Goal: Task Accomplishment & Management: Use online tool/utility

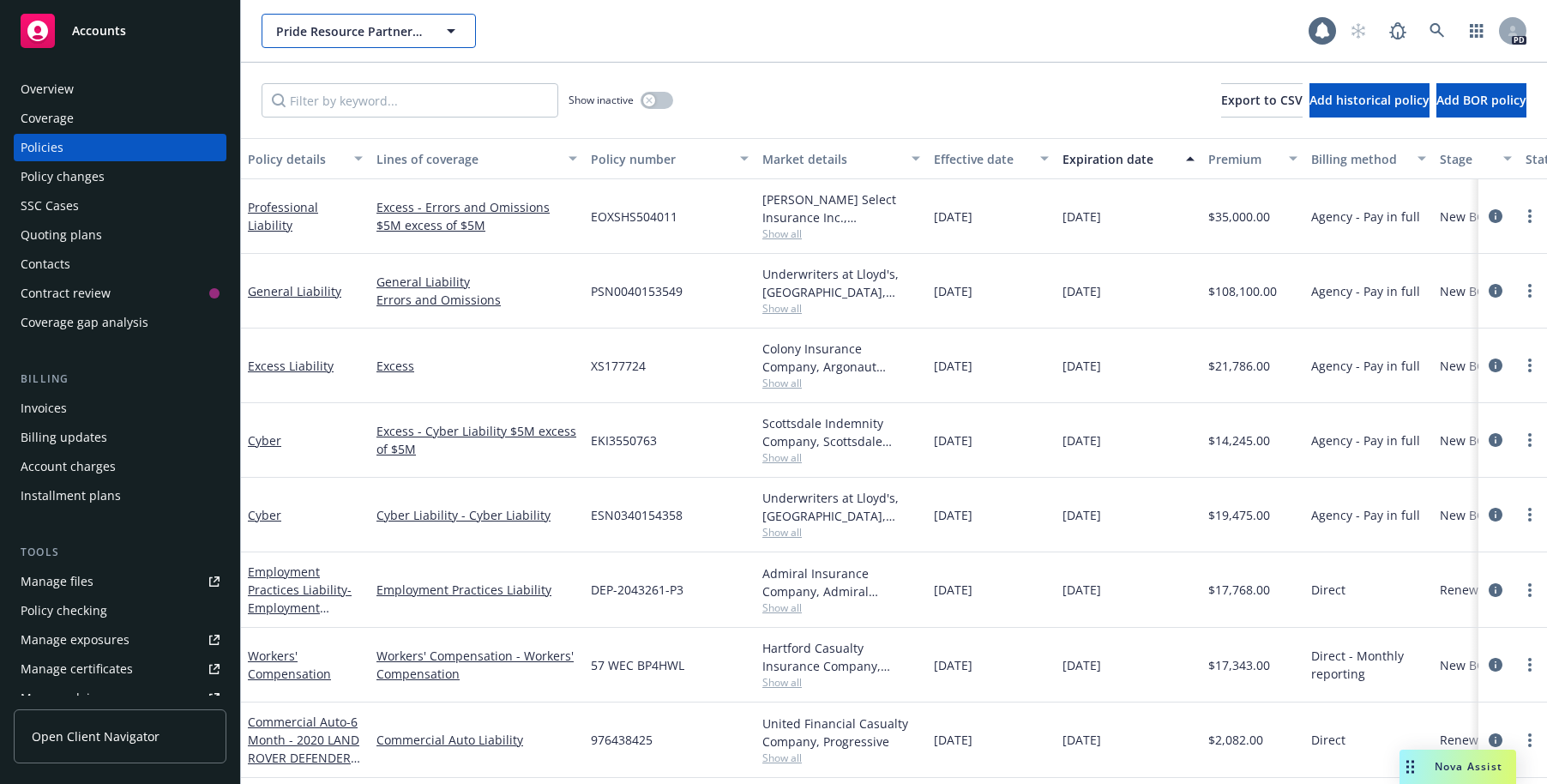
scroll to position [392, 0]
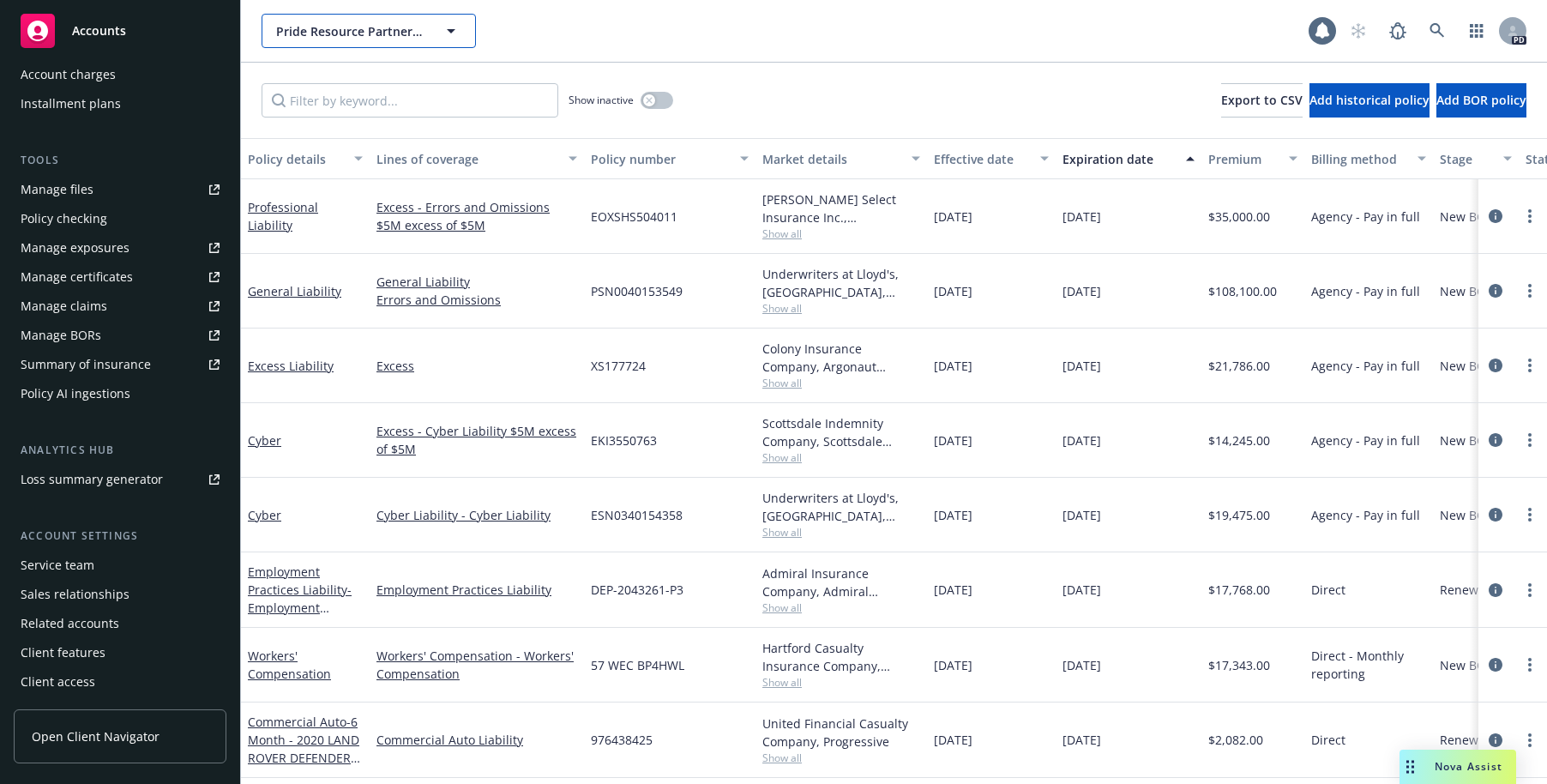
click at [381, 32] on span "Pride Resource Partners LLC" at bounding box center [351, 31] width 148 height 18
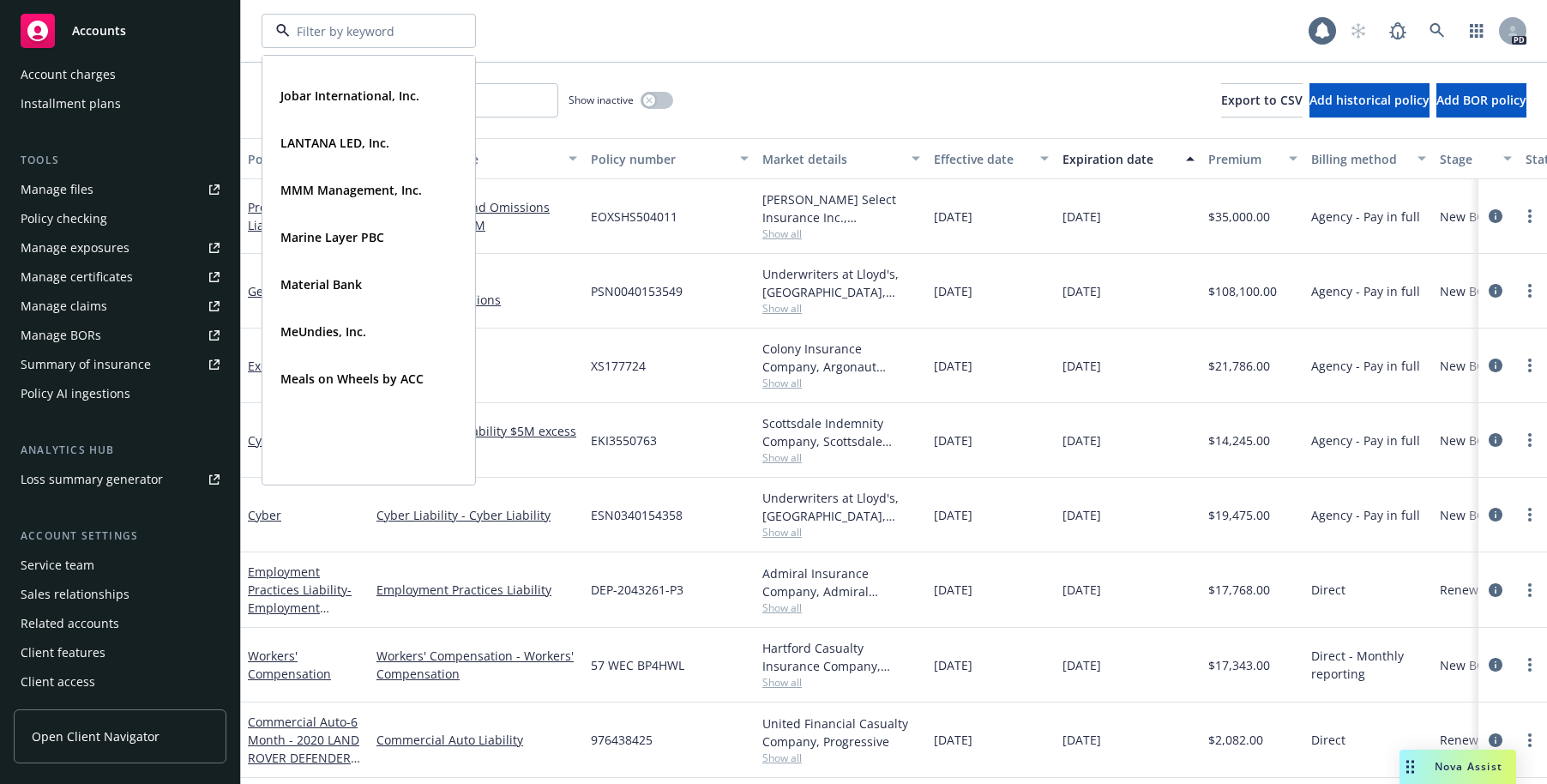
scroll to position [0, 0]
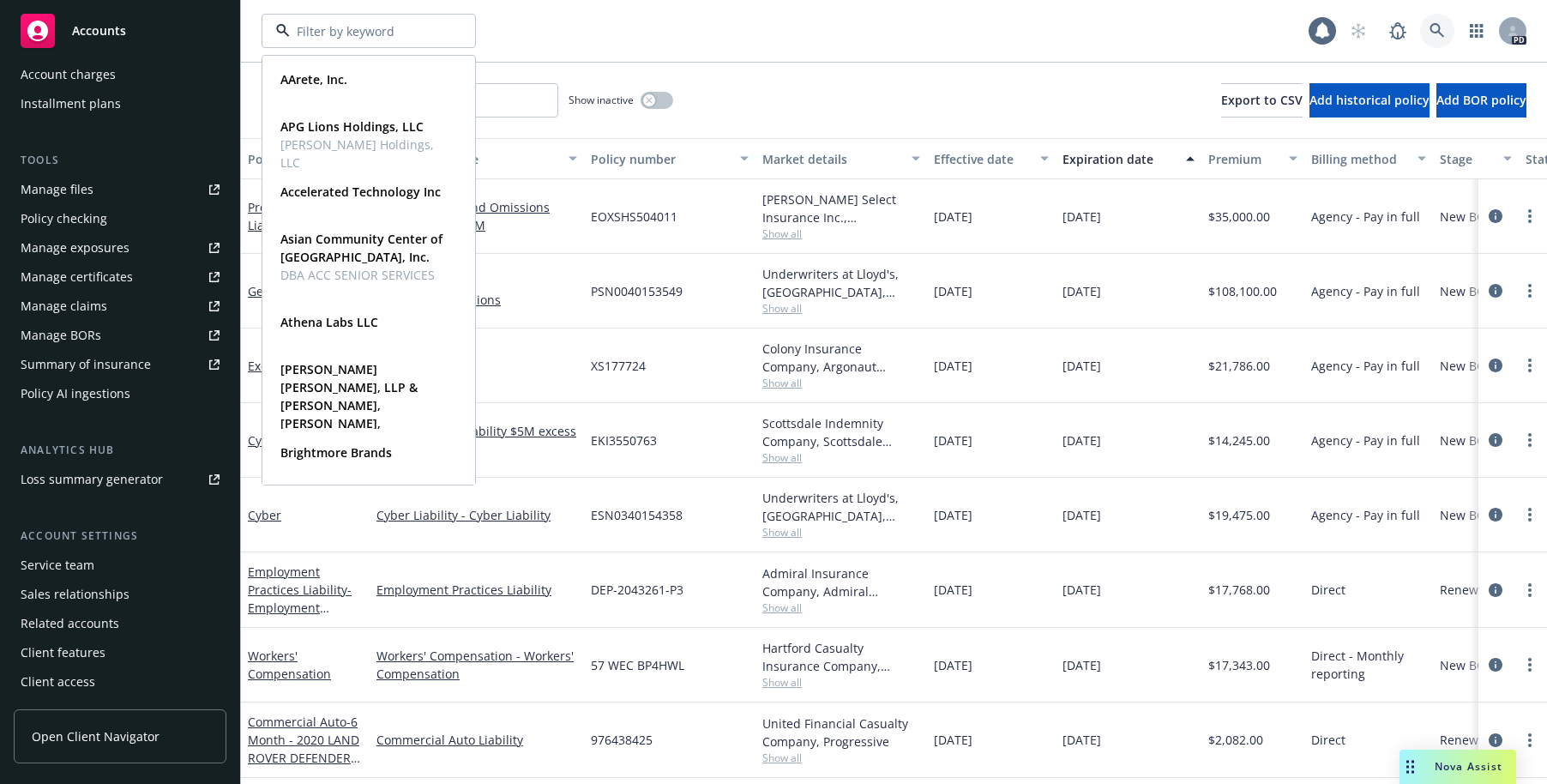
click at [1439, 23] on icon at bounding box center [1438, 31] width 16 height 16
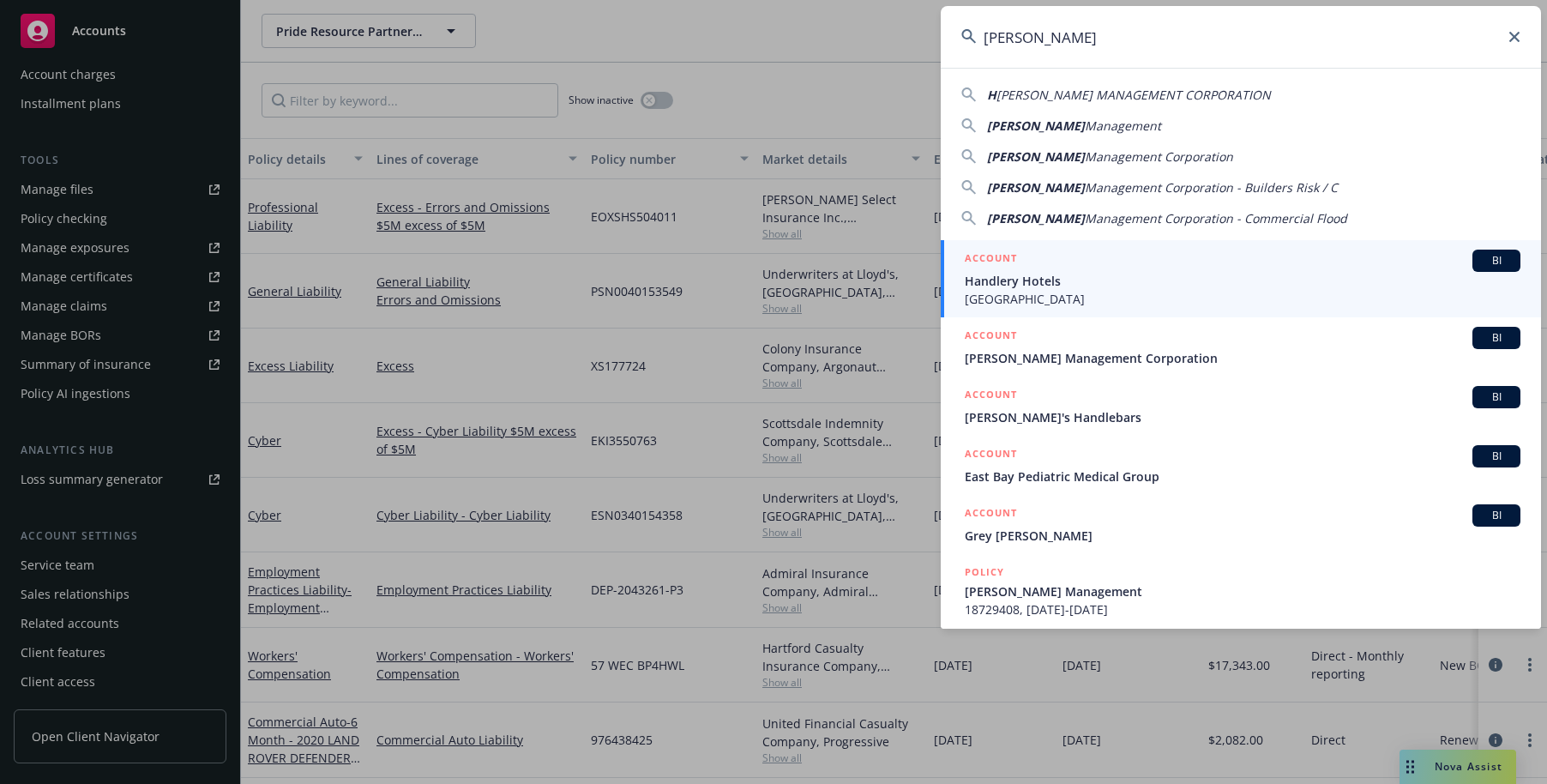
type input "[PERSON_NAME]"
click at [1042, 282] on span "Handlery Hotels" at bounding box center [1243, 280] width 556 height 18
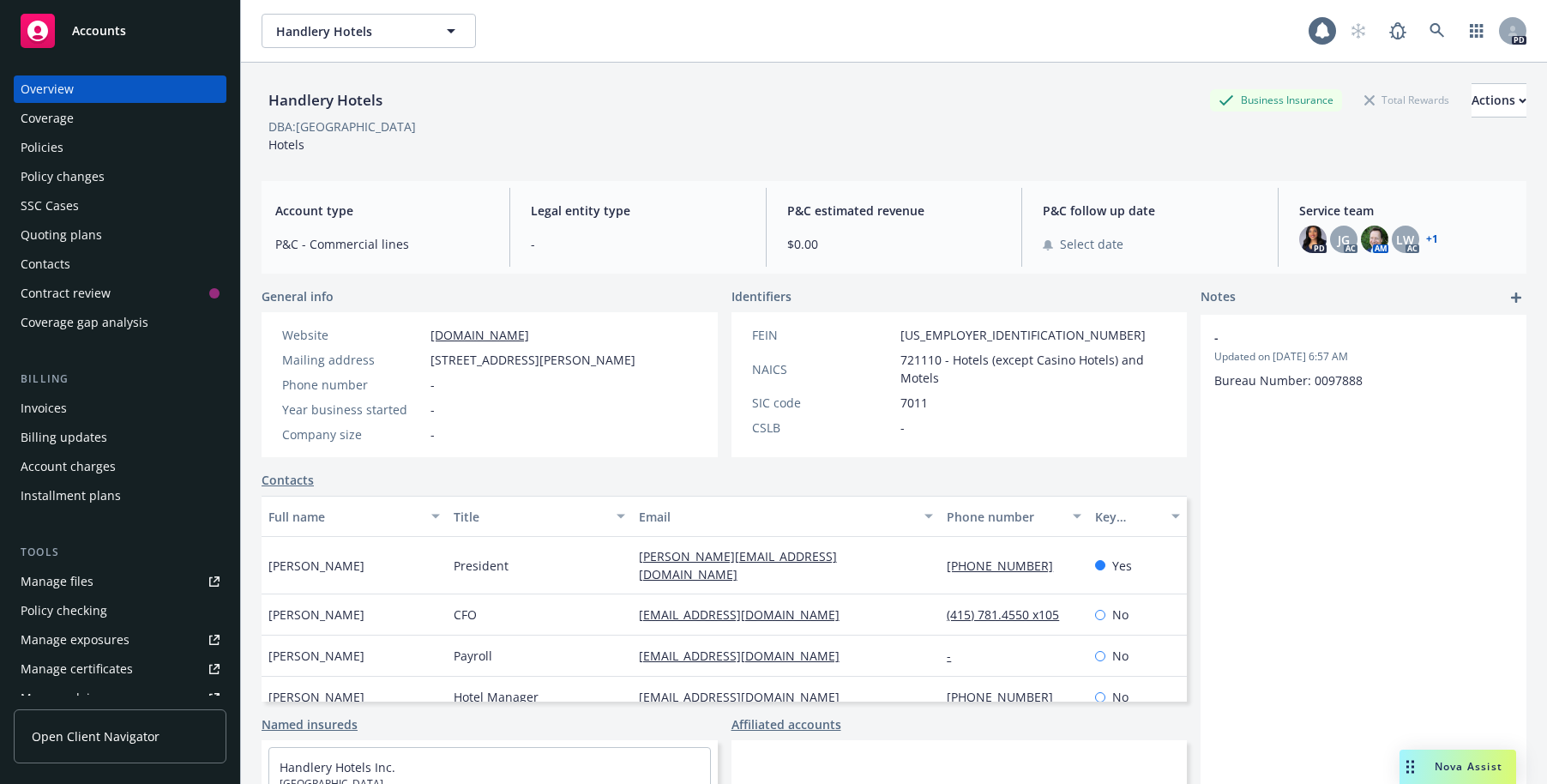
click at [41, 241] on div "Quoting plans" at bounding box center [61, 235] width 82 height 27
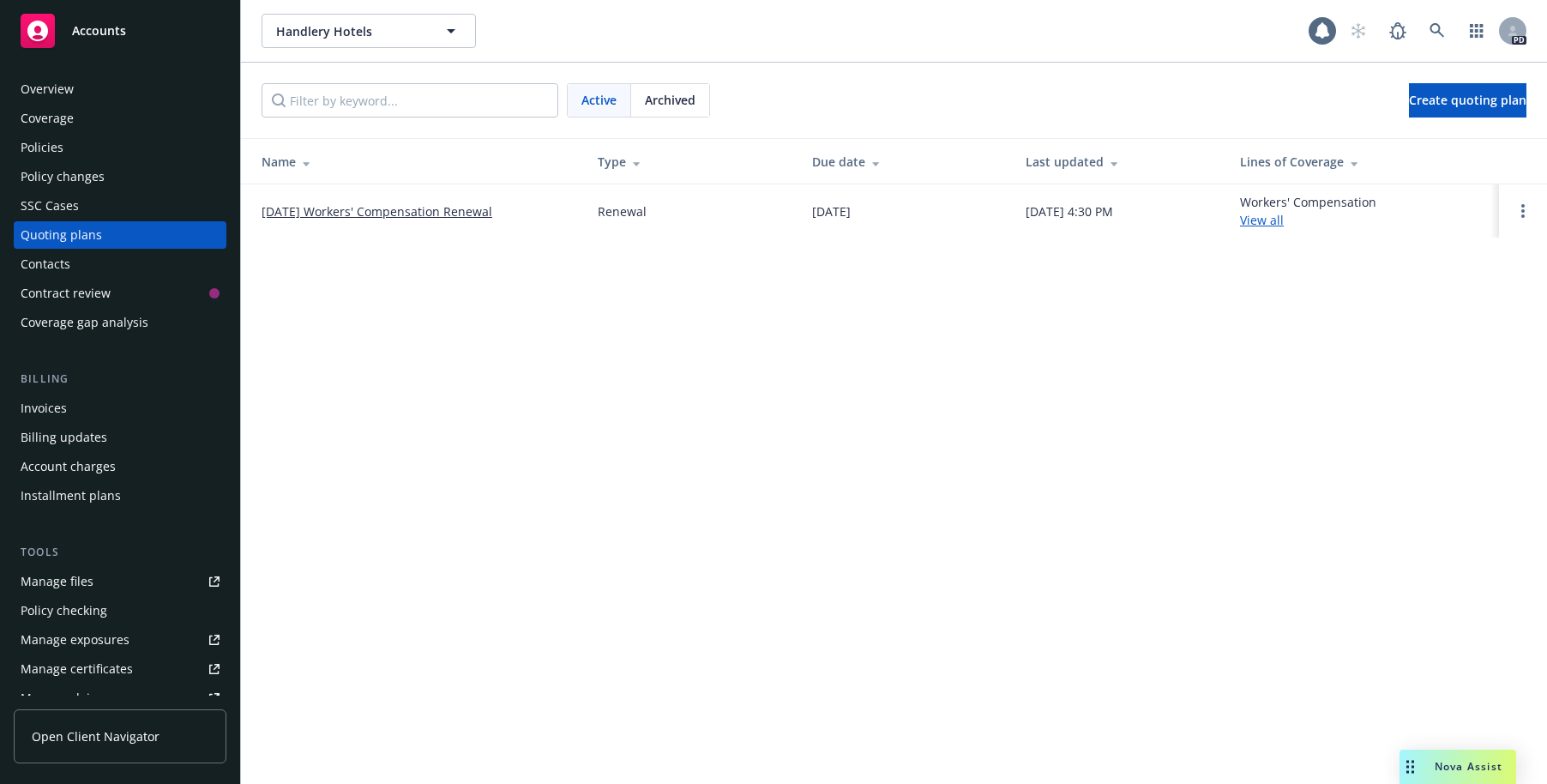
click at [55, 232] on div "Quoting plans" at bounding box center [61, 235] width 82 height 27
click at [33, 82] on div "Overview" at bounding box center [47, 89] width 54 height 27
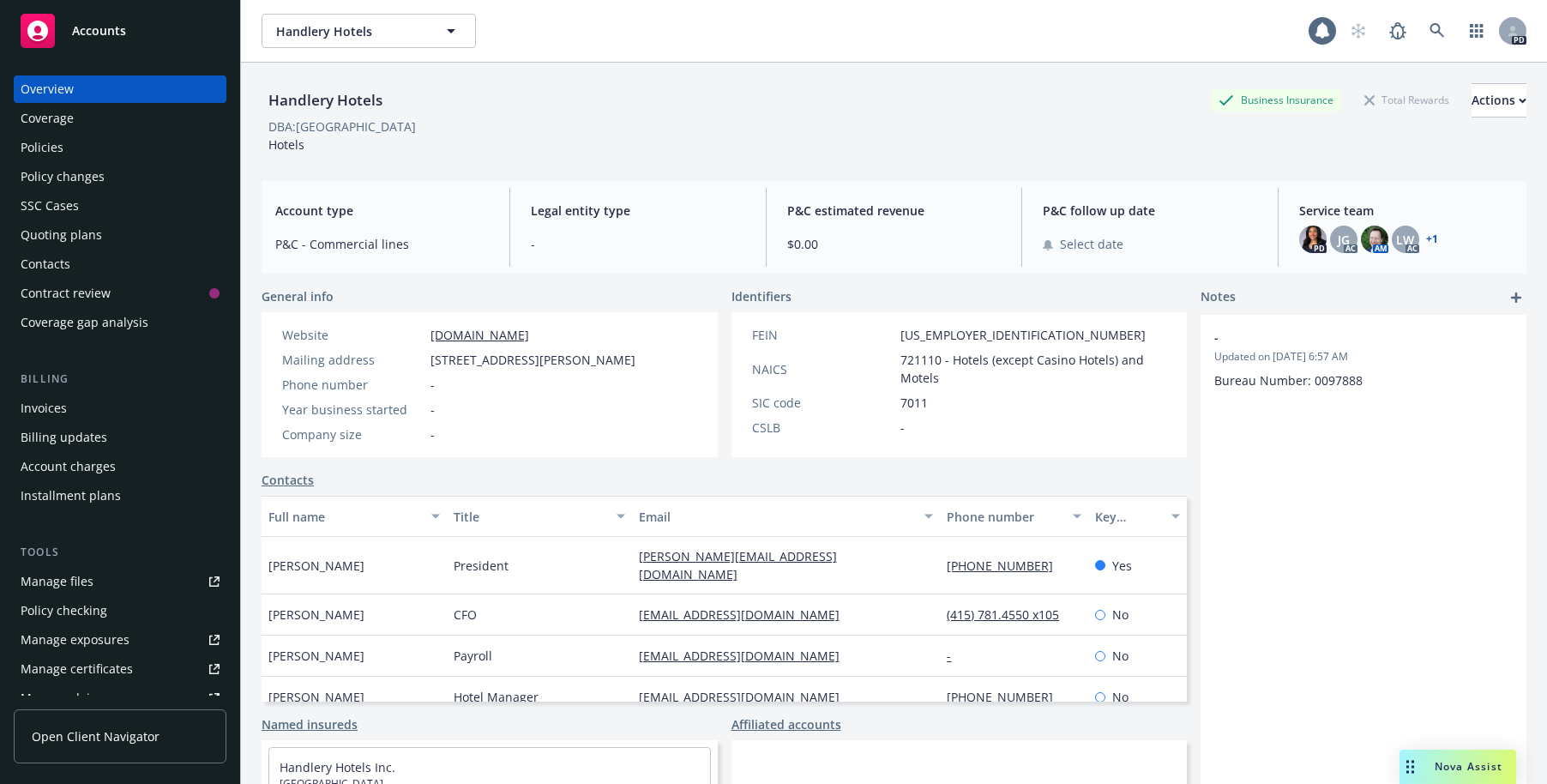
click at [50, 140] on div "Policies" at bounding box center [42, 147] width 43 height 27
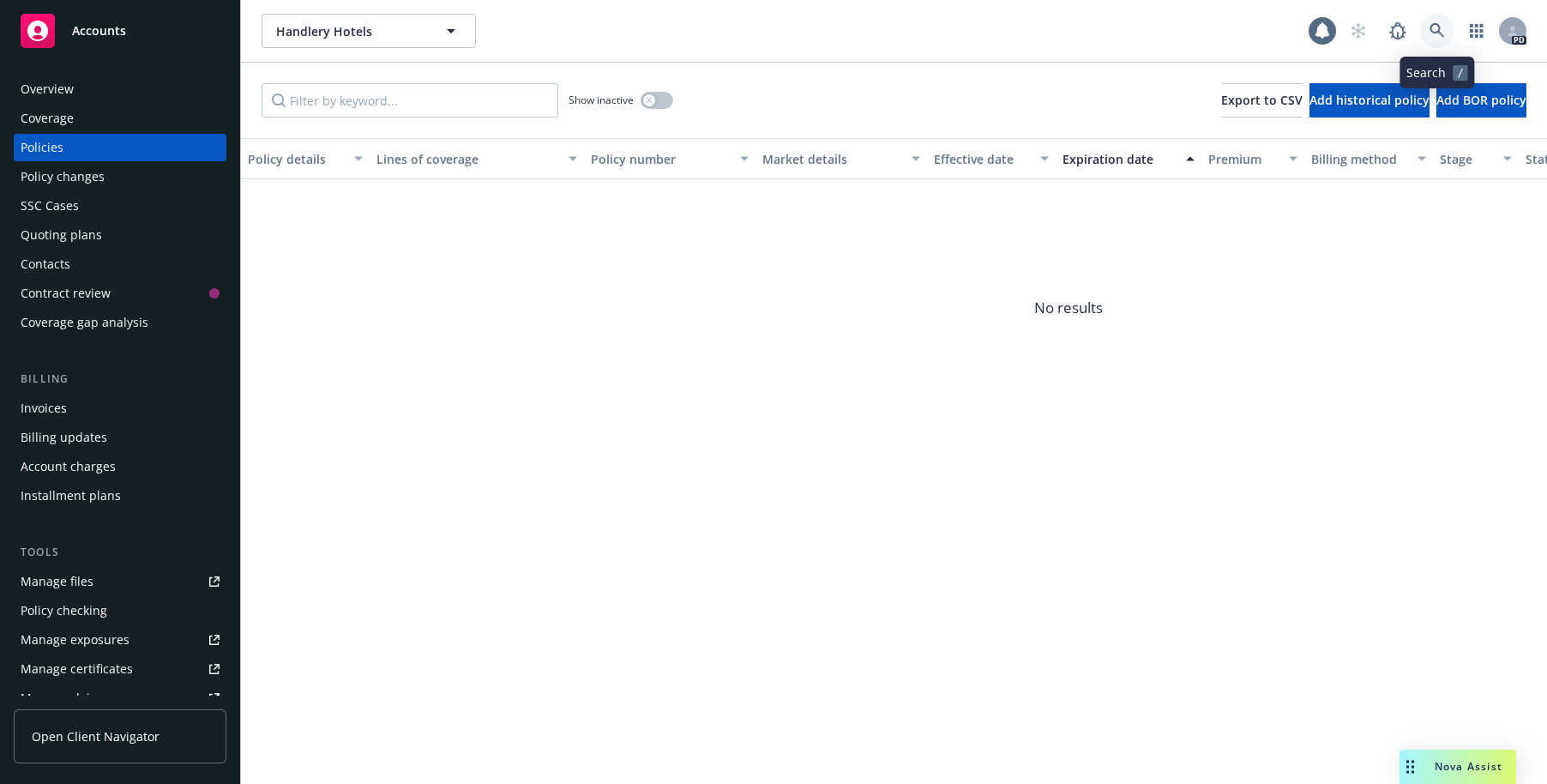
click at [1437, 27] on icon at bounding box center [1438, 31] width 16 height 16
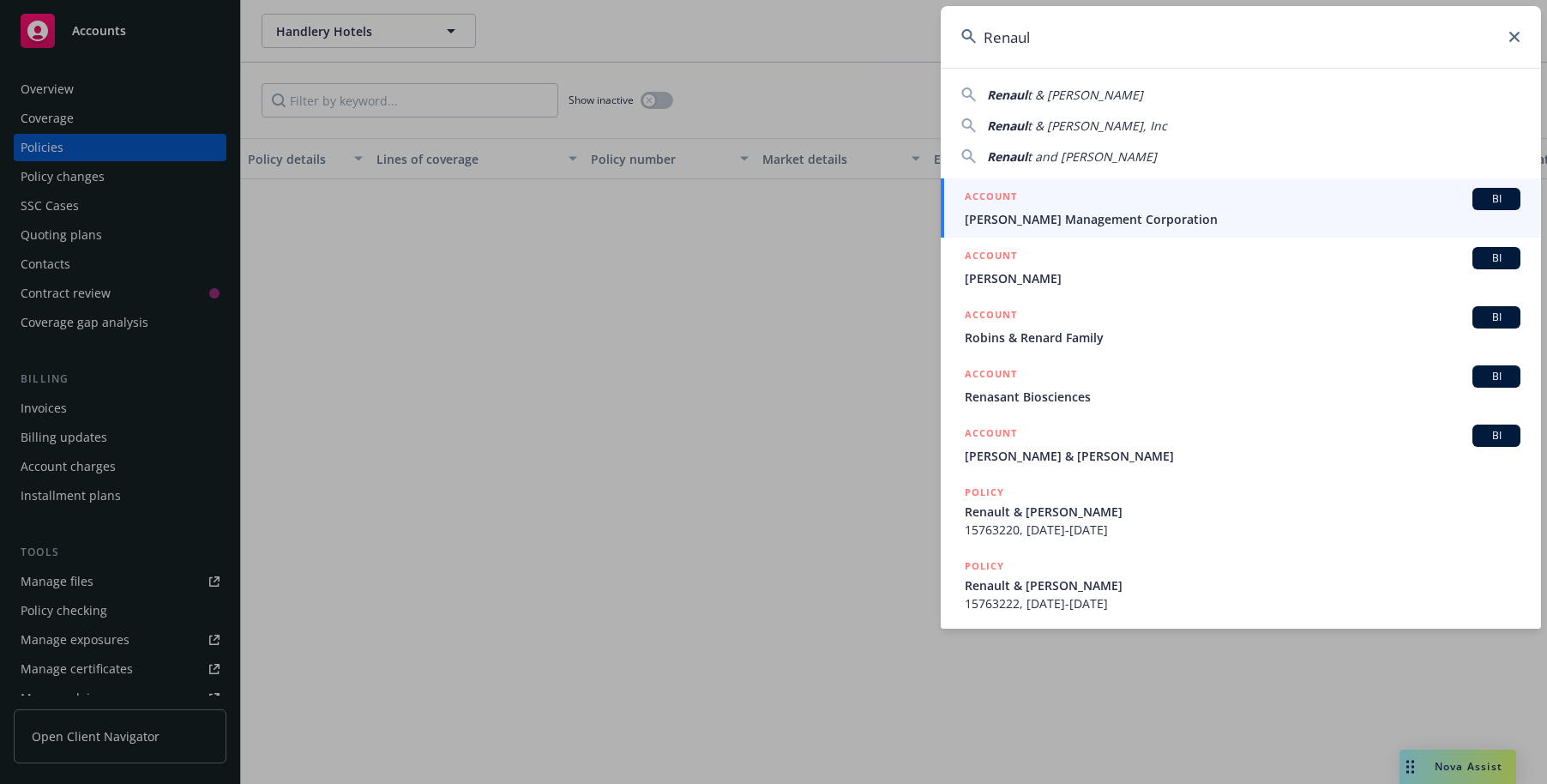
click at [1052, 125] on span "t & [PERSON_NAME], Inc" at bounding box center [1098, 126] width 140 height 17
type input "Renault & [PERSON_NAME], Inc"
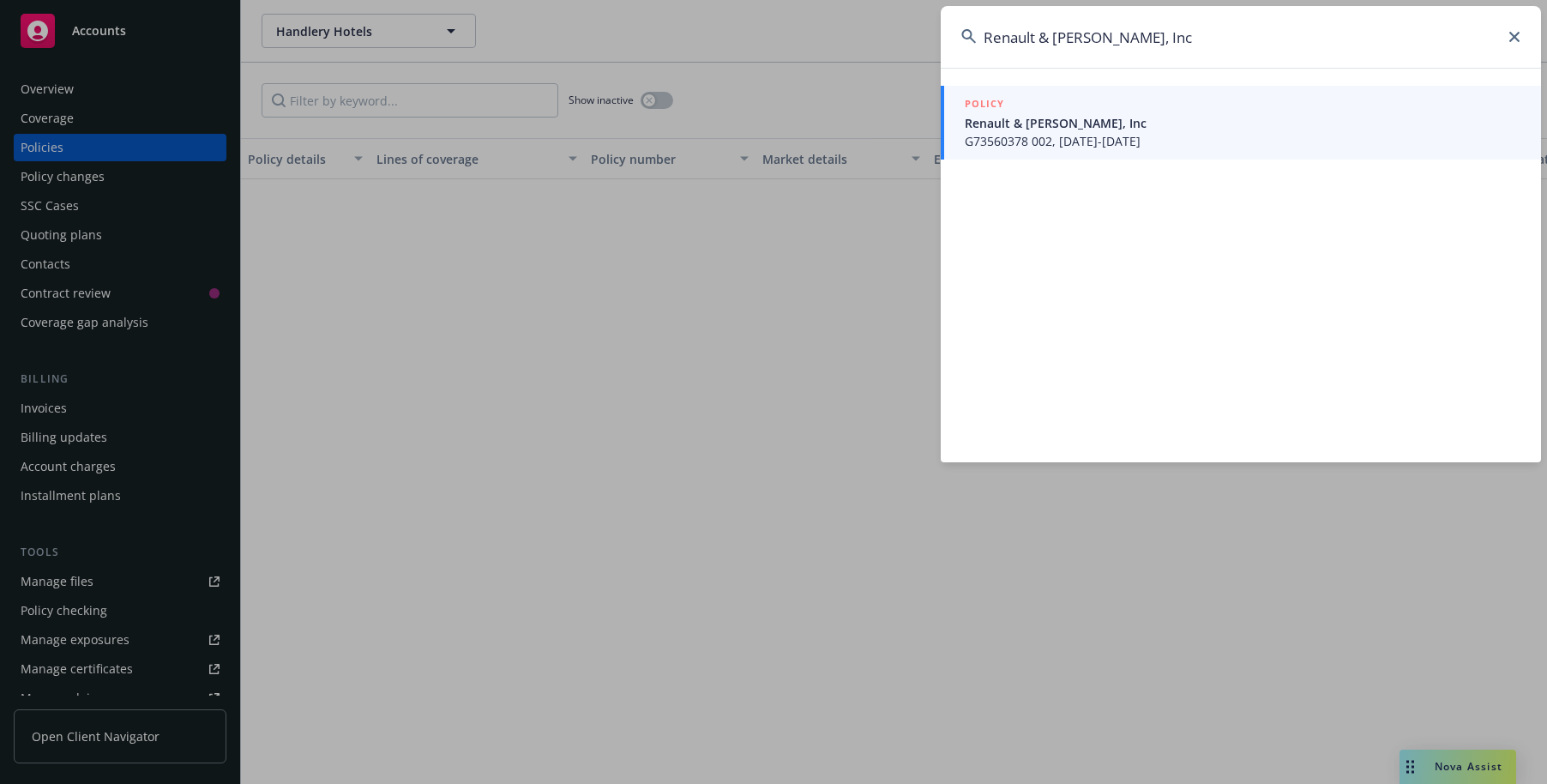
click at [1018, 128] on span "Renault & [PERSON_NAME], Inc" at bounding box center [1243, 123] width 556 height 18
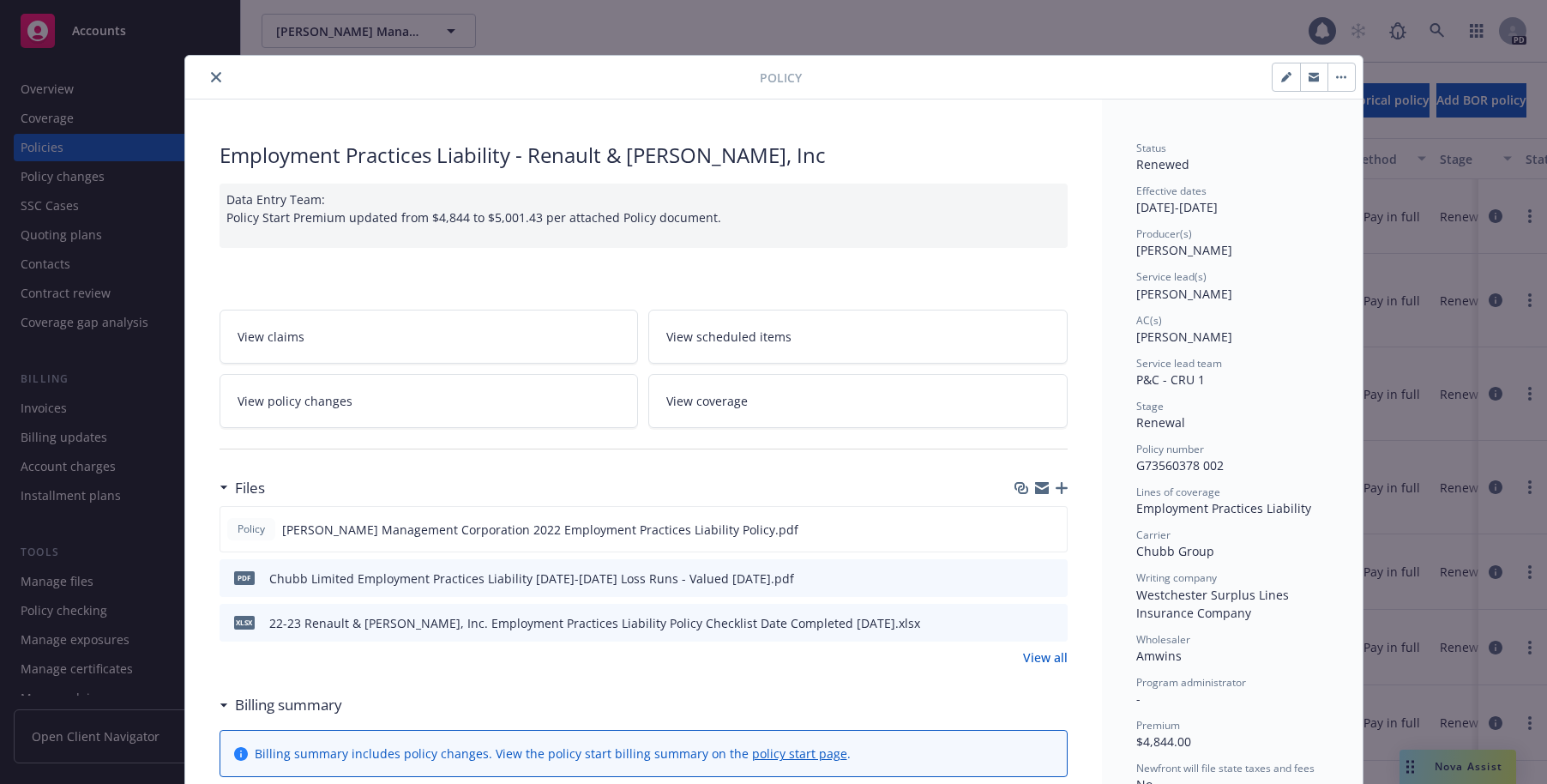
click at [212, 74] on icon "close" at bounding box center [216, 77] width 11 height 11
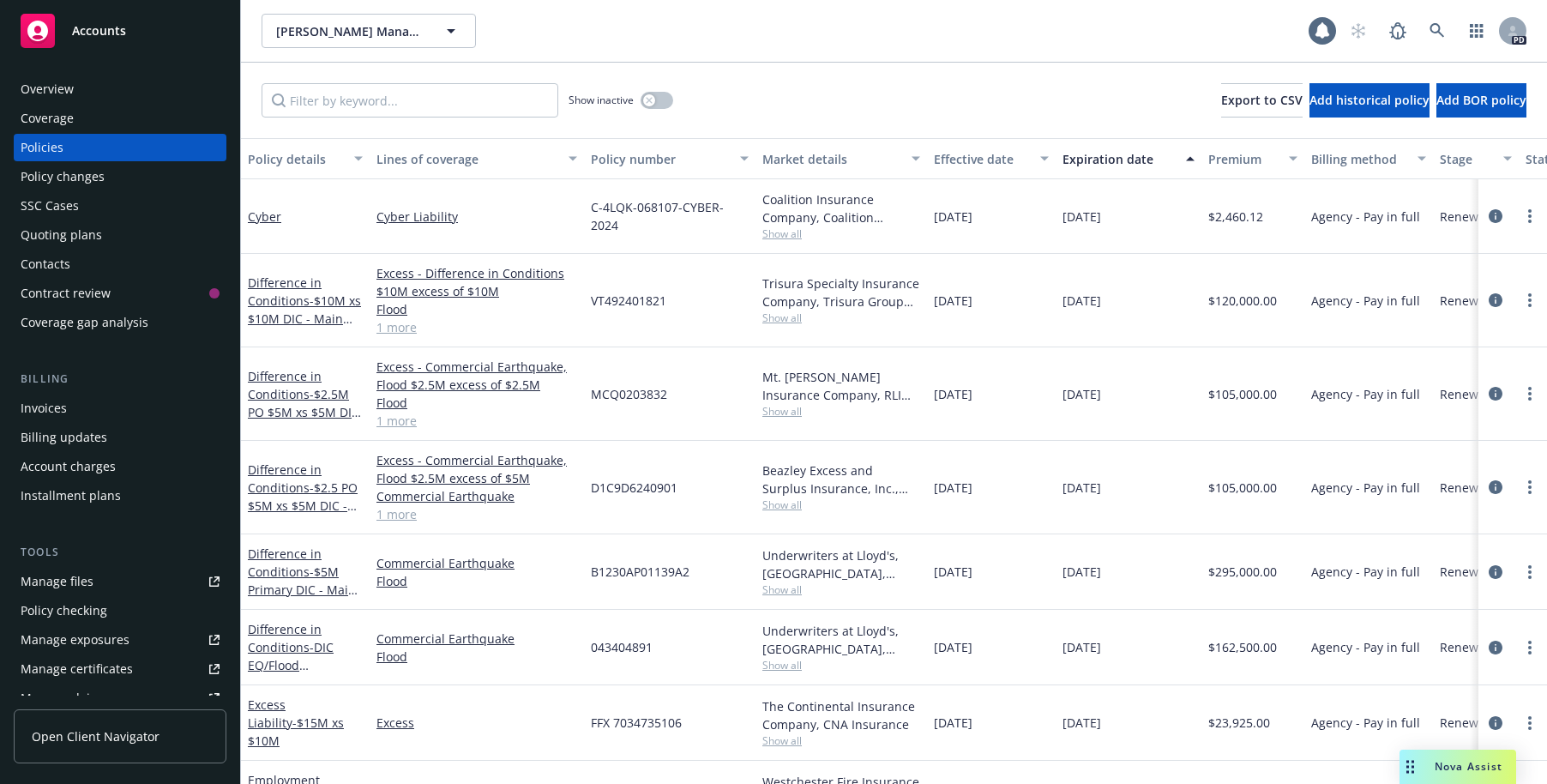
click at [39, 236] on div "Quoting plans" at bounding box center [61, 235] width 82 height 27
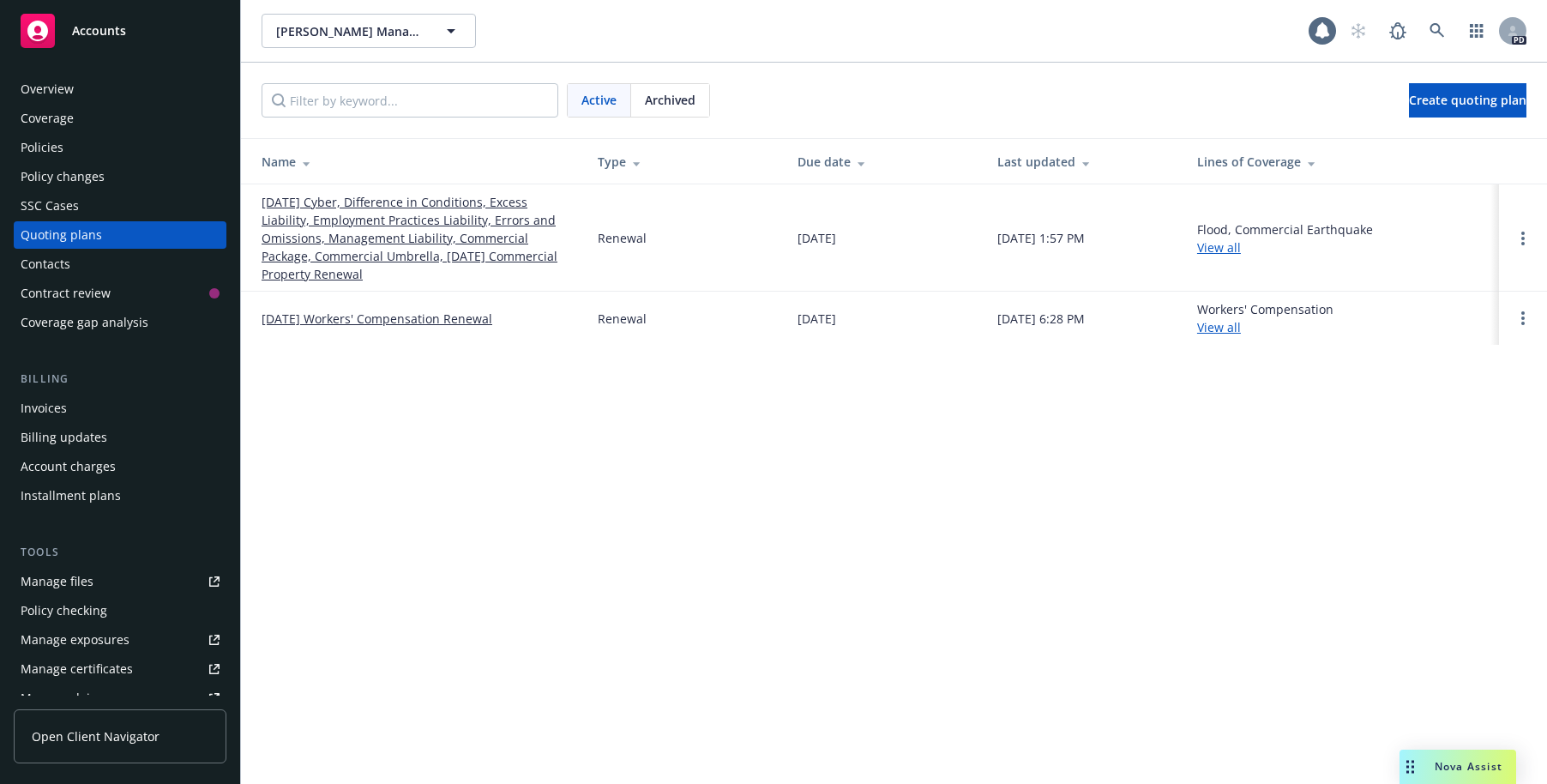
click at [334, 221] on link "[DATE] Cyber, Difference in Conditions, Excess Liability, Employment Practices …" at bounding box center [416, 238] width 309 height 90
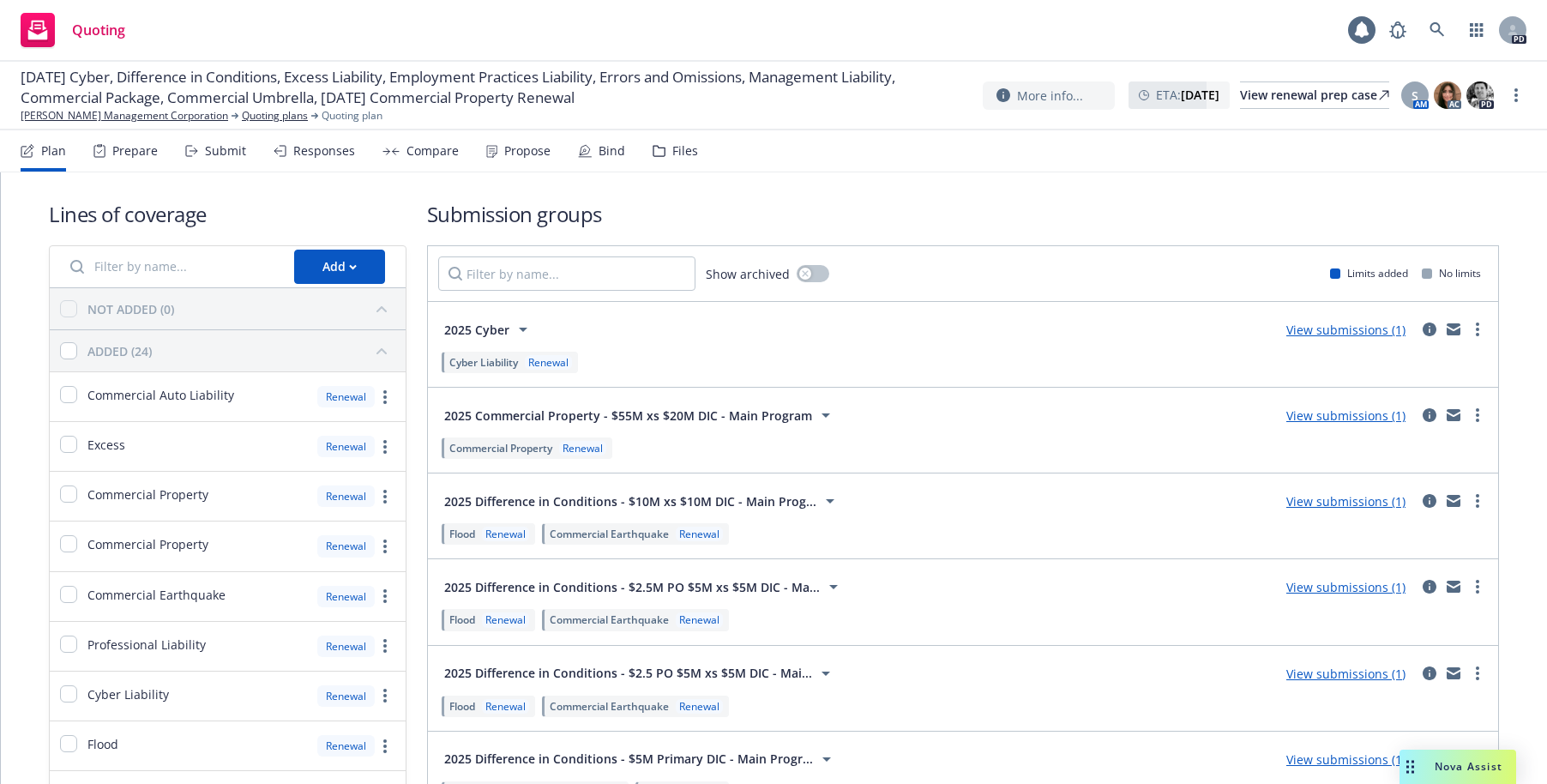
click at [213, 151] on div "Submit" at bounding box center [225, 151] width 41 height 14
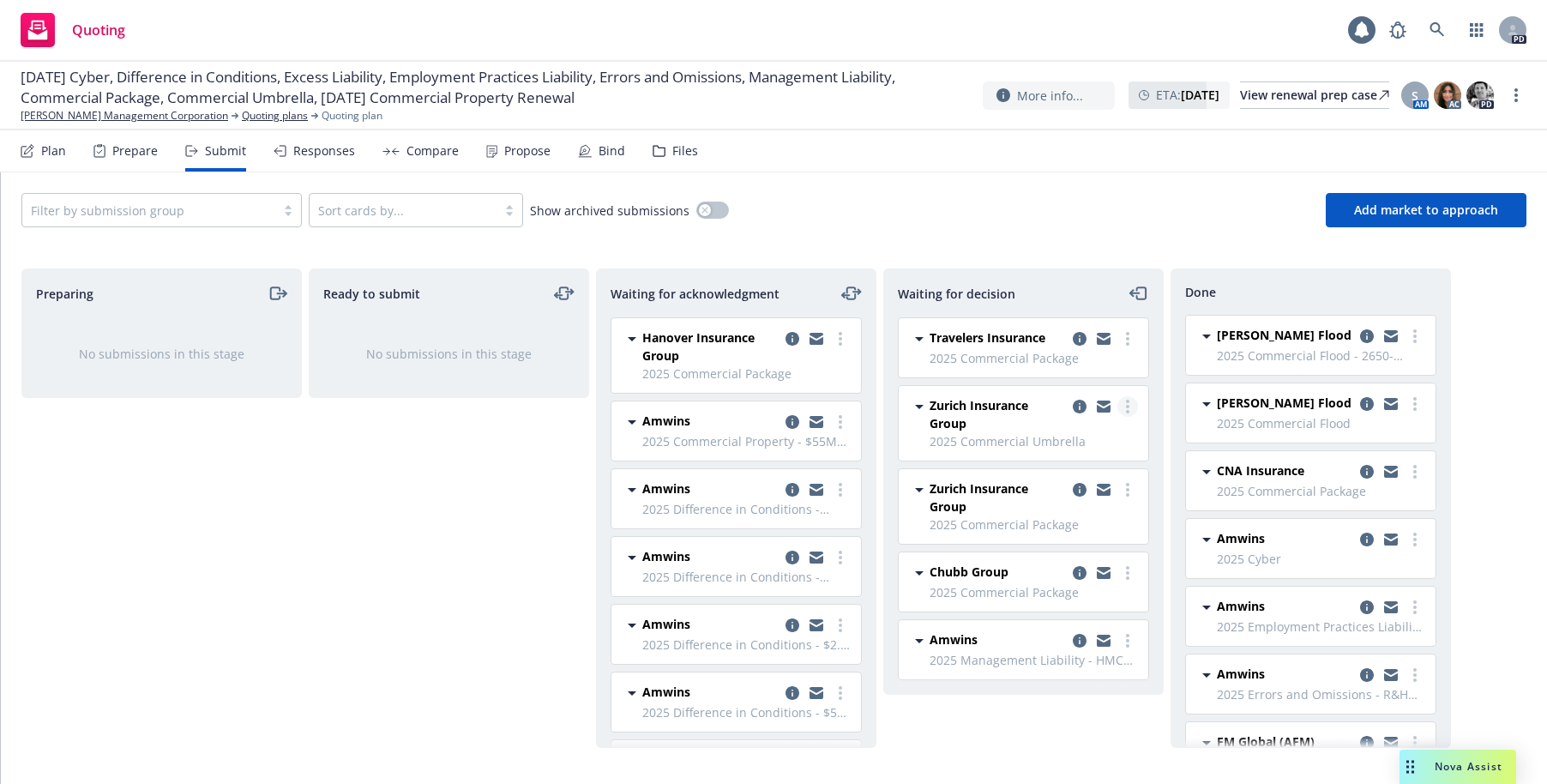
click at [1131, 408] on link "more" at bounding box center [1127, 406] width 20 height 20
click at [1087, 513] on span "Add accepted decision" at bounding box center [1051, 509] width 171 height 17
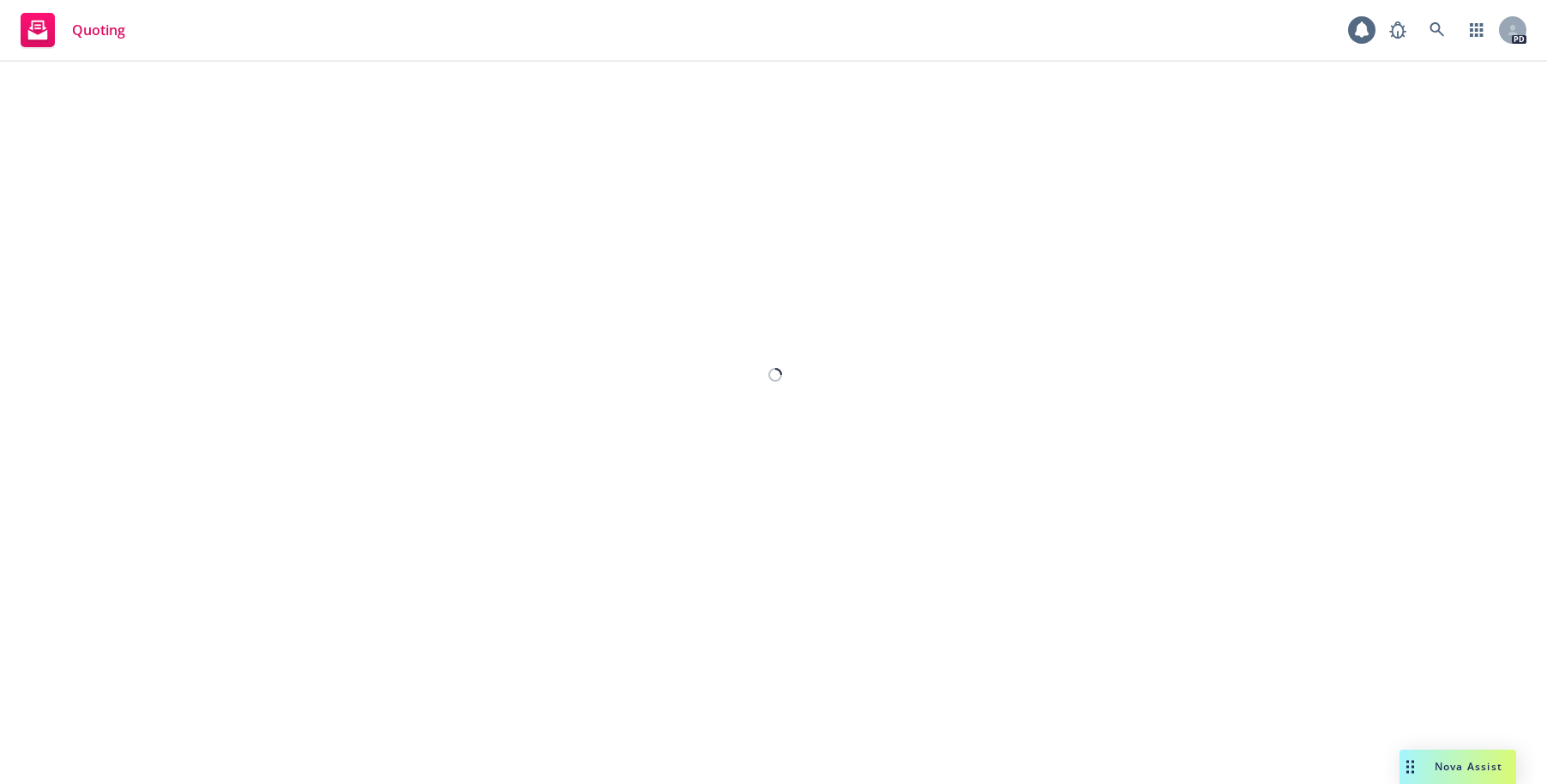
select select "12"
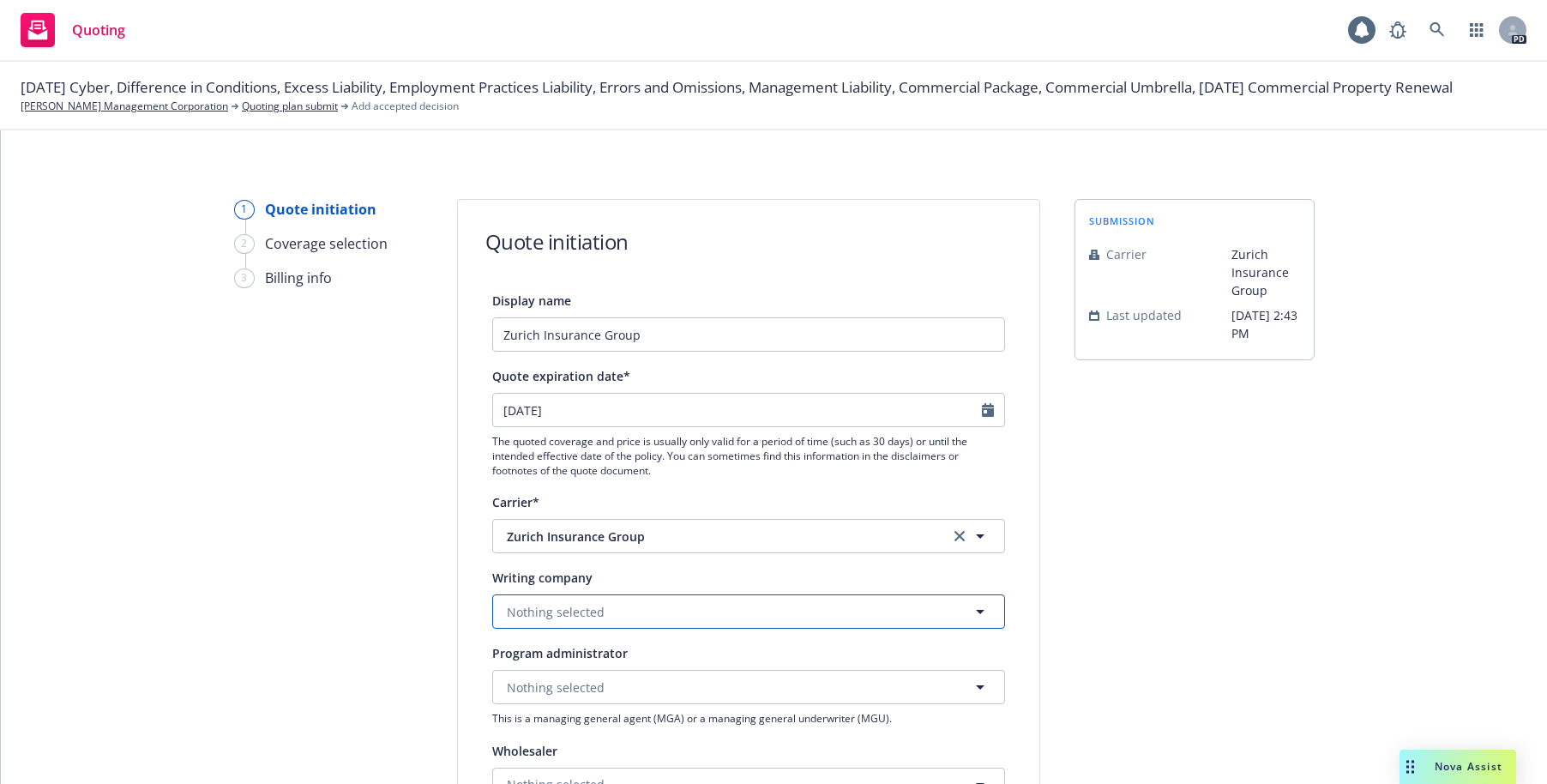
click at [555, 606] on span "Nothing selected" at bounding box center [555, 612] width 97 height 18
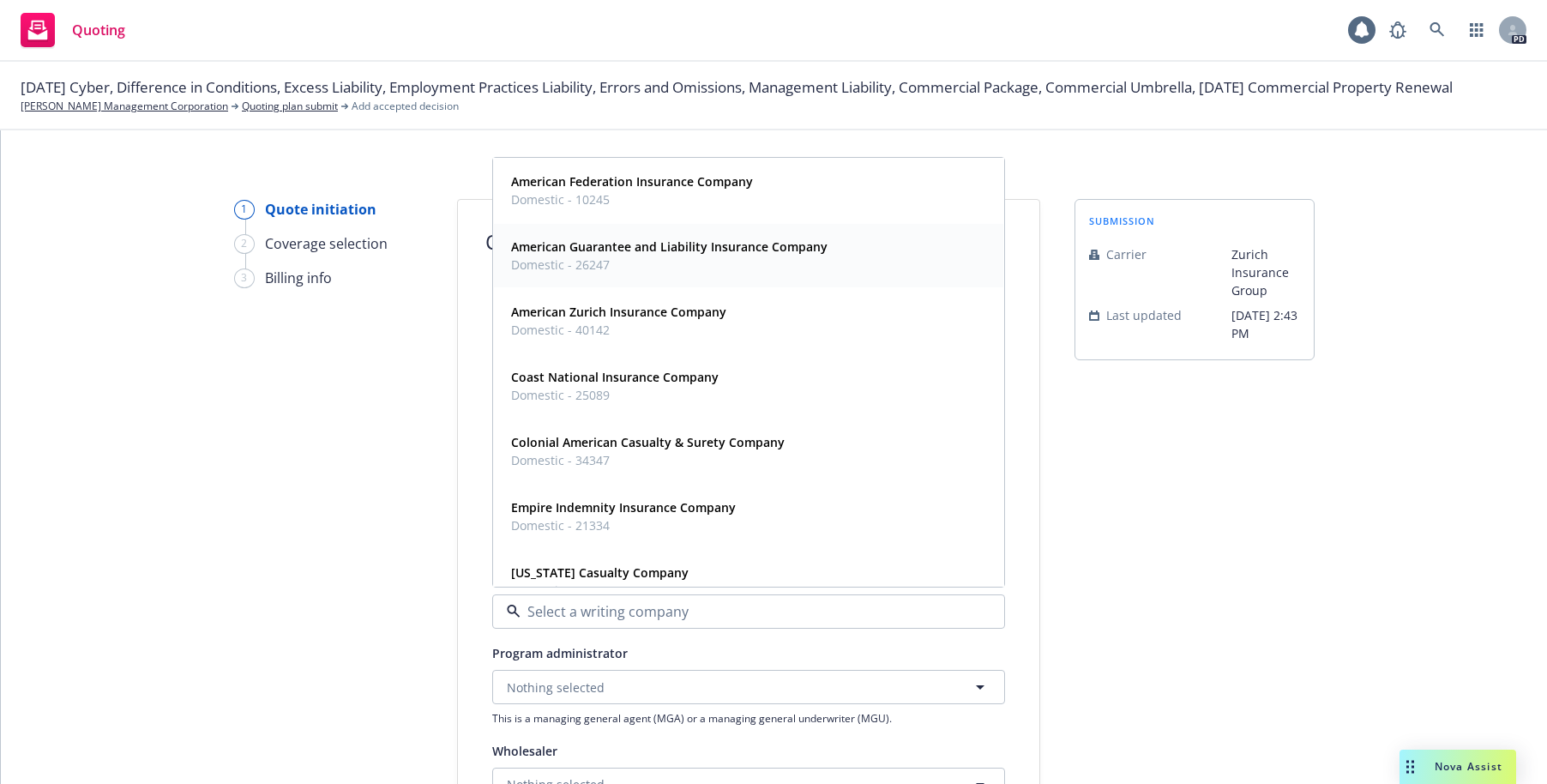
click at [577, 246] on strong "American Guarantee and Liability Insurance Company" at bounding box center [669, 246] width 317 height 17
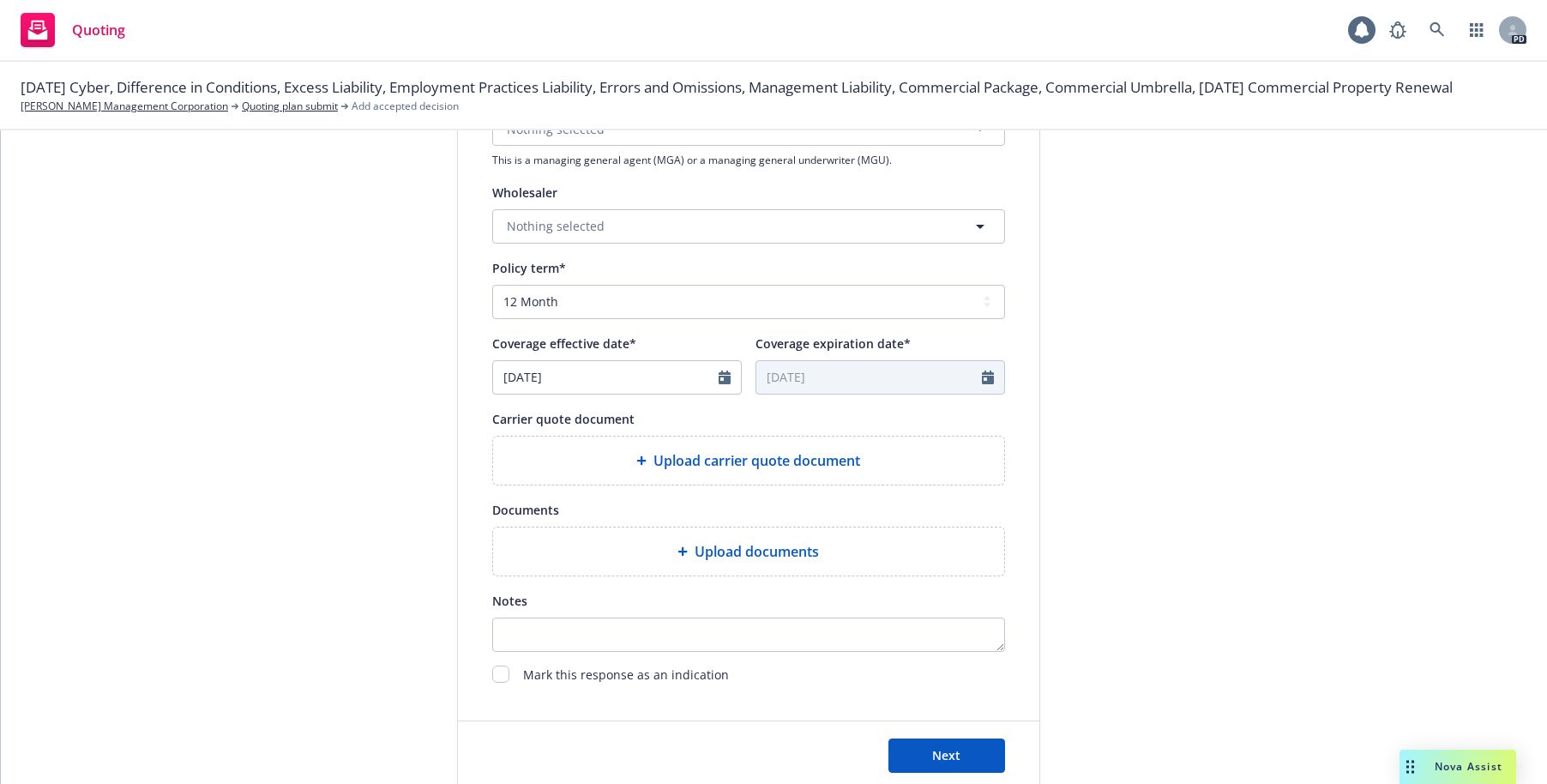
scroll to position [562, 0]
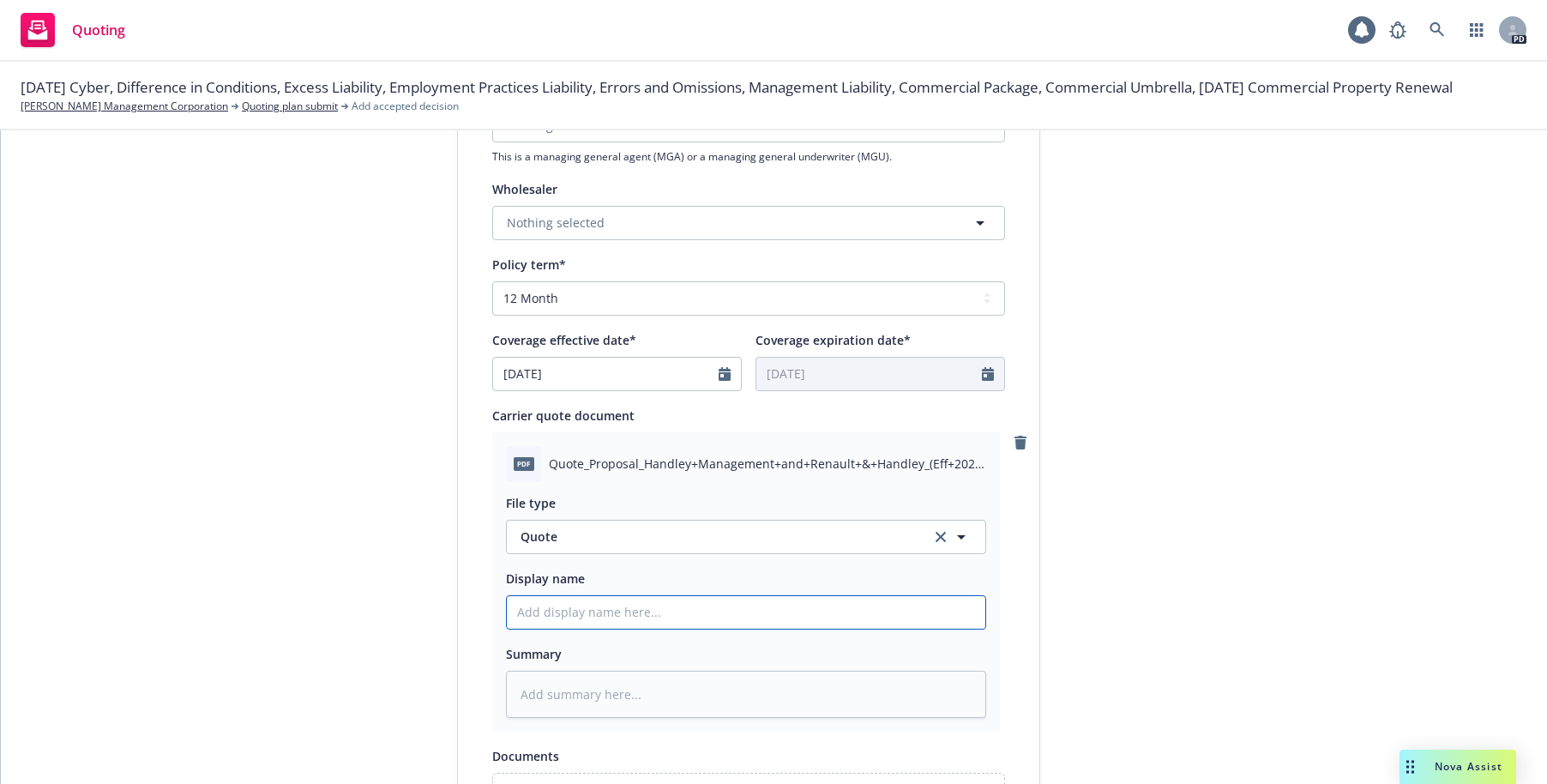
click at [546, 616] on input "Display name" at bounding box center [745, 612] width 478 height 32
type textarea "x"
type input "2"
type textarea "x"
type input "25"
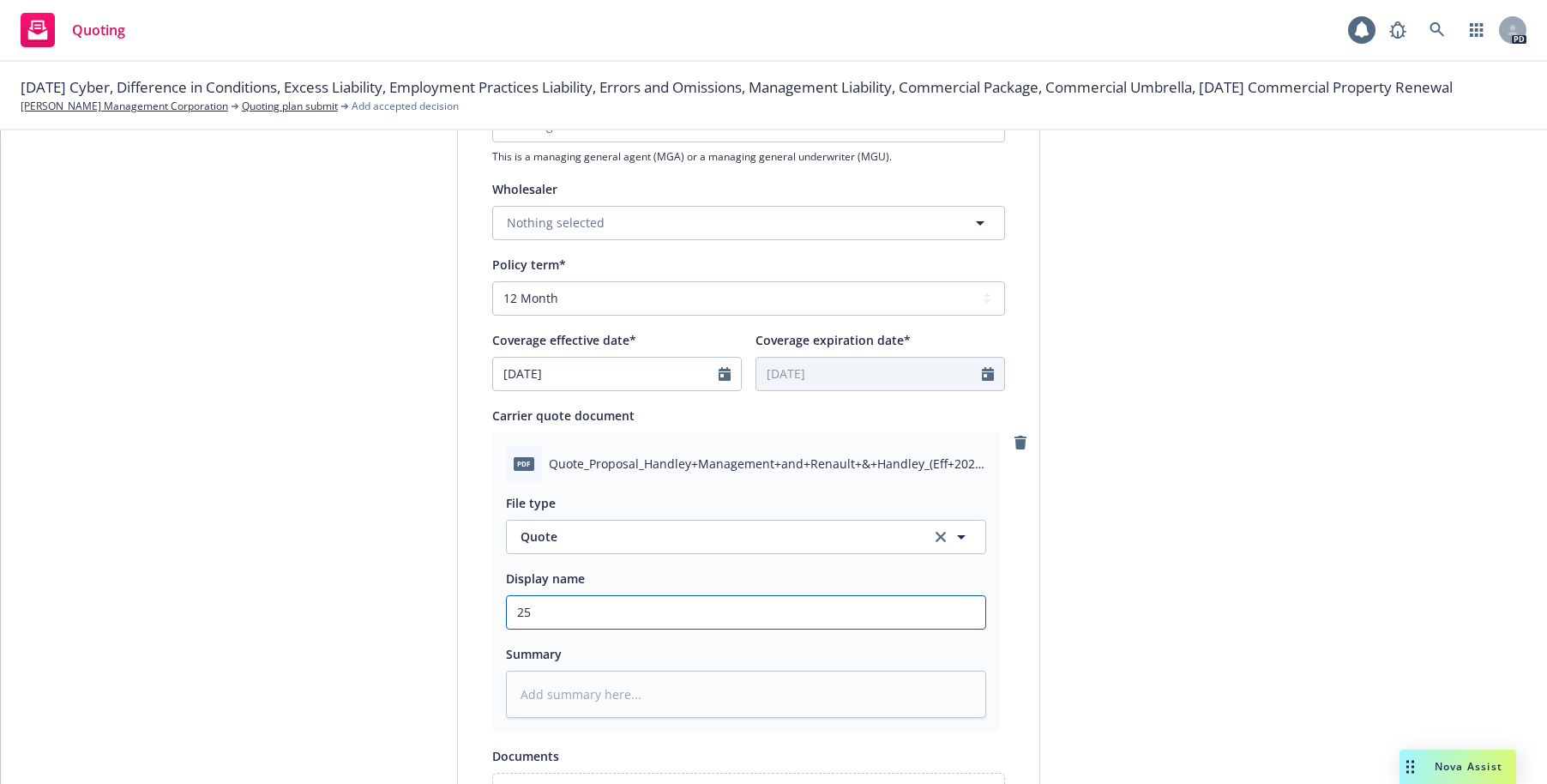
type textarea "x"
type input "25-"
type textarea "x"
type input "25-2"
type textarea "x"
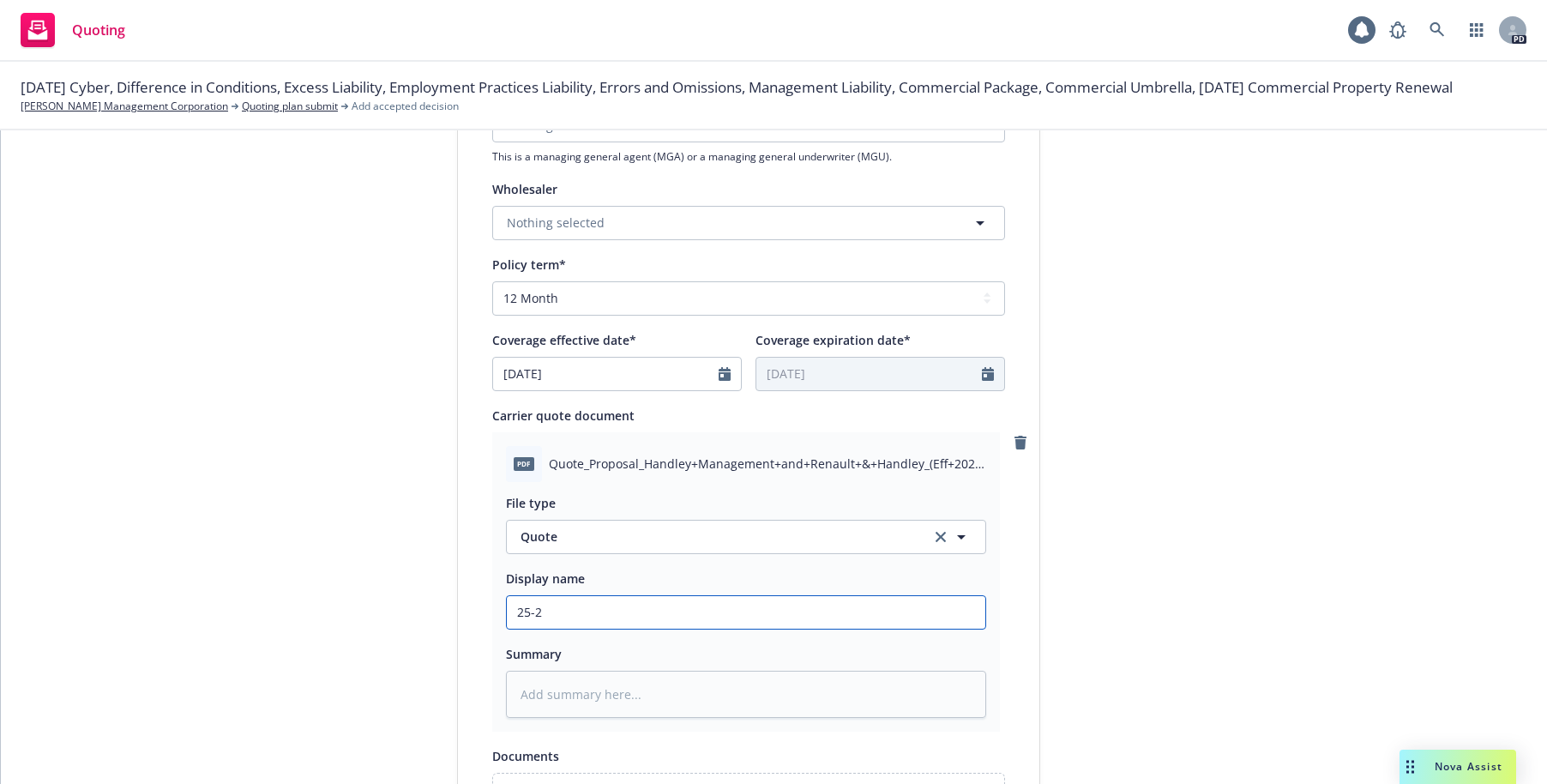
type input "25-26"
type textarea "x"
type input "25-26"
type textarea "x"
type input "25-26 Z"
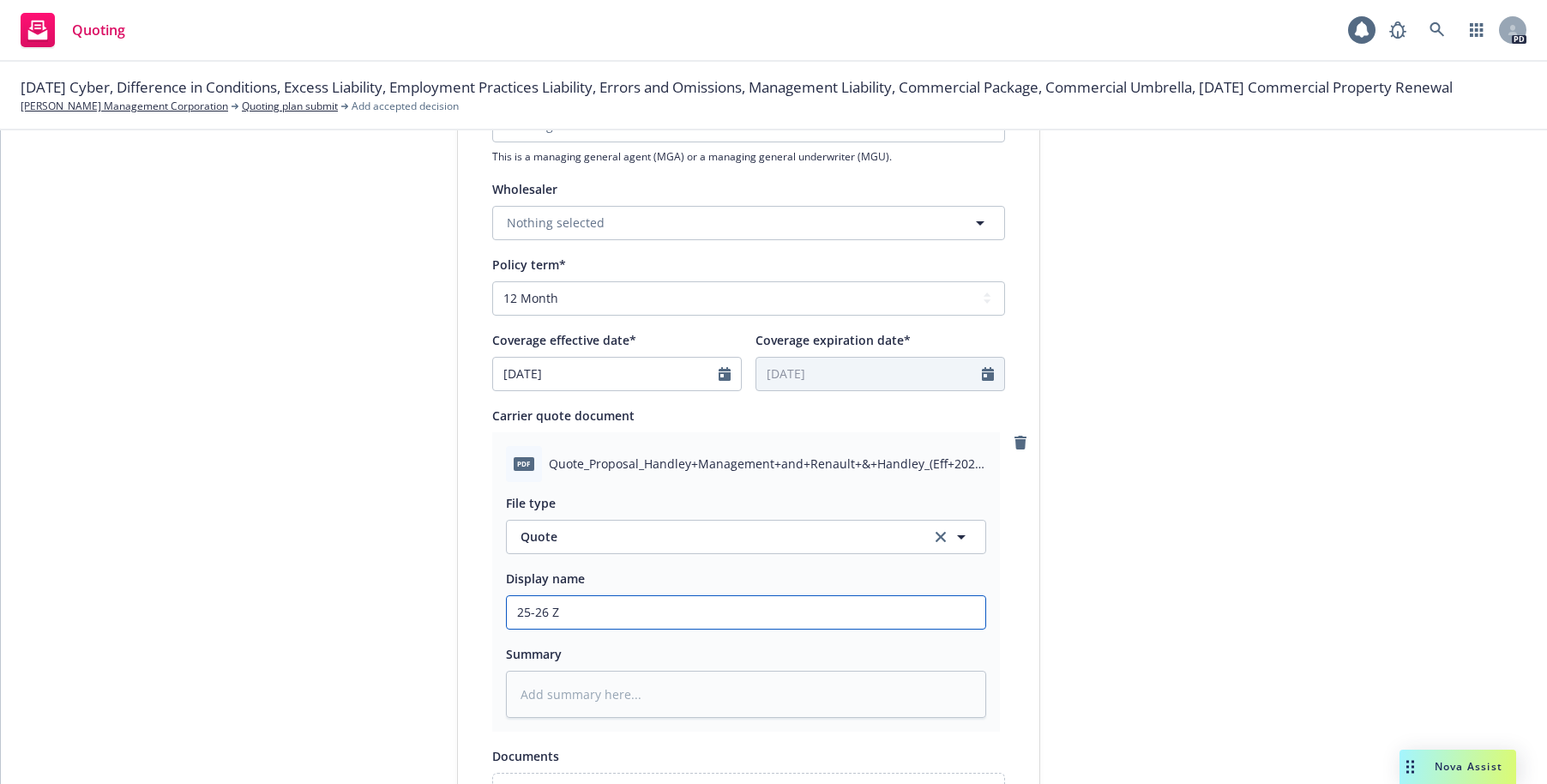
type textarea "x"
type input "25-26 Zu"
type textarea "x"
type input "25-26 Zur"
type textarea "x"
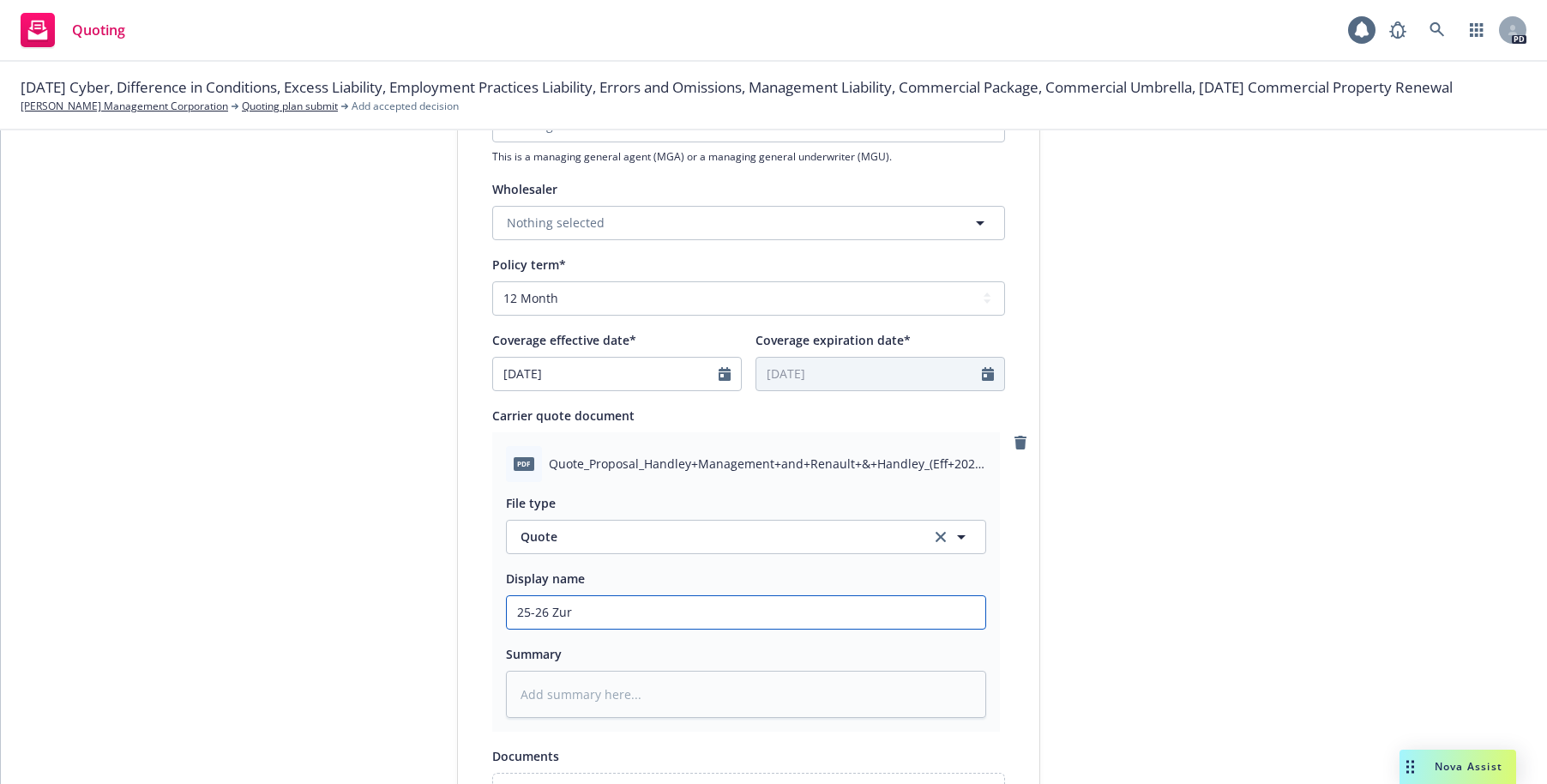
type input "25-26 Zuri"
type textarea "x"
type input "25-26 Zuric"
type textarea "x"
type input "25-26 [GEOGRAPHIC_DATA]"
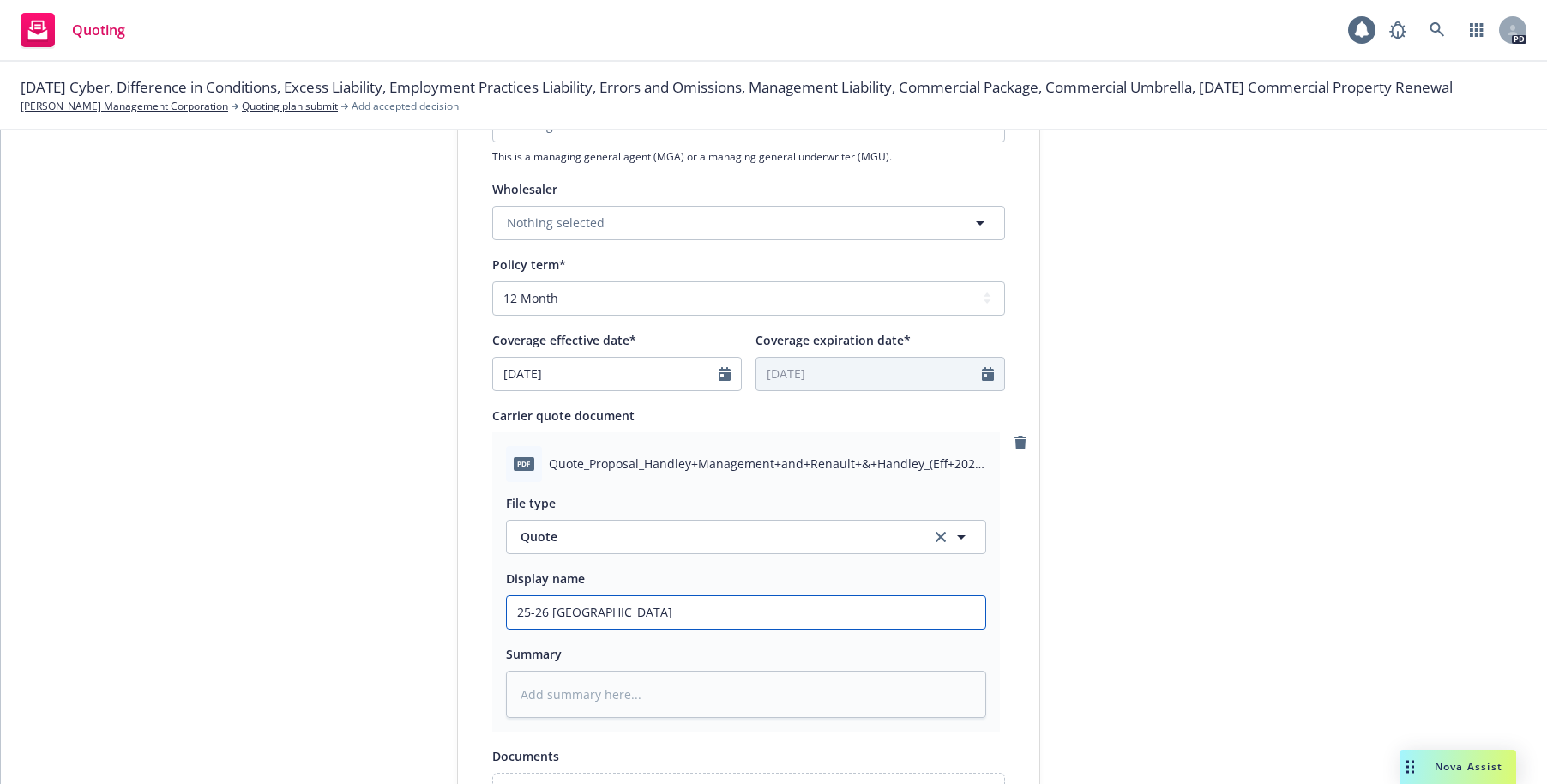
type textarea "x"
type input "25-26 [GEOGRAPHIC_DATA]"
type textarea "x"
type input "25-26 [GEOGRAPHIC_DATA] U"
type textarea "x"
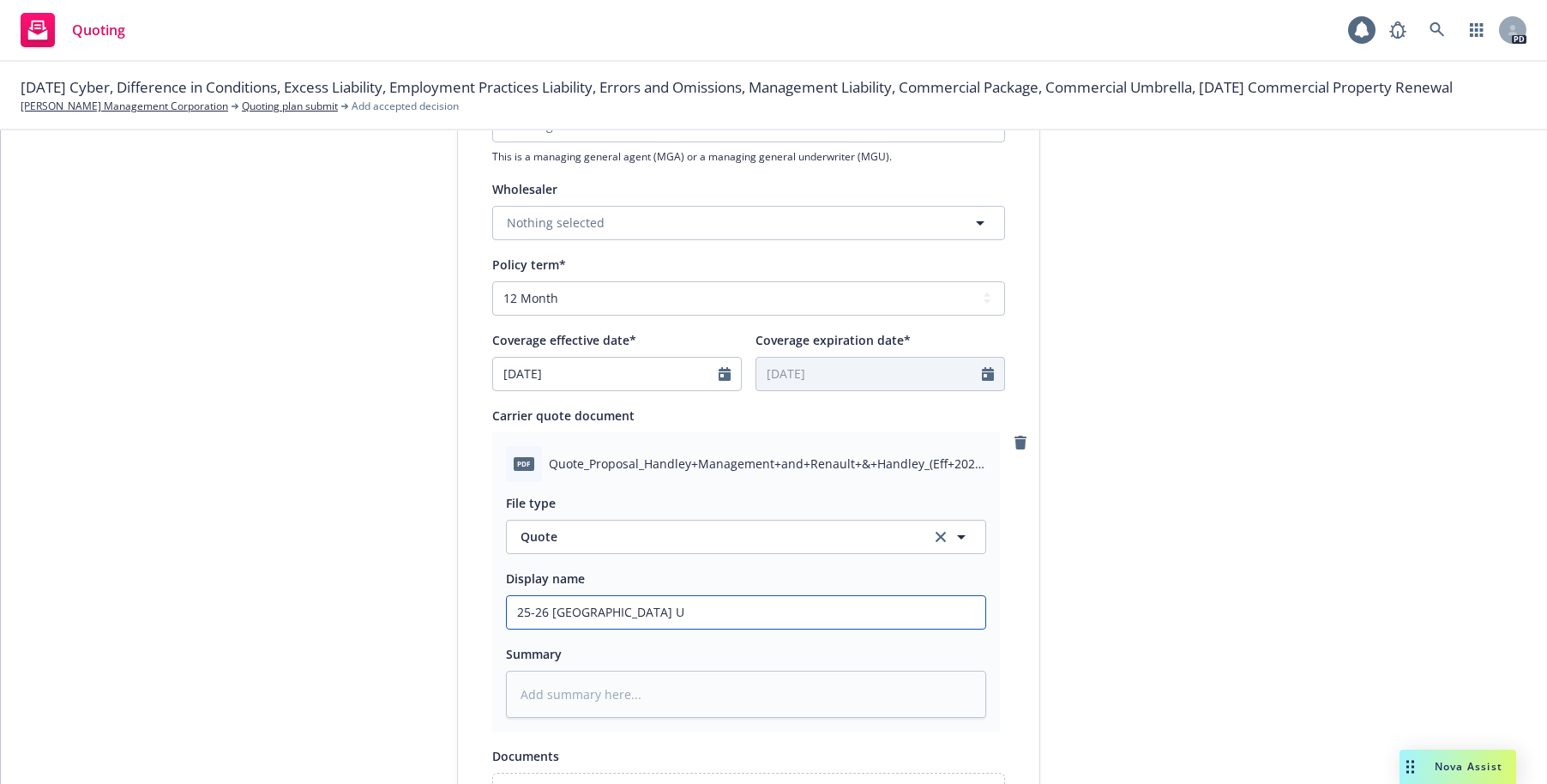
type input "25-26 Zurich Um"
type textarea "x"
type input "25-26 Zurich Umb"
type textarea "x"
type input "25-26 Zurich Umb"
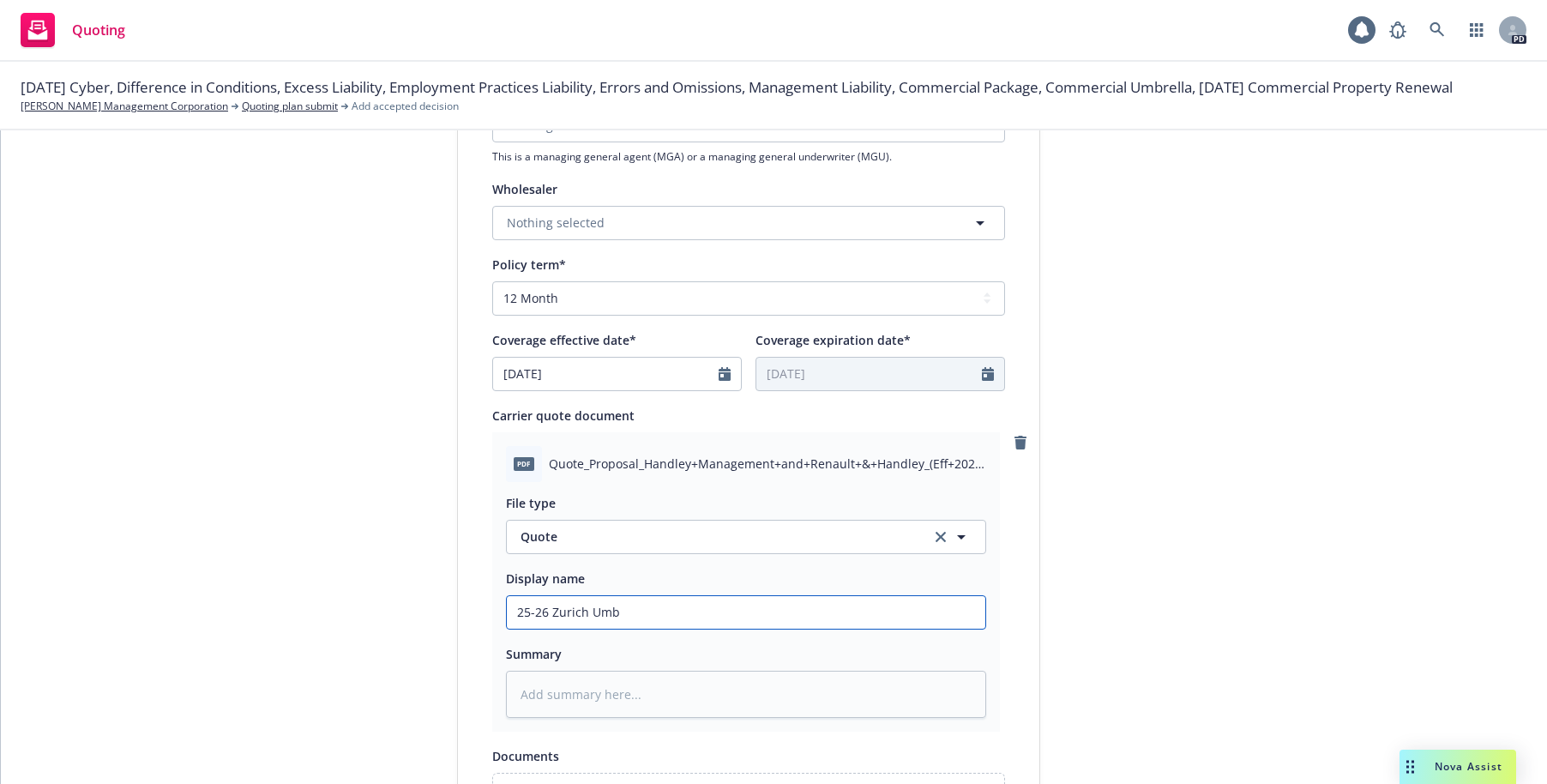
type textarea "x"
type input "25-26 Zurich Umb Q"
type textarea "x"
type input "25-26 Zurich Umb Qu"
type textarea "x"
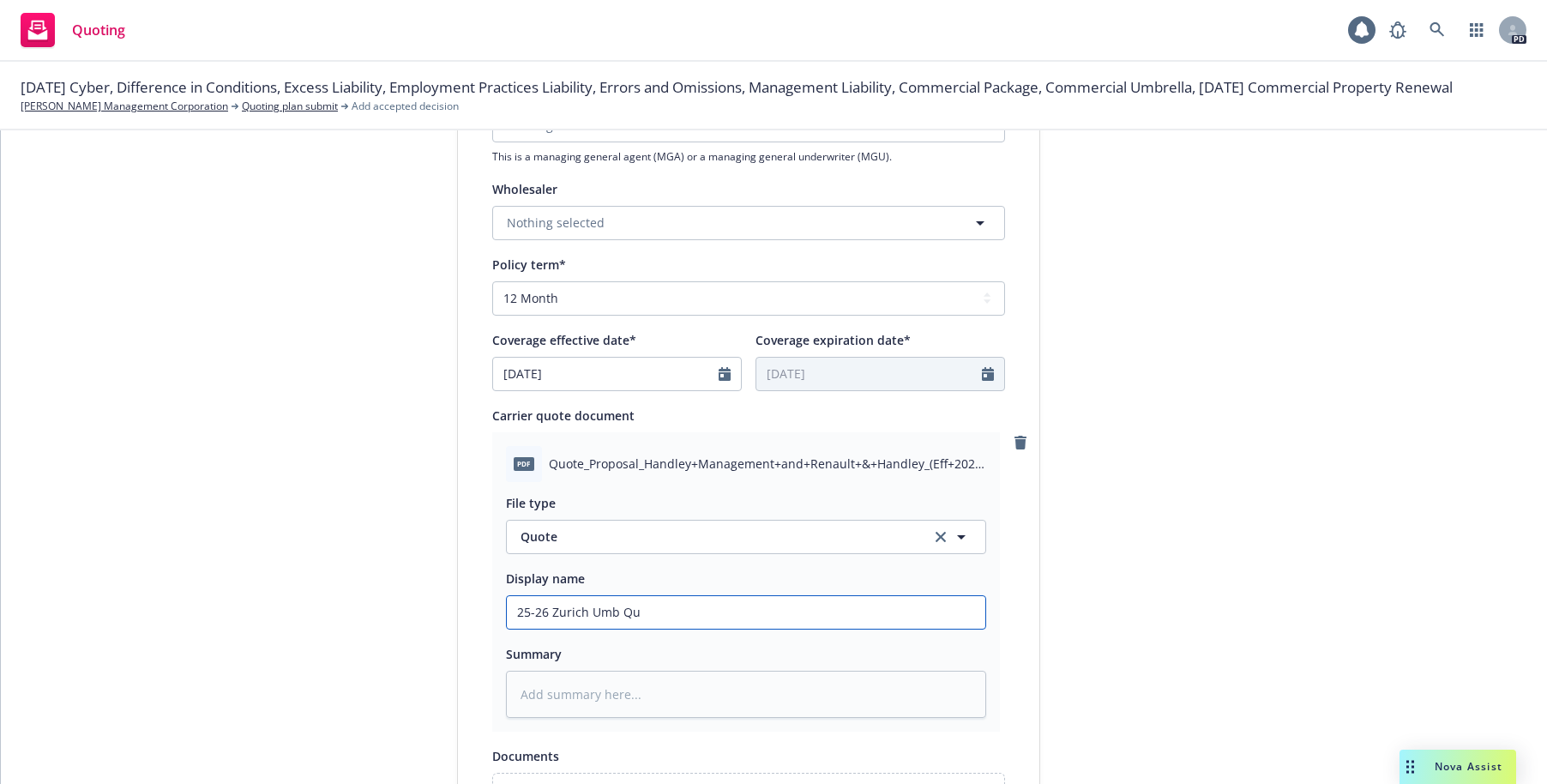
type input "25-26 Zurich Umb Quo"
type textarea "x"
type input "25-26 Zurich Umb Quot"
type textarea "x"
type input "25-26 Zurich Umb Quote"
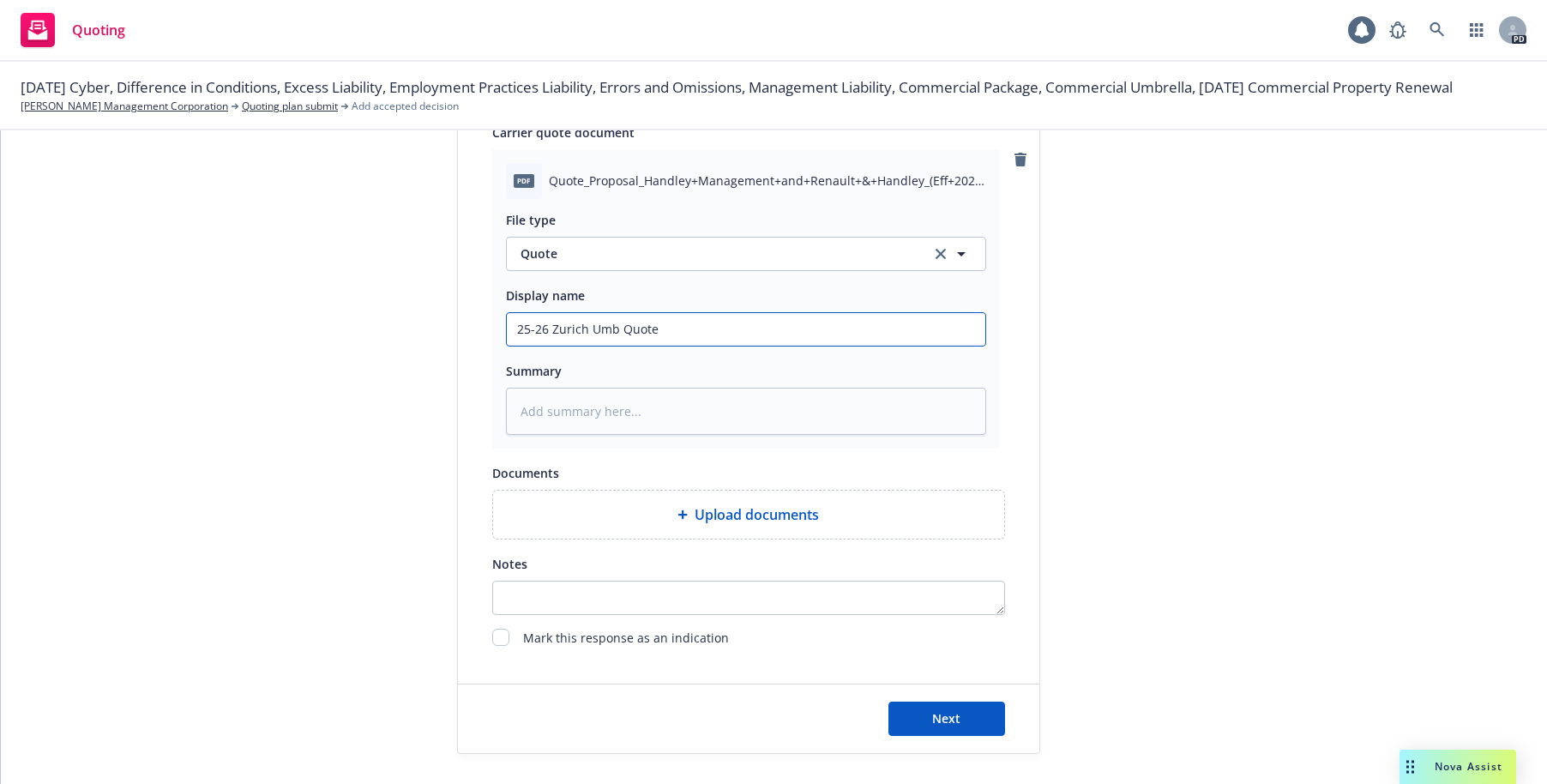
scroll to position [883, 0]
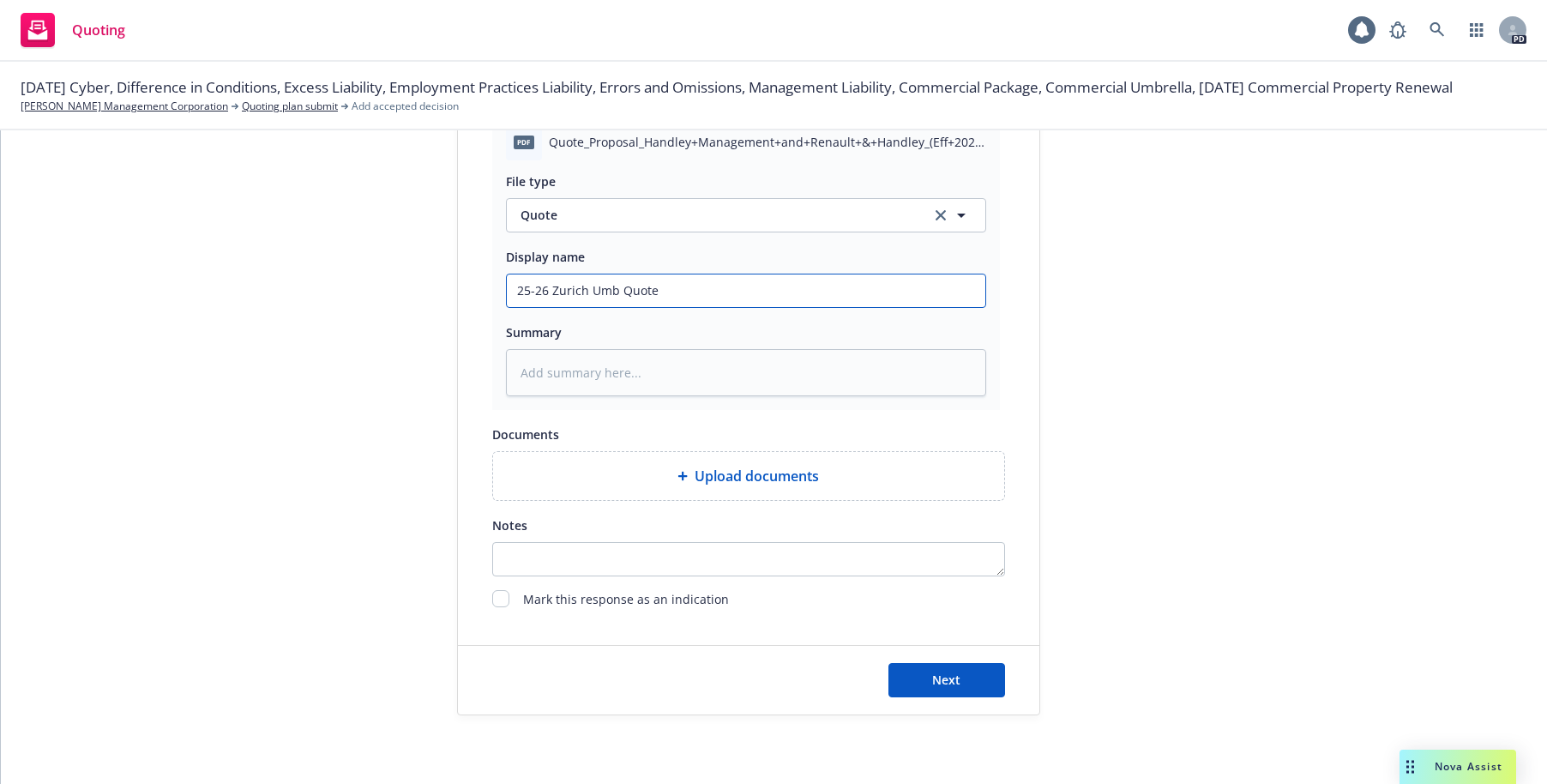
type textarea "x"
type input "25-26 Zurich Umbr Quote"
type textarea "x"
type input "25-26 Zurich Umbre Quote"
type textarea "x"
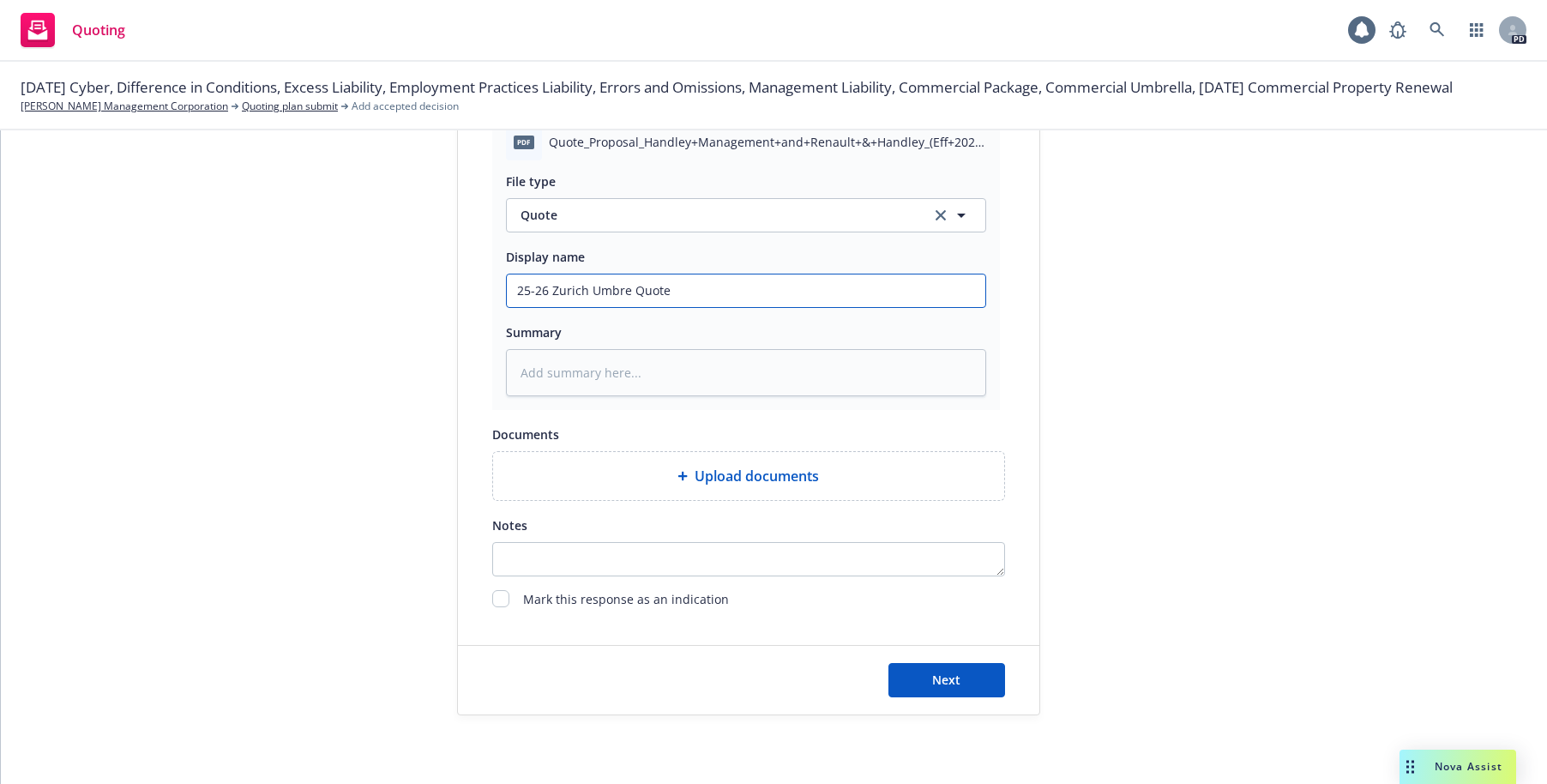
type input "25-26 Zurich Umbrel Quote"
type textarea "x"
type input "25-26 Zurich [PERSON_NAME] Quote"
type textarea "x"
type input "25-26 Zurich Umbrella Quote"
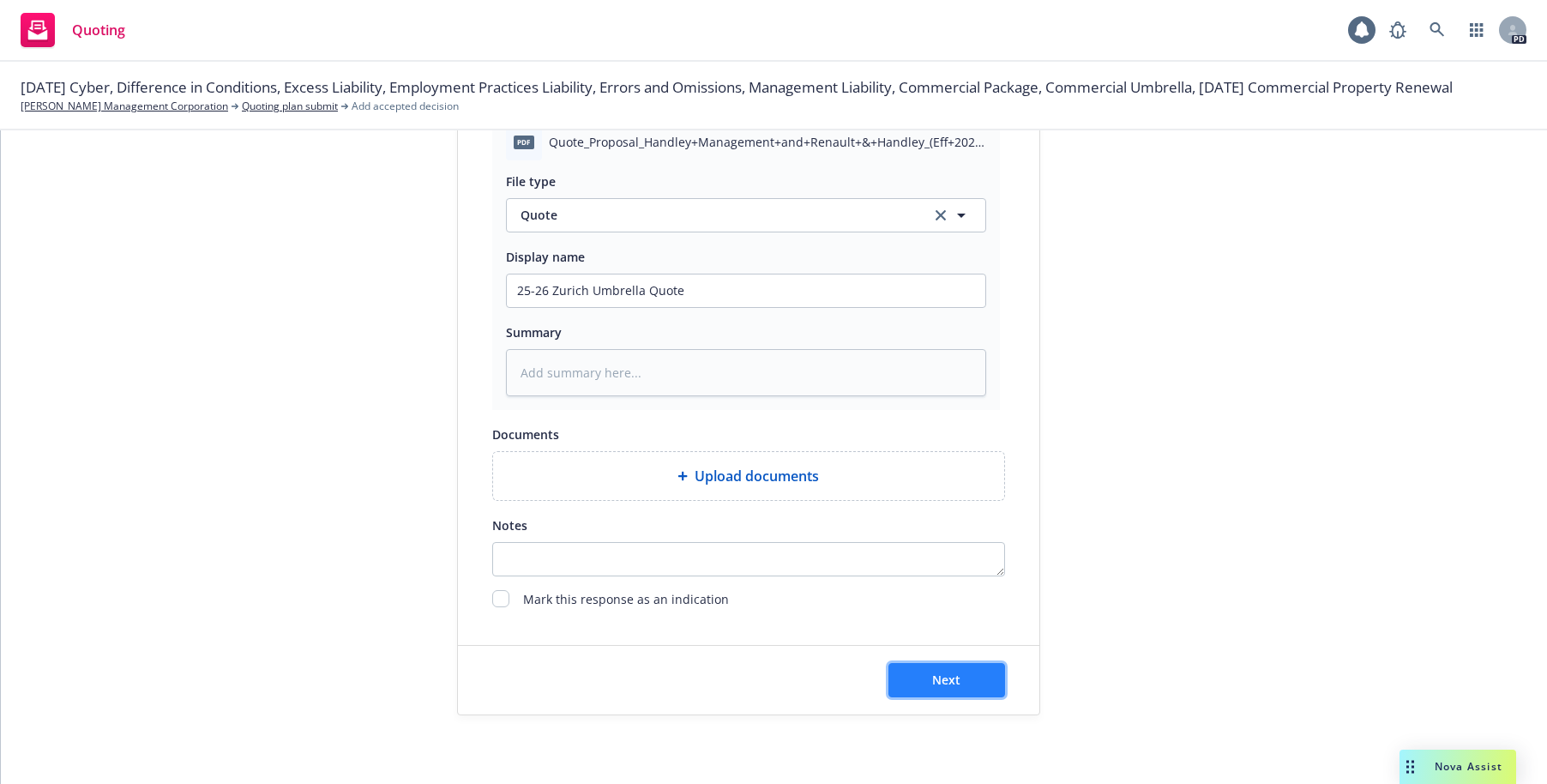
click at [932, 675] on span "Next" at bounding box center [946, 679] width 28 height 17
type textarea "x"
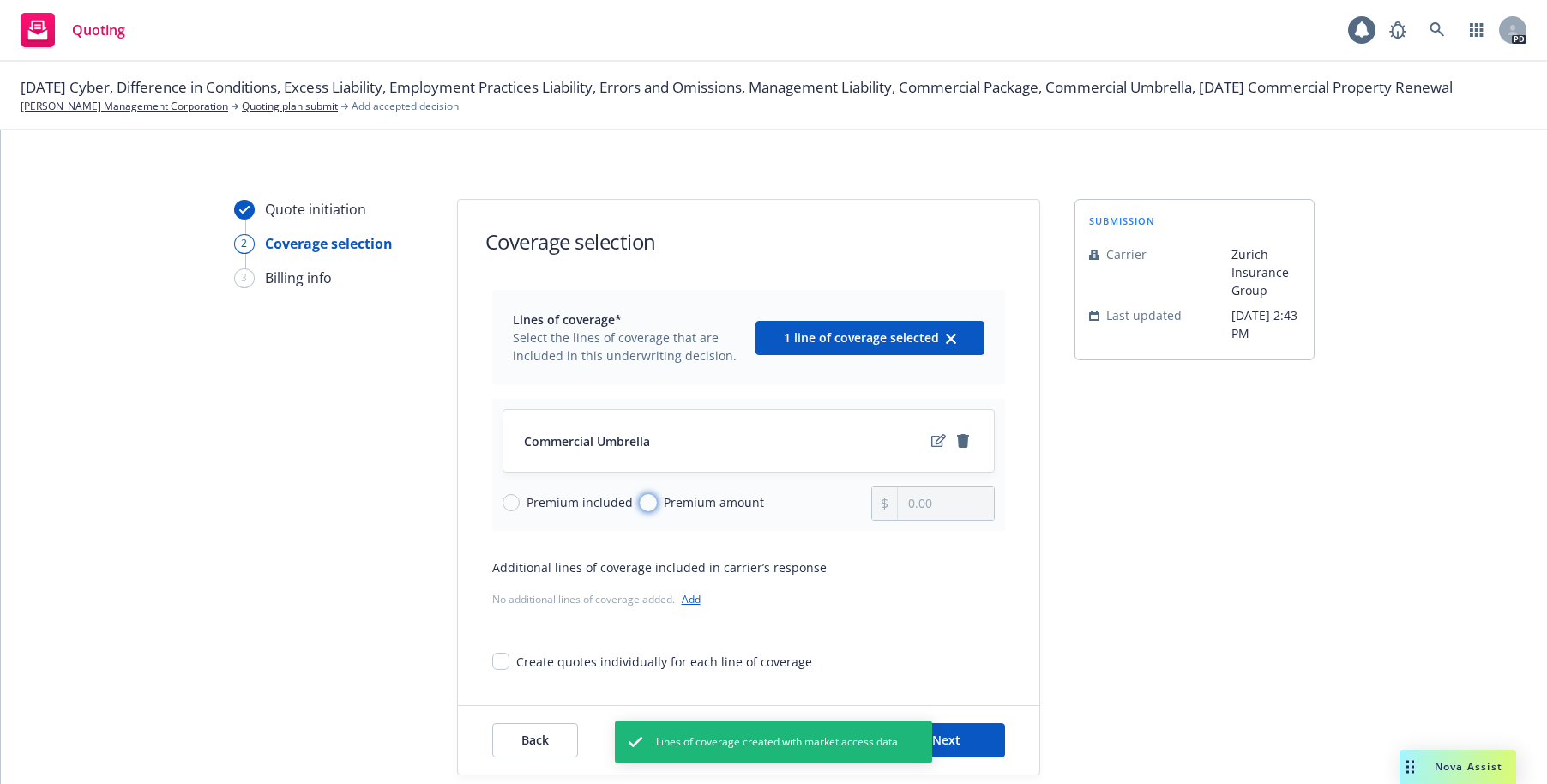
click at [642, 504] on input "Premium amount" at bounding box center [649, 503] width 18 height 18
radio input "true"
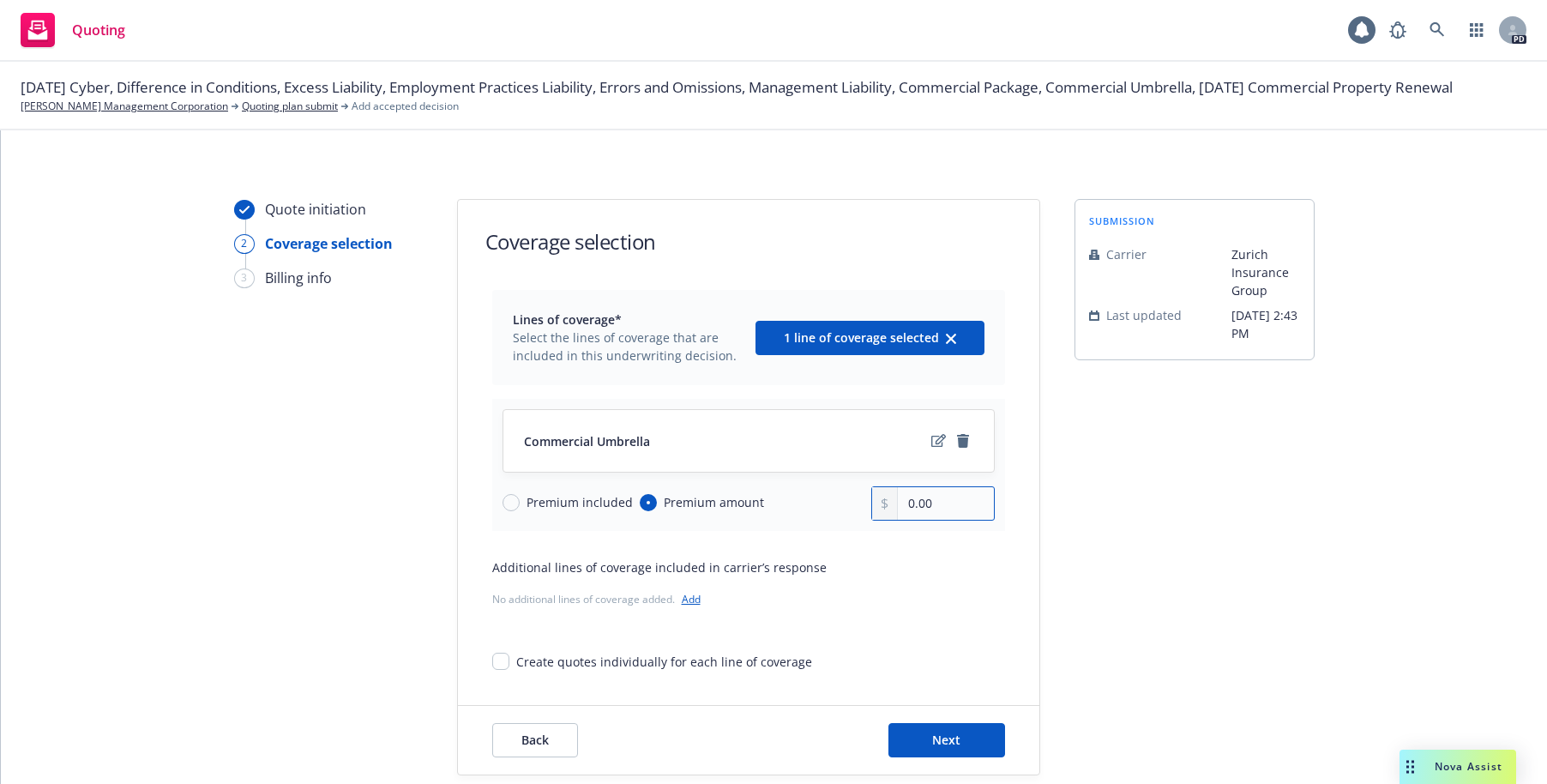
click at [900, 500] on input "0.00" at bounding box center [946, 503] width 95 height 32
click at [899, 504] on input "0.00" at bounding box center [946, 503] width 95 height 32
type input "31,714.00"
click at [883, 558] on div "Additional lines of coverage included in carrier’s response" at bounding box center [748, 567] width 513 height 18
click at [939, 749] on button "Next" at bounding box center [947, 739] width 117 height 34
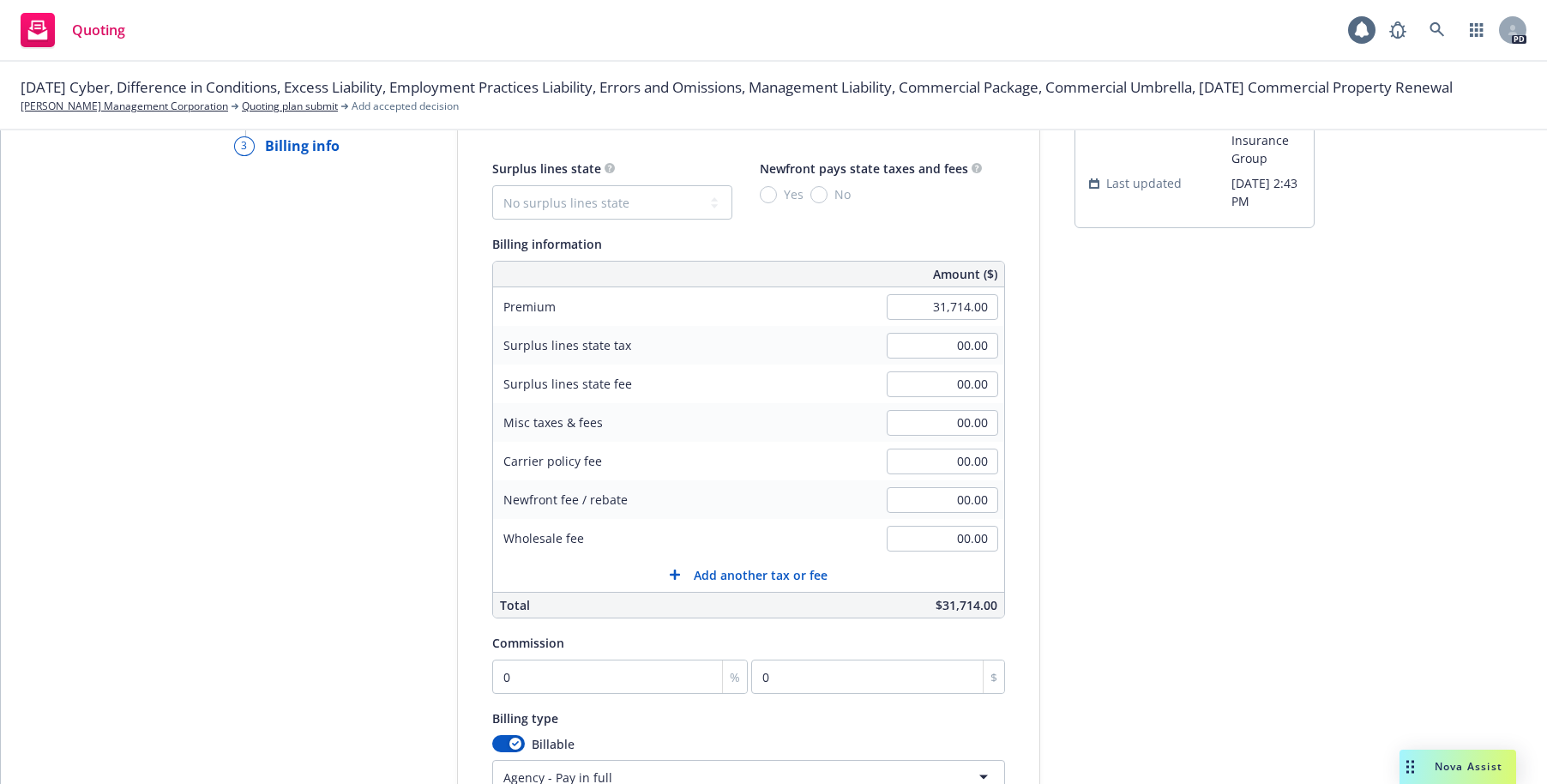
scroll to position [132, 0]
click at [511, 674] on input "0" at bounding box center [620, 675] width 256 height 34
type input "1"
type input "317.14"
type input "15"
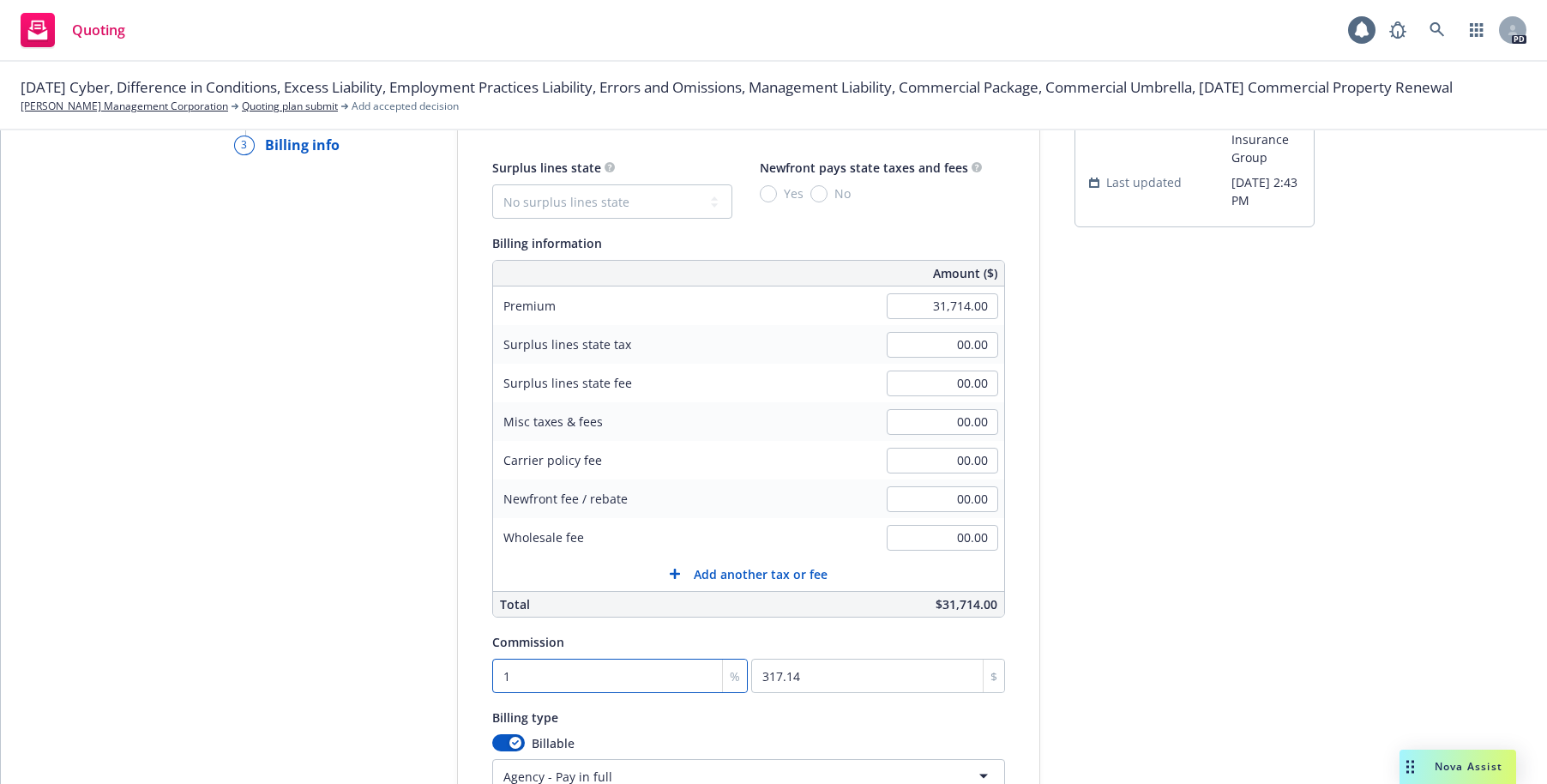
type input "4757.1"
type input "15"
click at [409, 648] on div "Quote initiation Coverage selection 3 Billing info" at bounding box center [328, 504] width 189 height 877
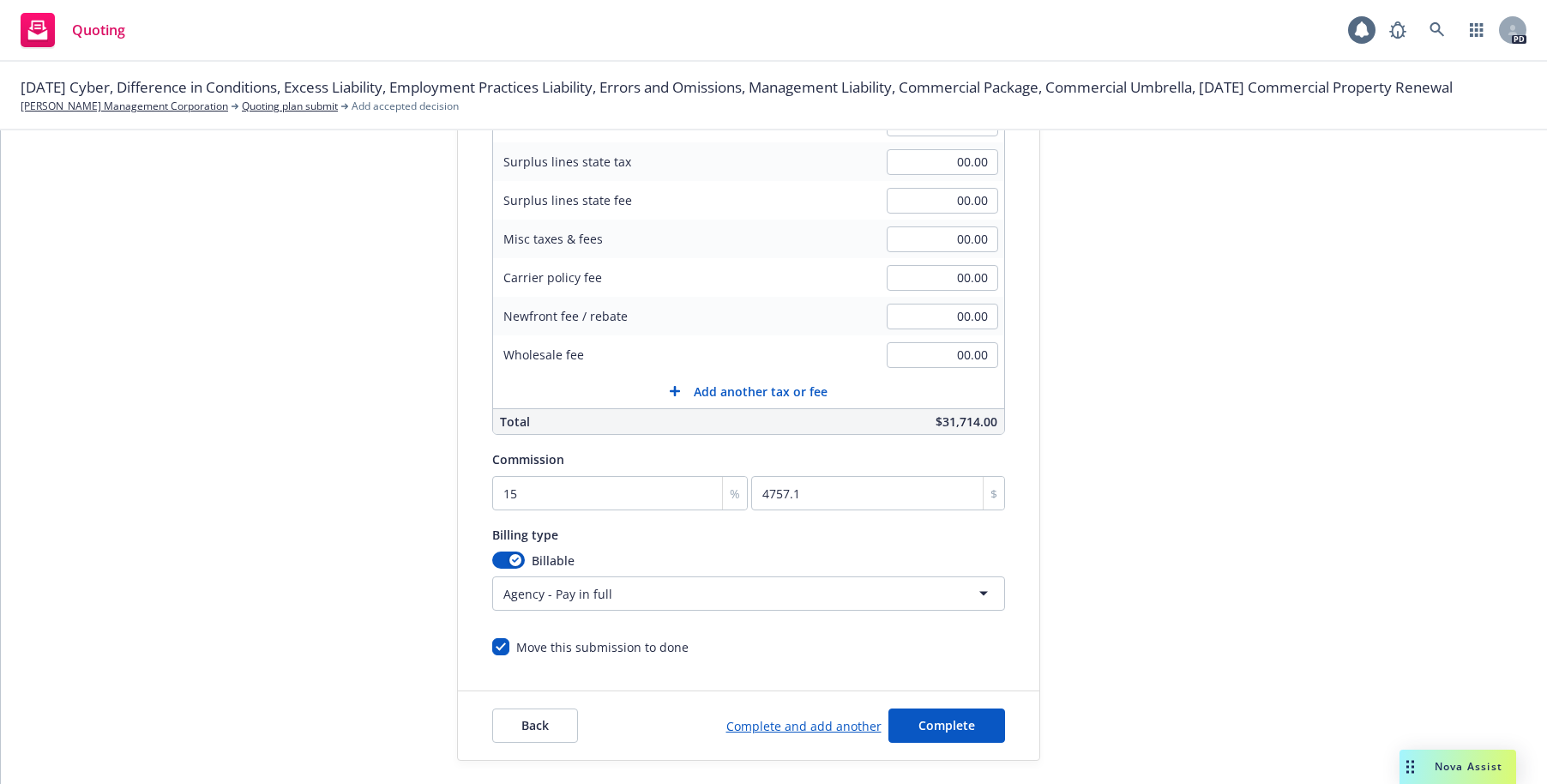
scroll to position [318, 0]
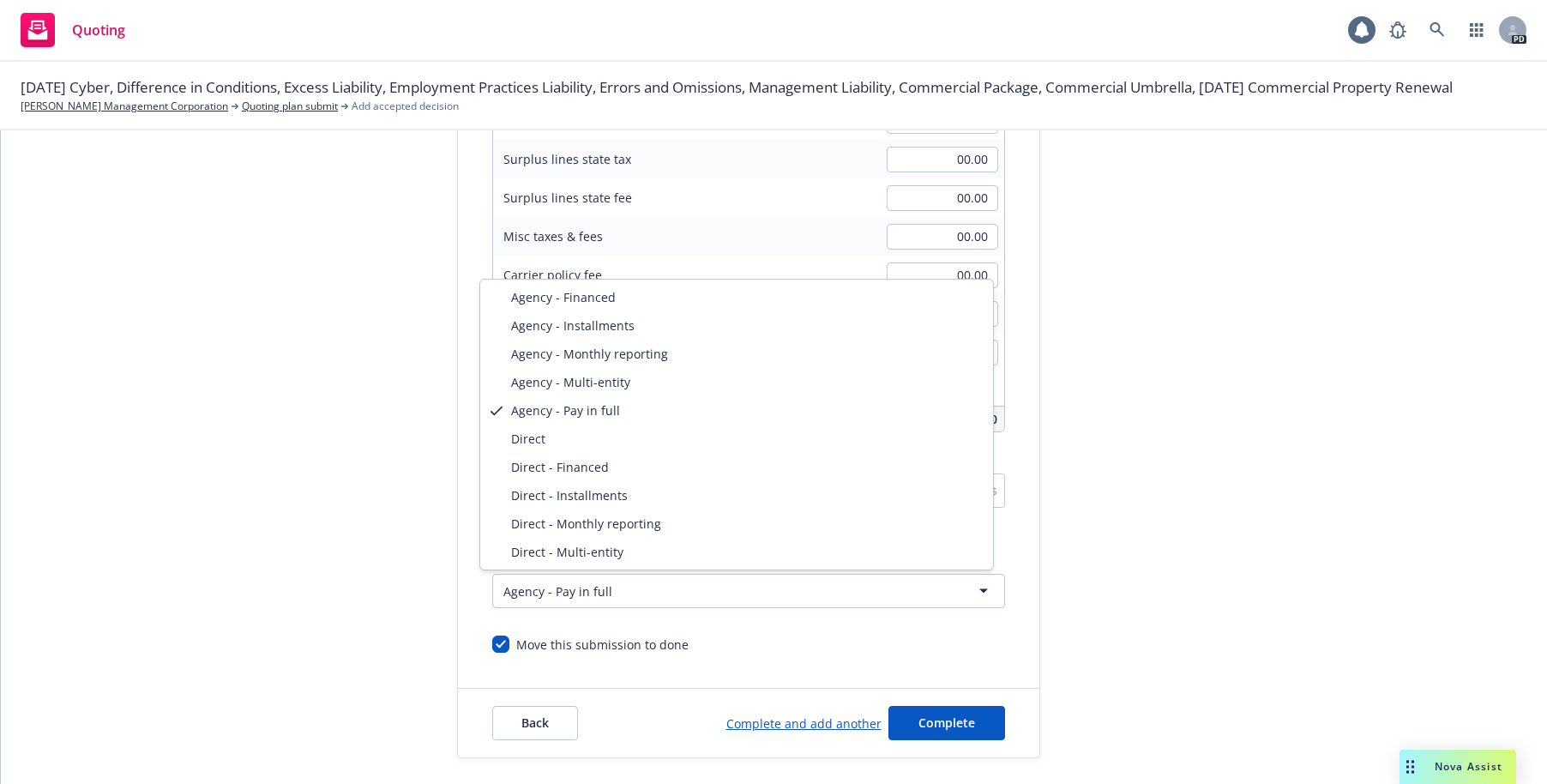
click at [968, 589] on html "Quoting 1 PD [DATE] Cyber, Difference in Conditions, Excess Liability, Employme…" at bounding box center [774, 392] width 1547 height 784
select select "AGENCY_INSTALLMENTS"
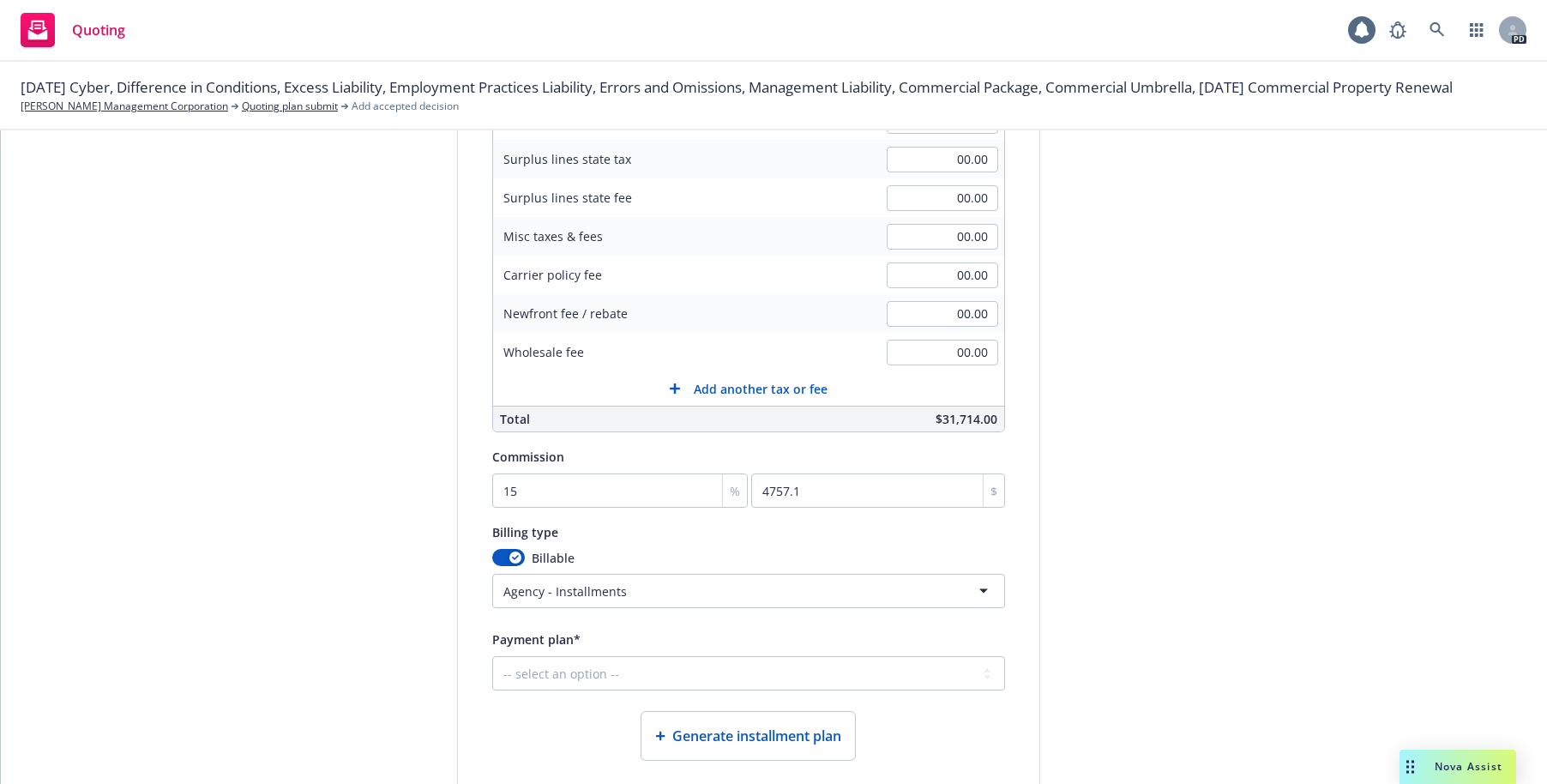
click at [1167, 502] on div "submission Carrier Zurich Insurance Group Last updated [DATE] 2:43 PM" at bounding box center [1194, 396] width 241 height 1030
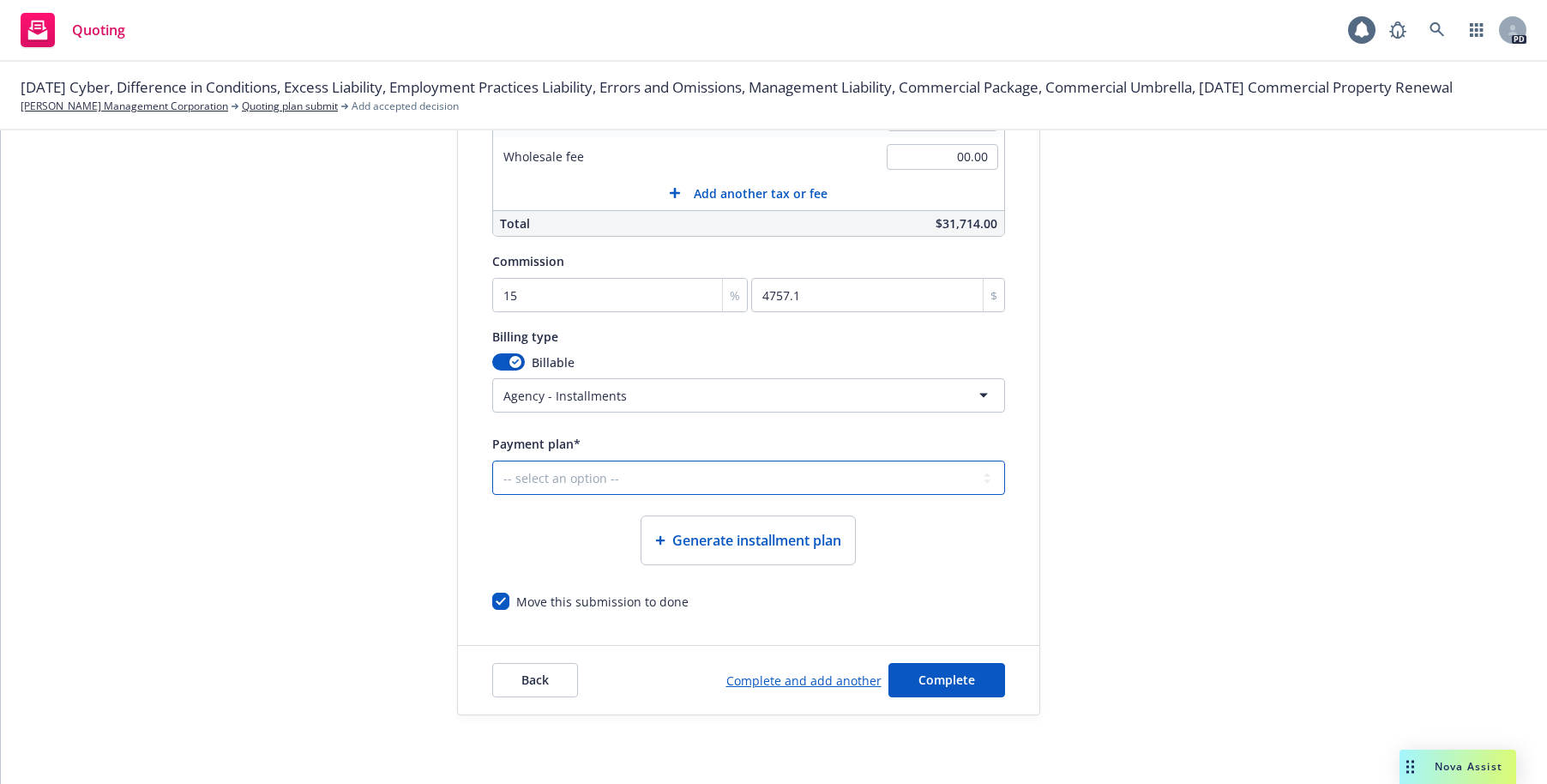
click at [970, 480] on select "-- select an option -- Only down payment 0% down payment + 12 monthly installme…" at bounding box center [748, 477] width 513 height 34
click at [971, 484] on select "-- select an option -- Only down payment 0% down payment + 12 monthly installme…" at bounding box center [748, 477] width 513 height 34
click at [303, 471] on div "Quote initiation Coverage selection 3 Billing info" at bounding box center [328, 201] width 189 height 1030
click at [592, 477] on select "-- select an option -- Only down payment 0% down payment + 12 monthly installme…" at bounding box center [748, 477] width 513 height 34
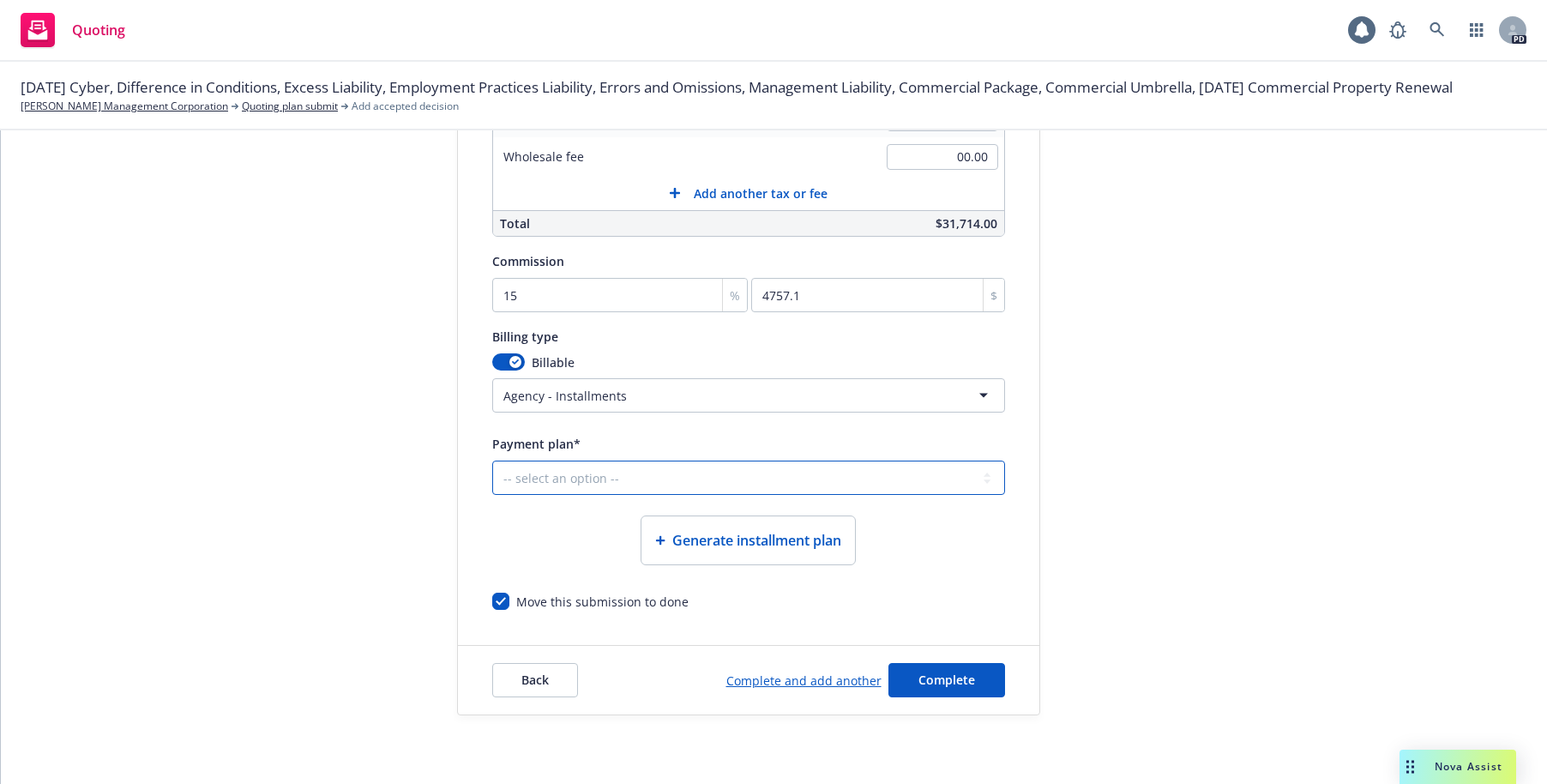
select select "25% down payment + 9 monthly installments"
click at [492, 461] on select "-- select an option -- Only down payment 0% down payment + 12 monthly installme…" at bounding box center [748, 477] width 513 height 34
select select "MONTHLY"
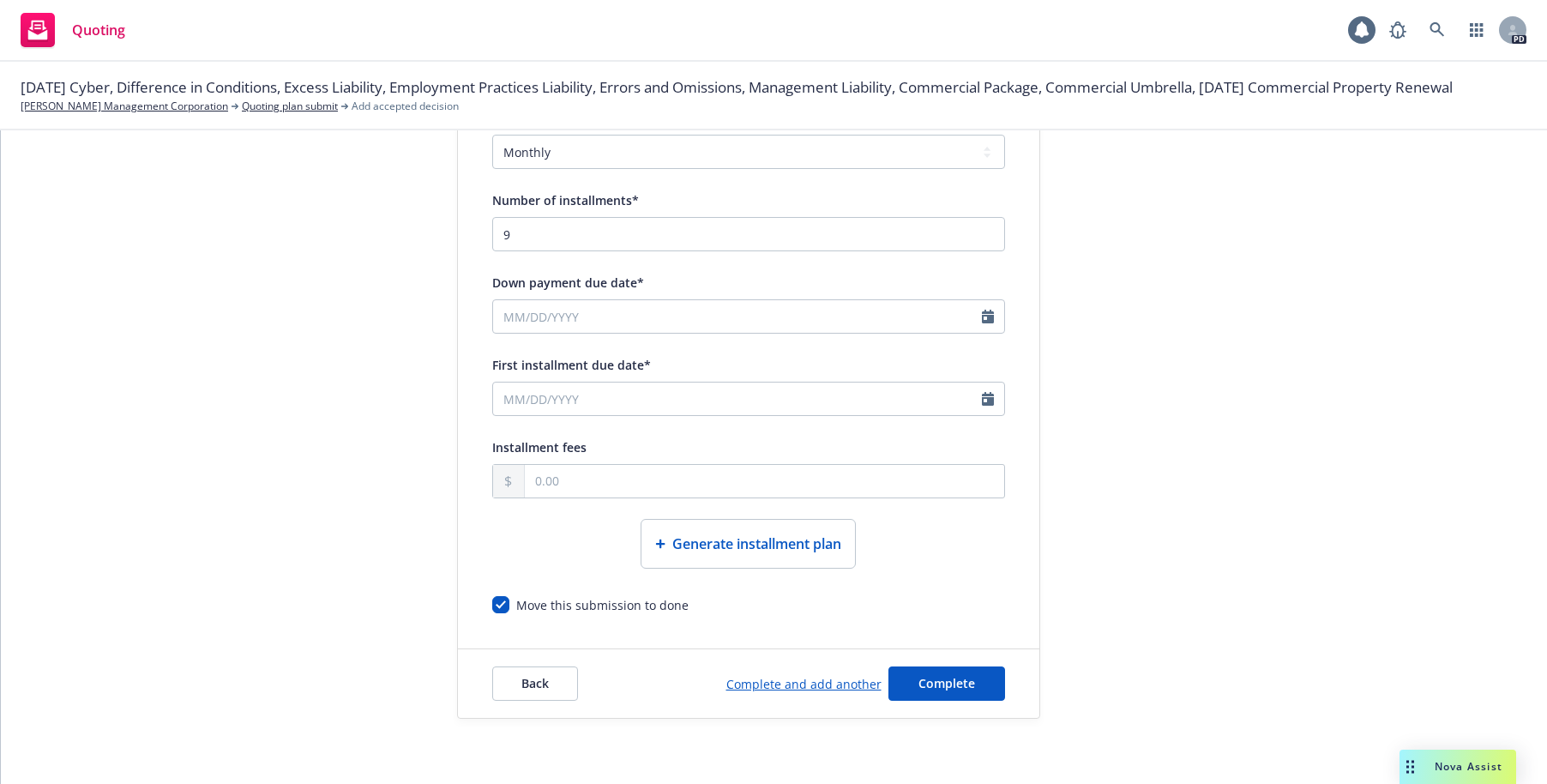
scroll to position [1046, 0]
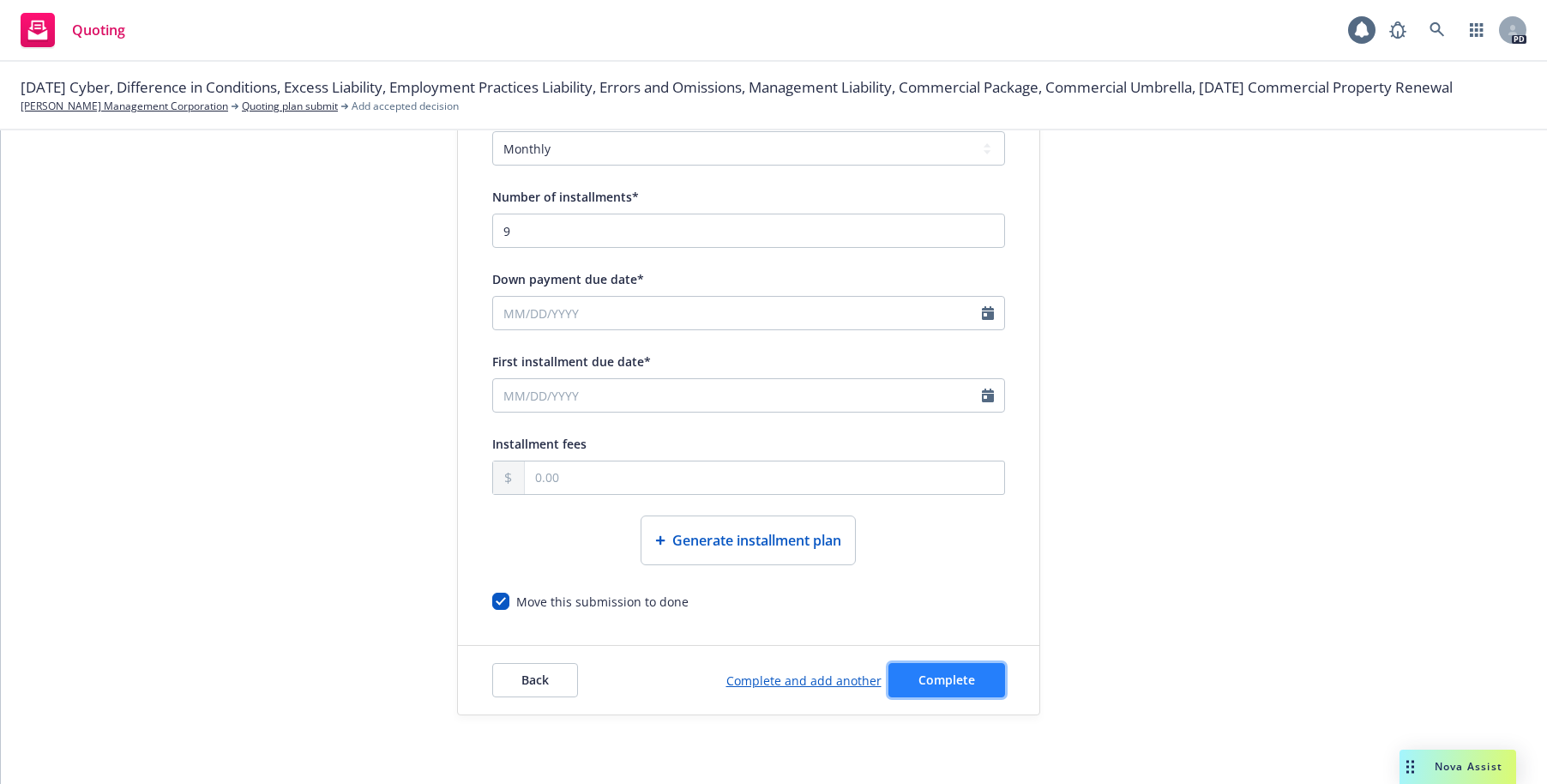
click at [954, 684] on span "Complete" at bounding box center [947, 679] width 57 height 17
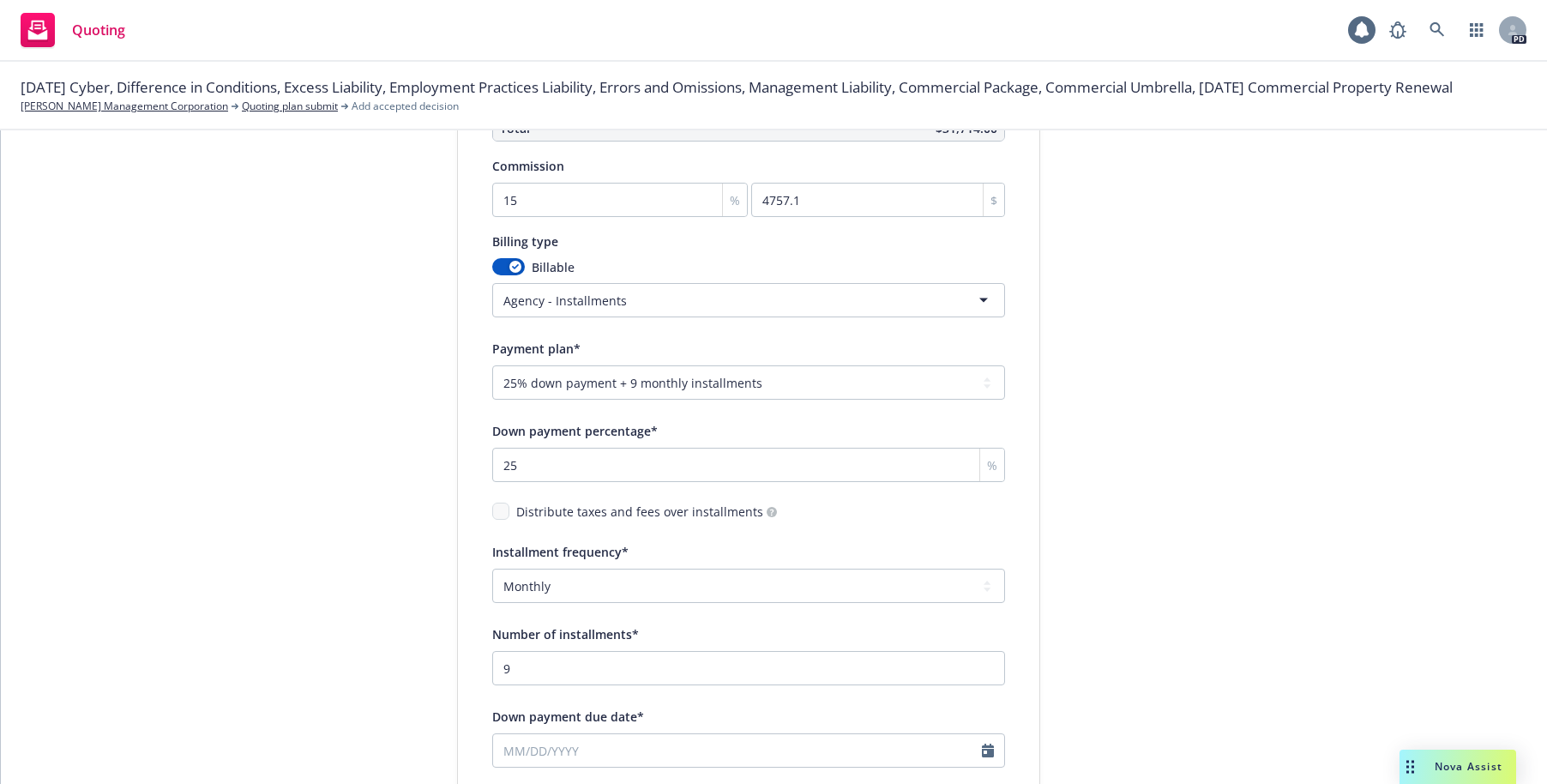
scroll to position [597, 0]
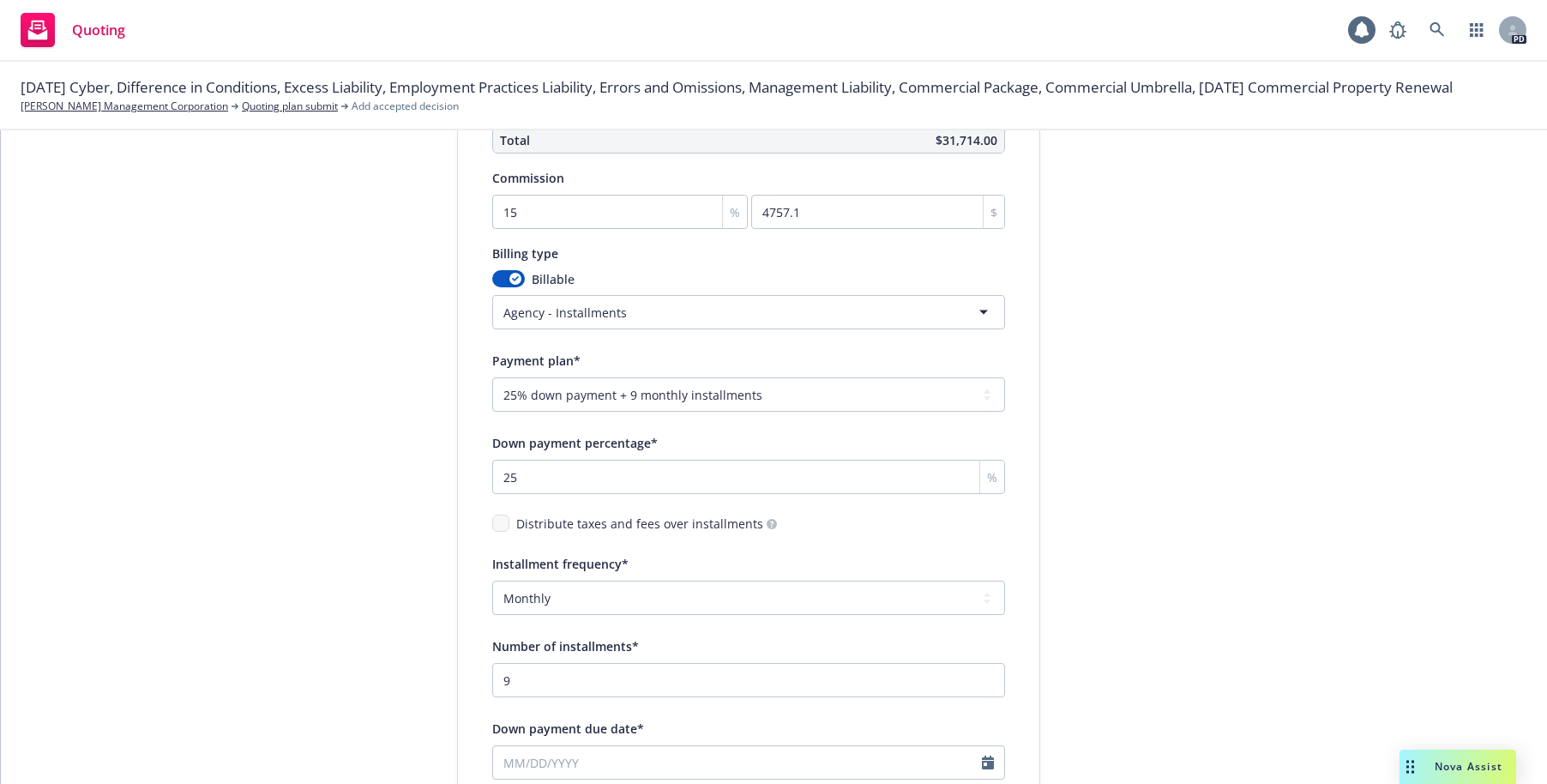
click at [877, 413] on div "Payment plan* -- select an option -- Only down payment 0% down payment + 12 mon…" at bounding box center [748, 682] width 513 height 664
drag, startPoint x: 774, startPoint y: 398, endPoint x: 758, endPoint y: 394, distance: 16.5
click at [772, 395] on select "-- select an option -- Only down payment 0% down payment + 12 monthly installme…" at bounding box center [748, 393] width 513 height 34
drag, startPoint x: 753, startPoint y: 394, endPoint x: 665, endPoint y: 396, distance: 88.0
click at [665, 396] on select "-- select an option -- Only down payment 0% down payment + 12 monthly installme…" at bounding box center [748, 393] width 513 height 34
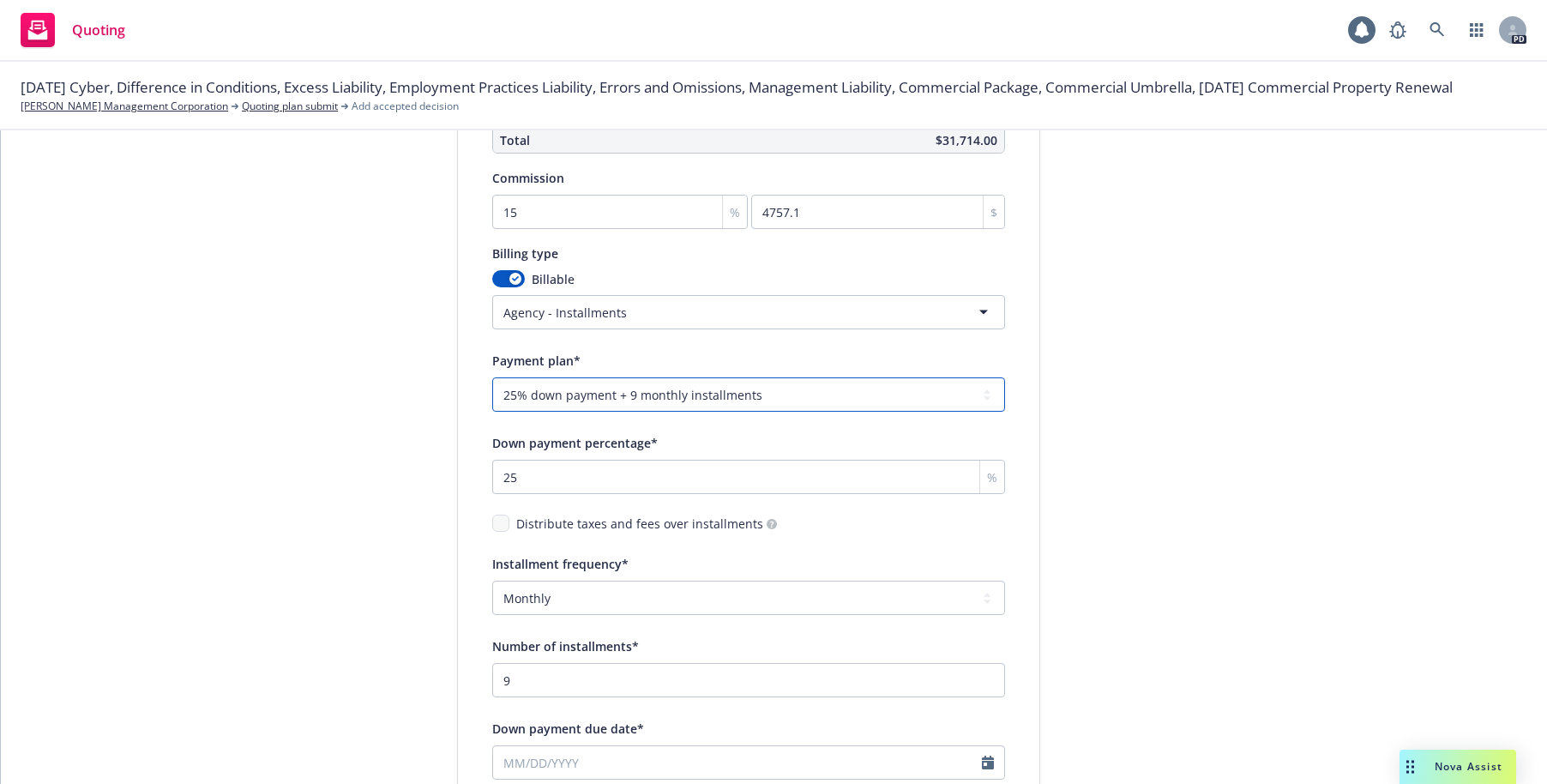
click at [973, 393] on select "-- select an option -- Only down payment 0% down payment + 12 monthly installme…" at bounding box center [748, 393] width 513 height 34
click at [700, 313] on html "Quoting 1 PD 10/01/25 Cyber, Difference in Conditions, Excess Liability, Employ…" at bounding box center [774, 392] width 1547 height 784
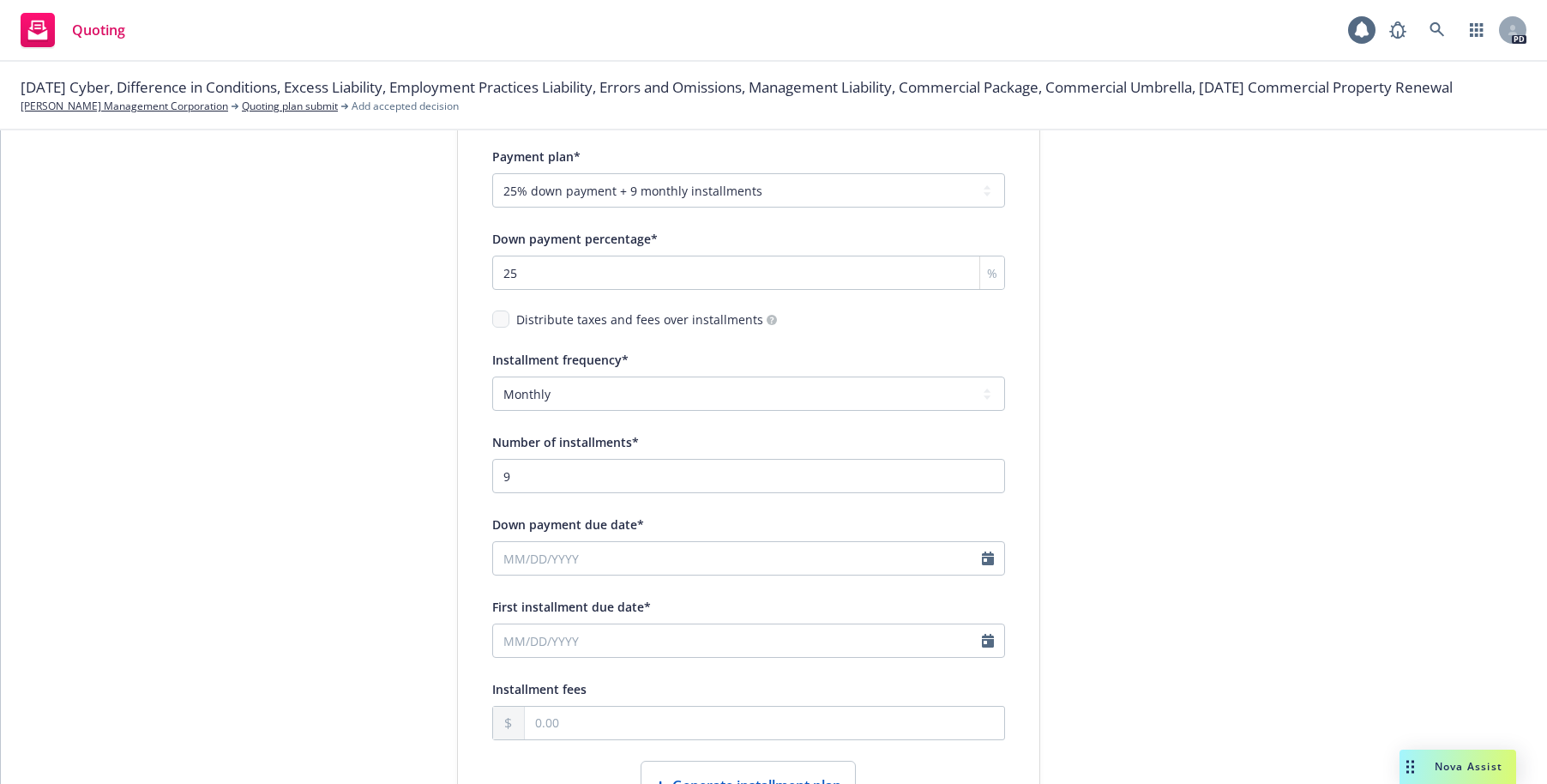
scroll to position [803, 0]
select select "9"
click at [599, 558] on input "Down payment due date*" at bounding box center [737, 555] width 489 height 32
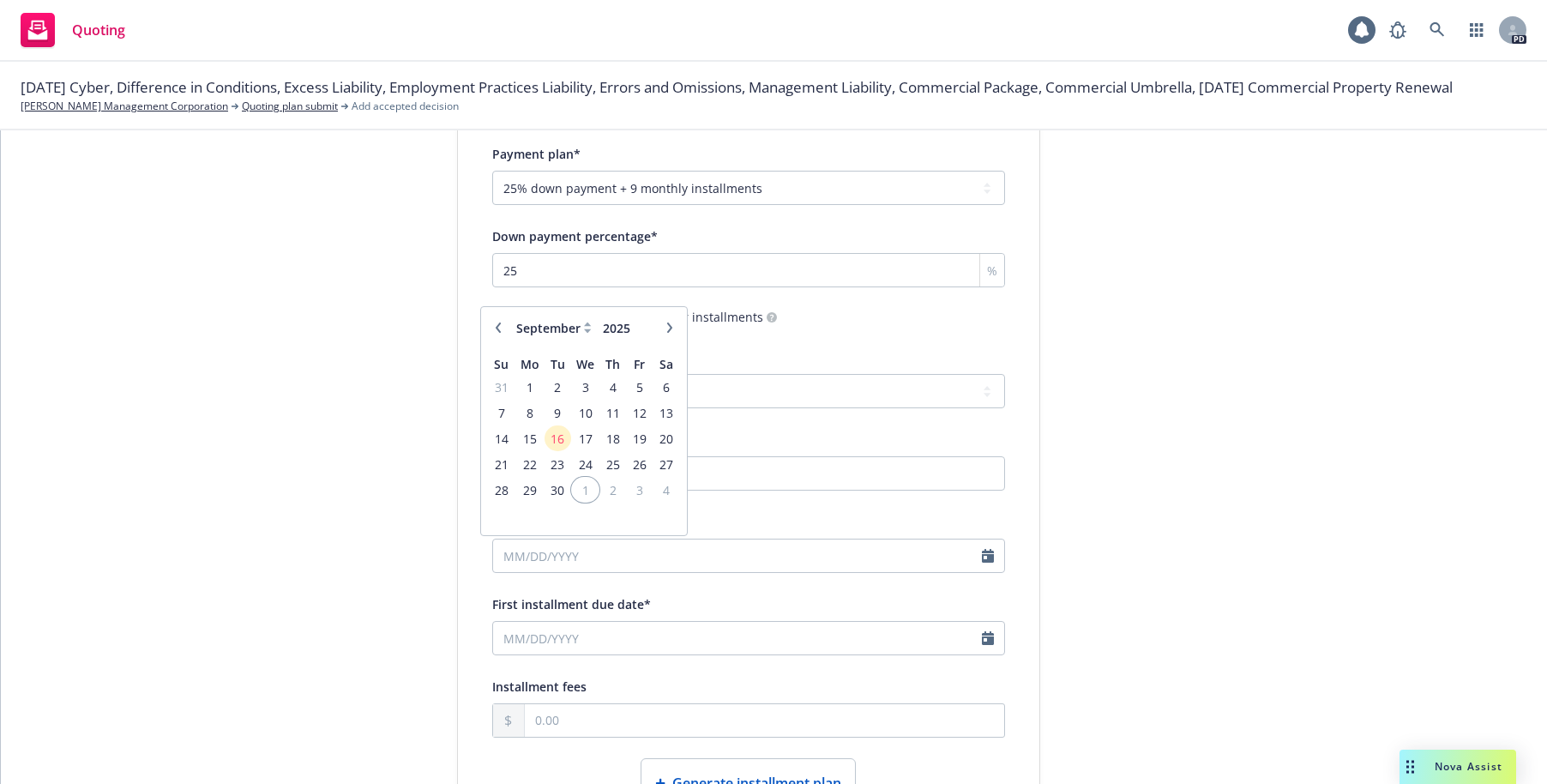
click at [588, 492] on span "1" at bounding box center [585, 490] width 25 height 21
type input "[DATE]"
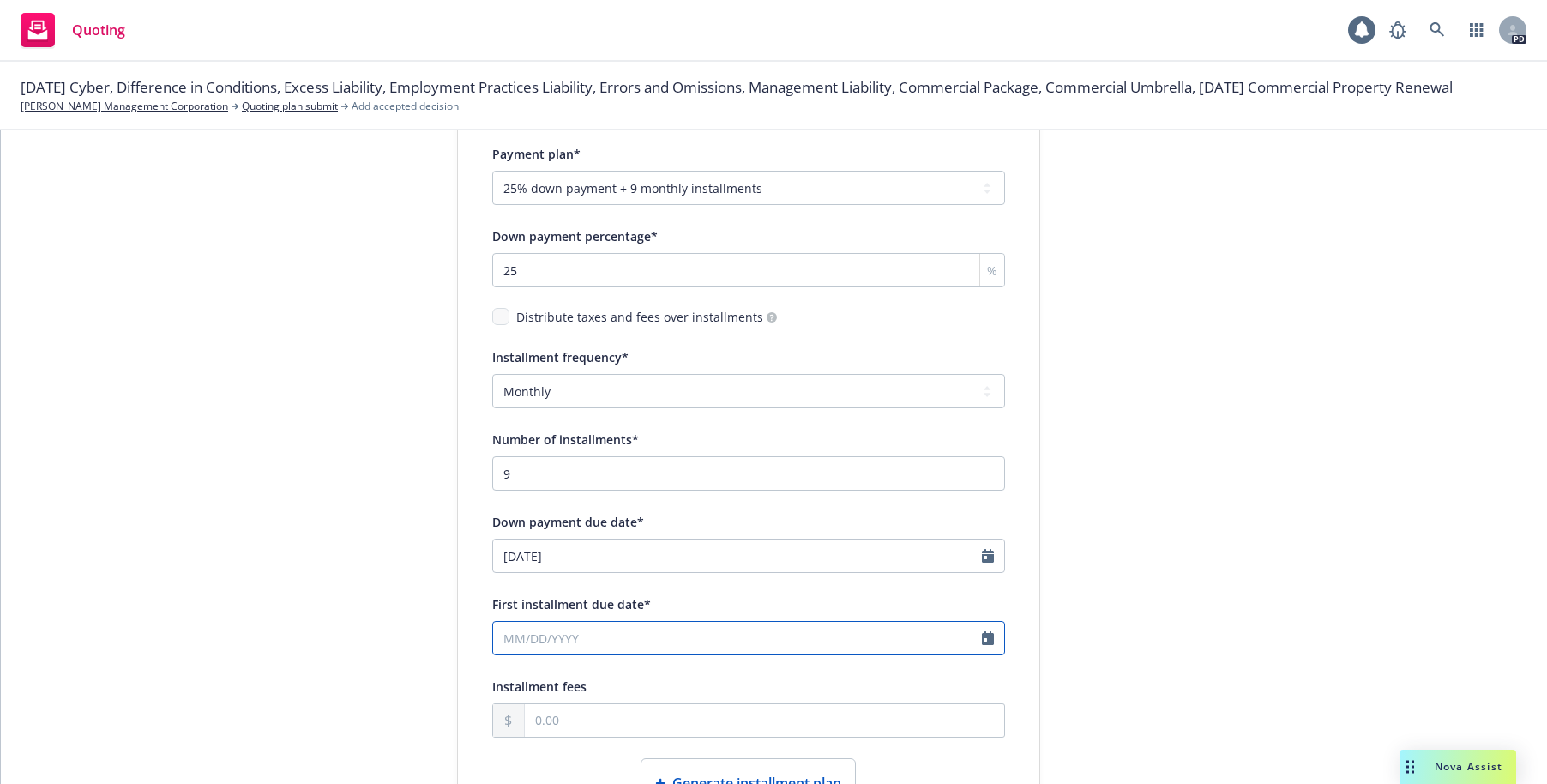
click at [601, 645] on input "First installment due date*" at bounding box center [737, 637] width 489 height 32
click at [667, 414] on icon "button" at bounding box center [669, 410] width 11 height 11
select select "10"
click at [664, 575] on span "1" at bounding box center [667, 573] width 23 height 21
type input "11/01/2025"
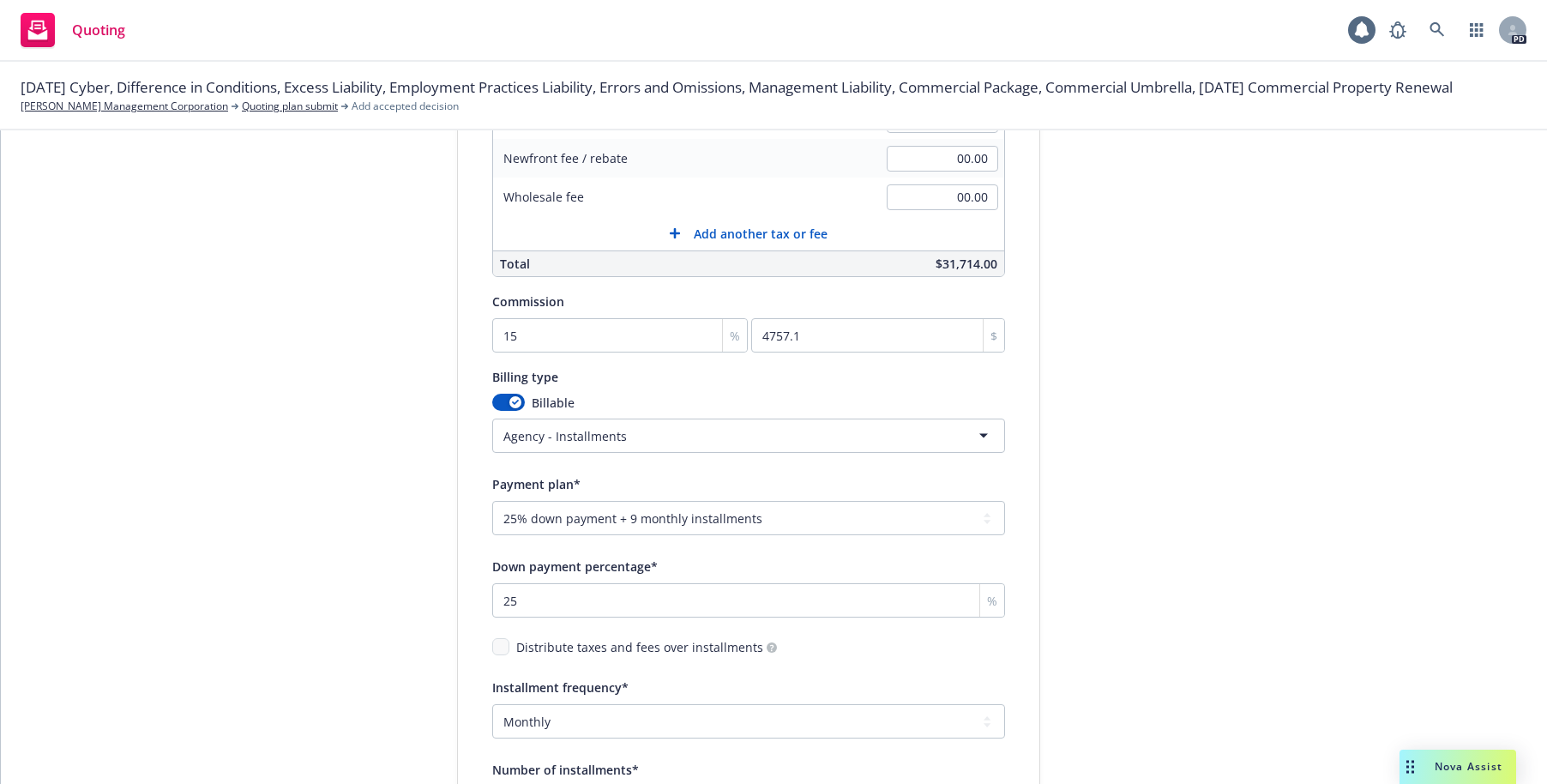
scroll to position [471, 0]
click at [731, 525] on select "-- select an option -- Only down payment 0% down payment + 12 monthly installme…" at bounding box center [748, 519] width 513 height 34
click at [1166, 452] on div "submission Carrier Zurich Insurance Group Last updated 9/4, 2:43 PM" at bounding box center [1194, 519] width 241 height 1584
click at [844, 441] on html "Quoting 1 PD 10/01/25 Cyber, Difference in Conditions, Excess Liability, Employ…" at bounding box center [774, 392] width 1547 height 784
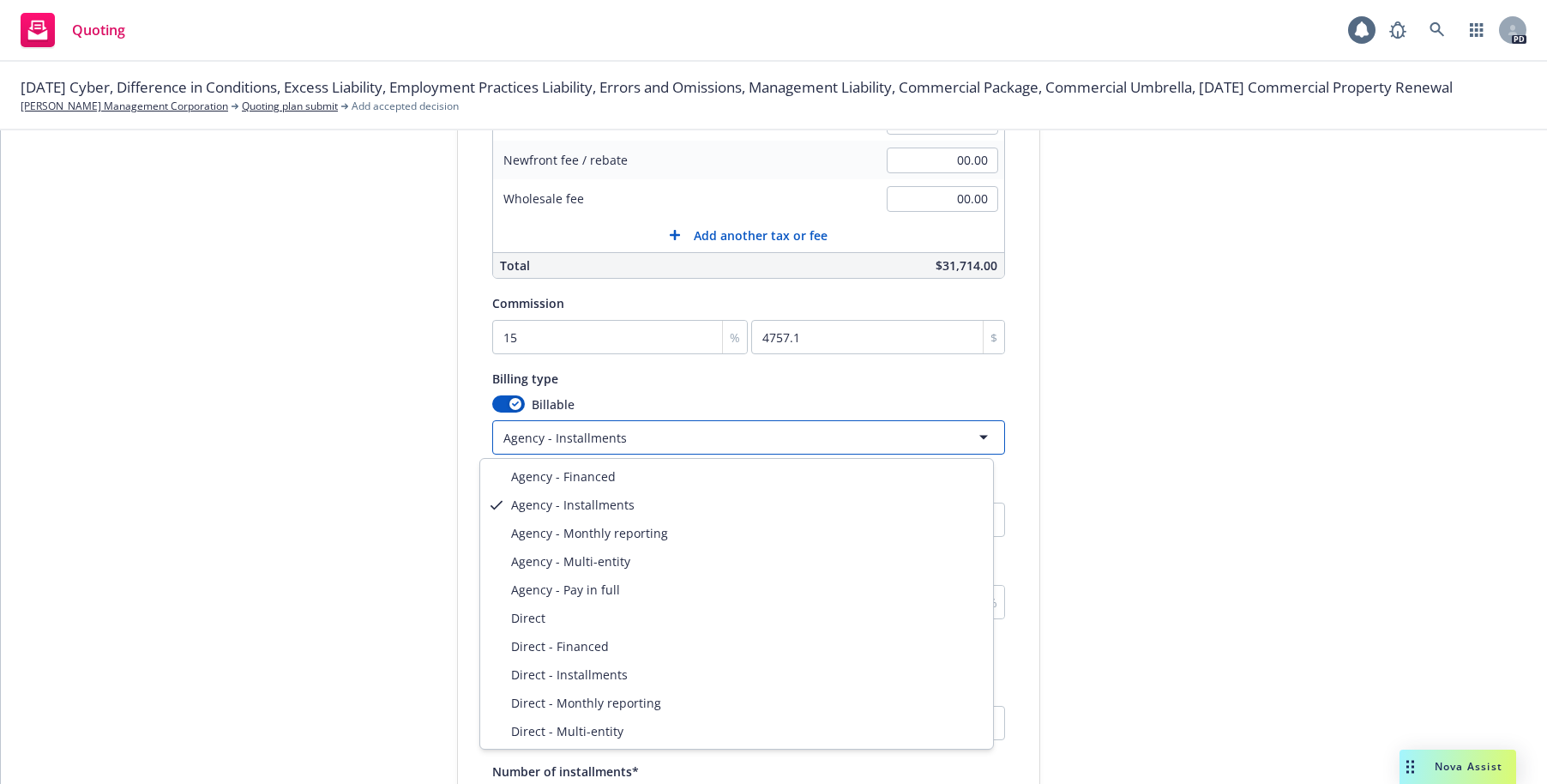
scroll to position [402, 0]
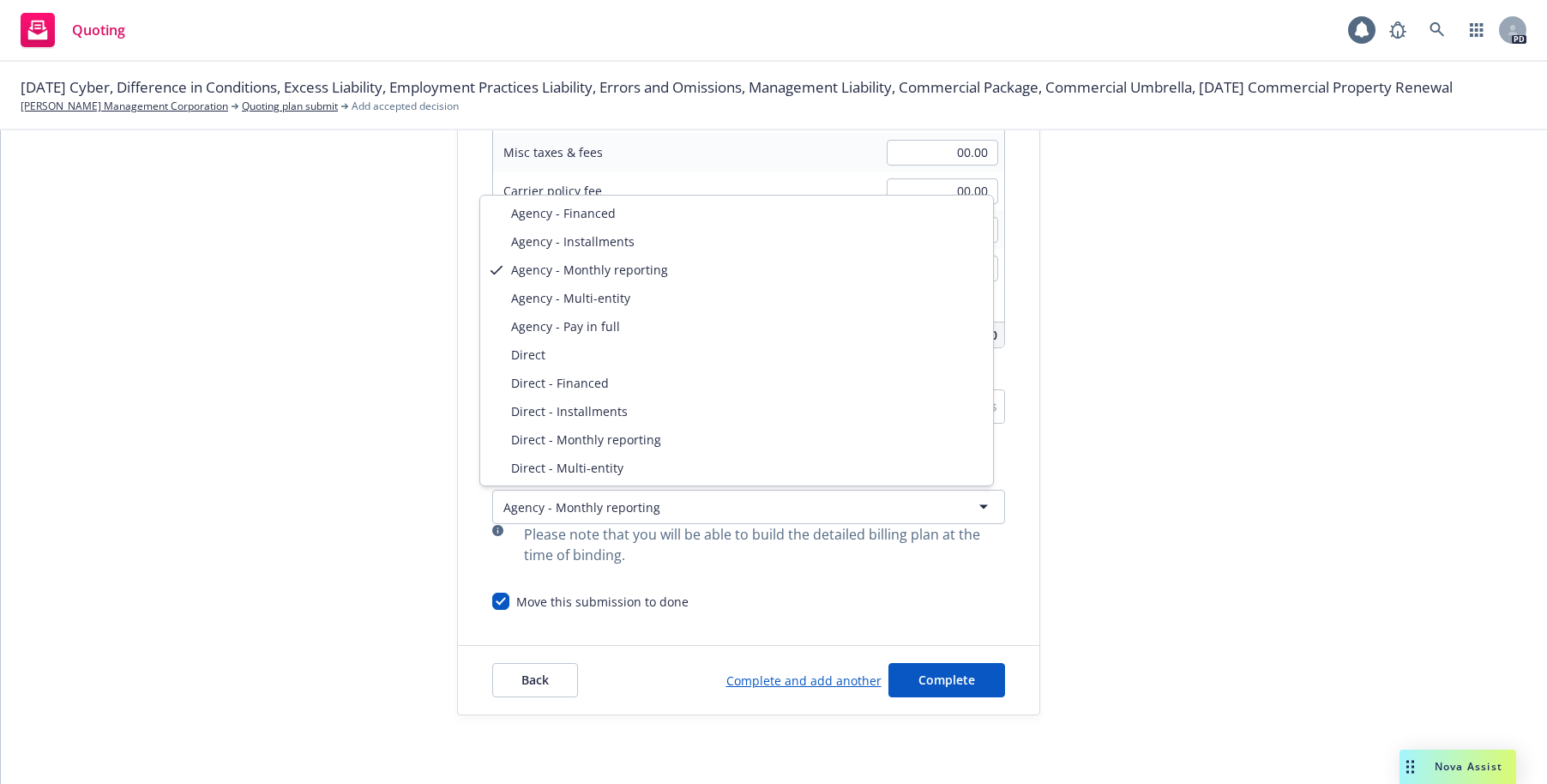
click at [730, 508] on html "Quoting 1 PD 10/01/25 Cyber, Difference in Conditions, Excess Liability, Employ…" at bounding box center [774, 392] width 1547 height 784
select select "AGENCY_INSTALLMENTS"
select select "25% down payment + 9 monthly installments"
select select "MONTHLY"
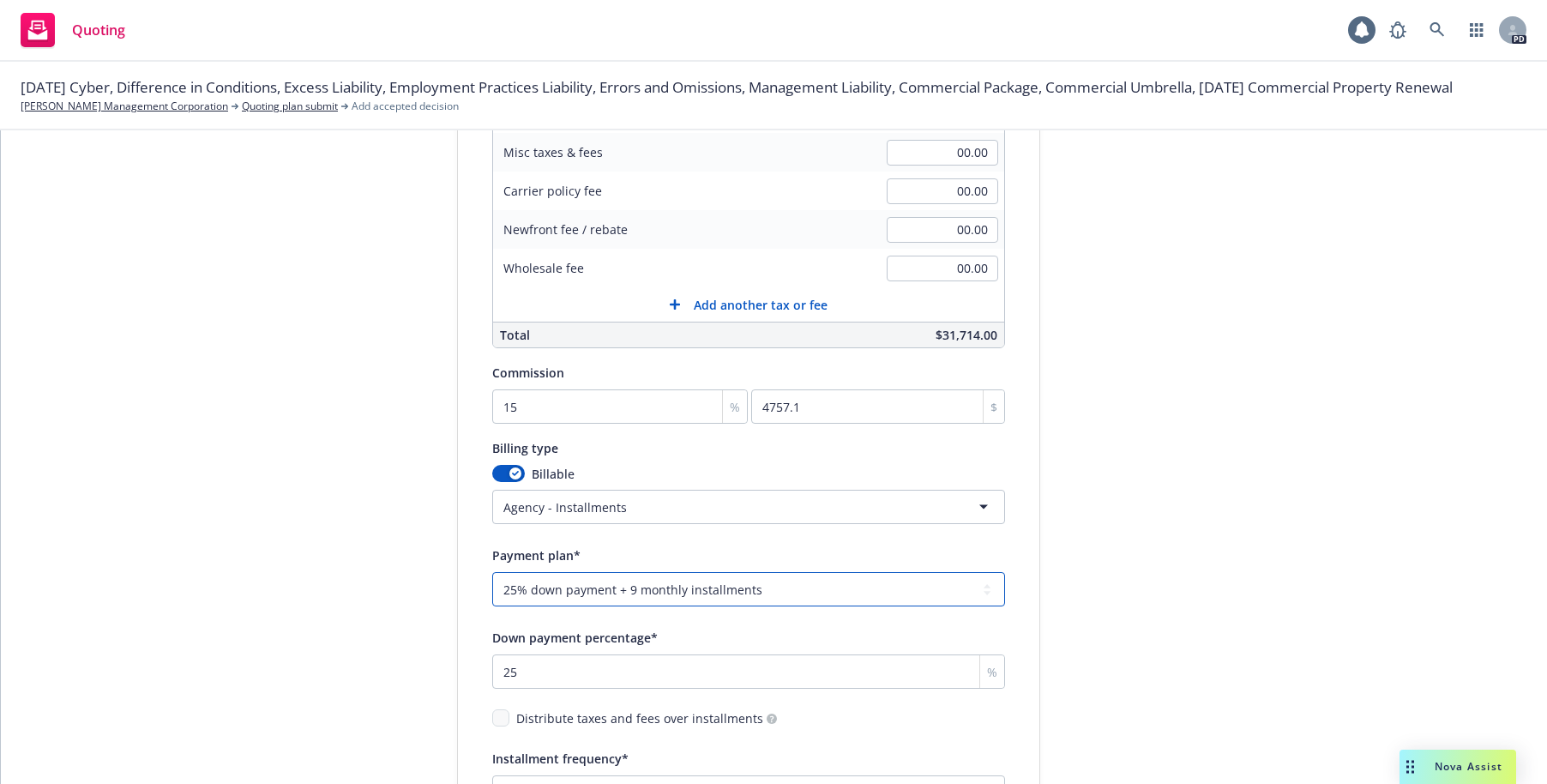
drag, startPoint x: 774, startPoint y: 594, endPoint x: 681, endPoint y: 585, distance: 93.4
click at [681, 585] on select "-- select an option -- Only down payment 0% down payment + 12 monthly installme…" at bounding box center [748, 588] width 513 height 34
drag, startPoint x: 746, startPoint y: 587, endPoint x: 621, endPoint y: 589, distance: 125.0
click at [621, 589] on select "-- select an option -- Only down payment 0% down payment + 12 monthly installme…" at bounding box center [748, 588] width 513 height 34
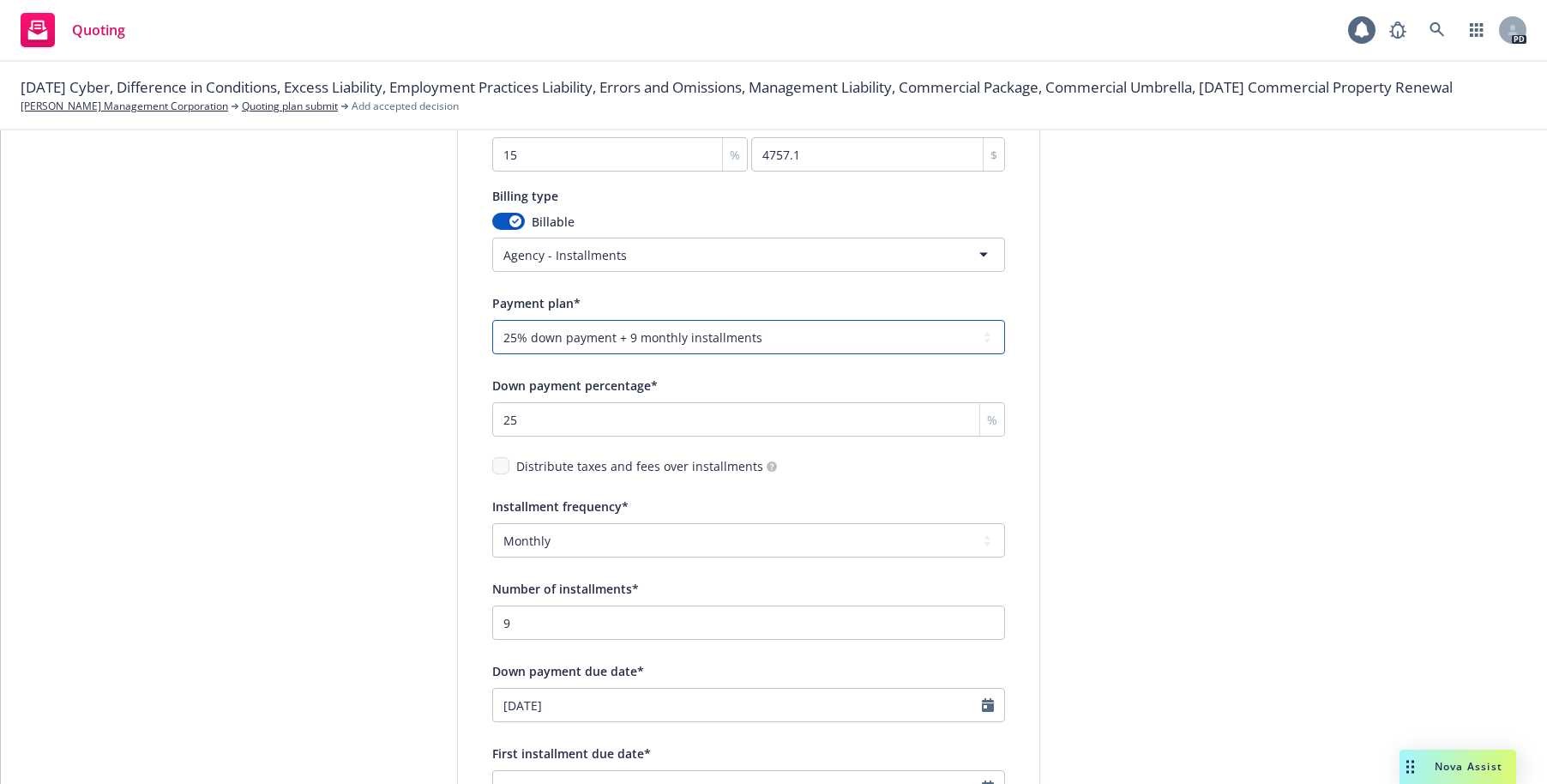
scroll to position [650, 0]
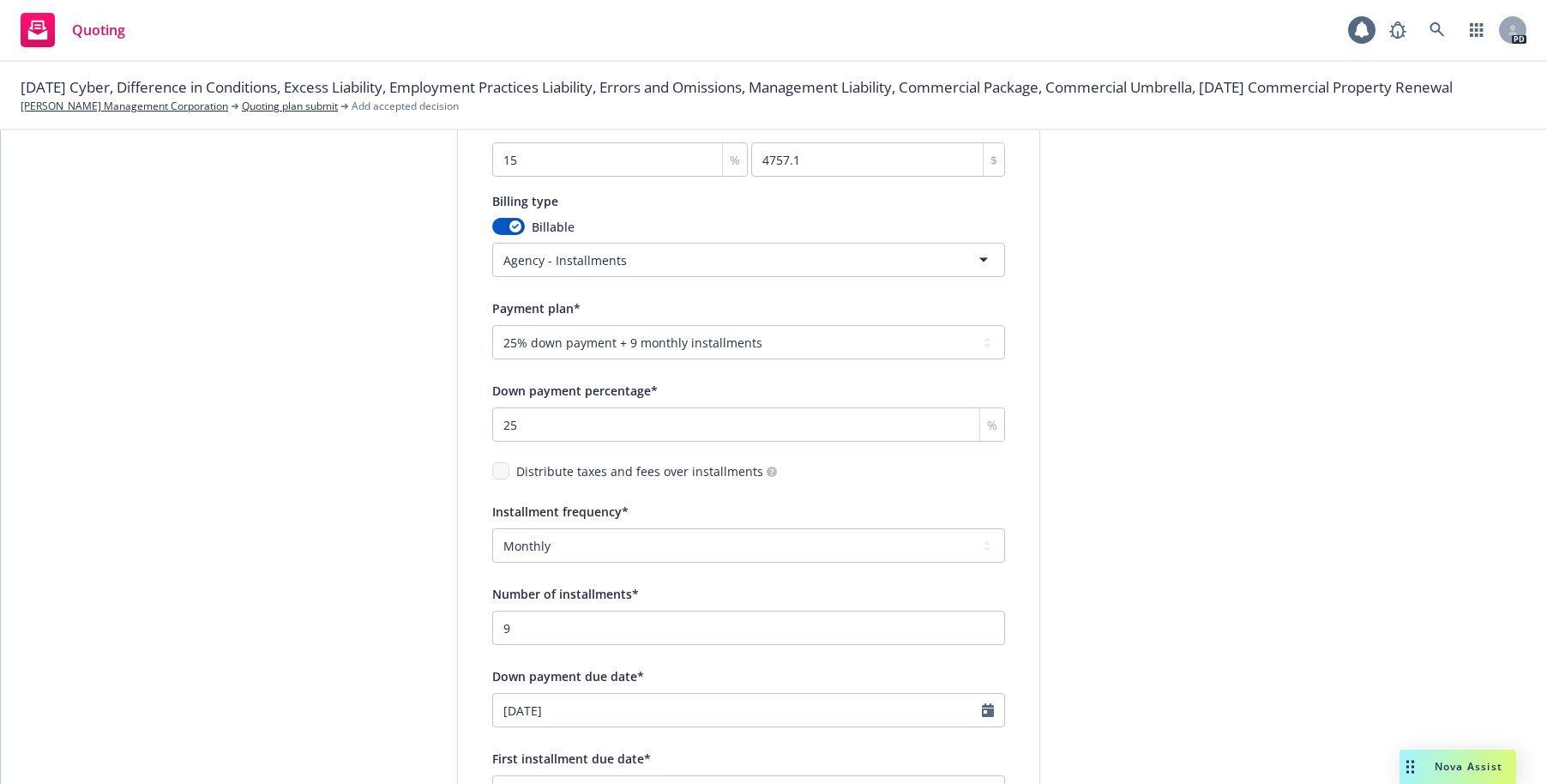
click at [660, 261] on html "Quoting 1 PD 10/01/25 Cyber, Difference in Conditions, Excess Liability, Employ…" at bounding box center [774, 392] width 1547 height 784
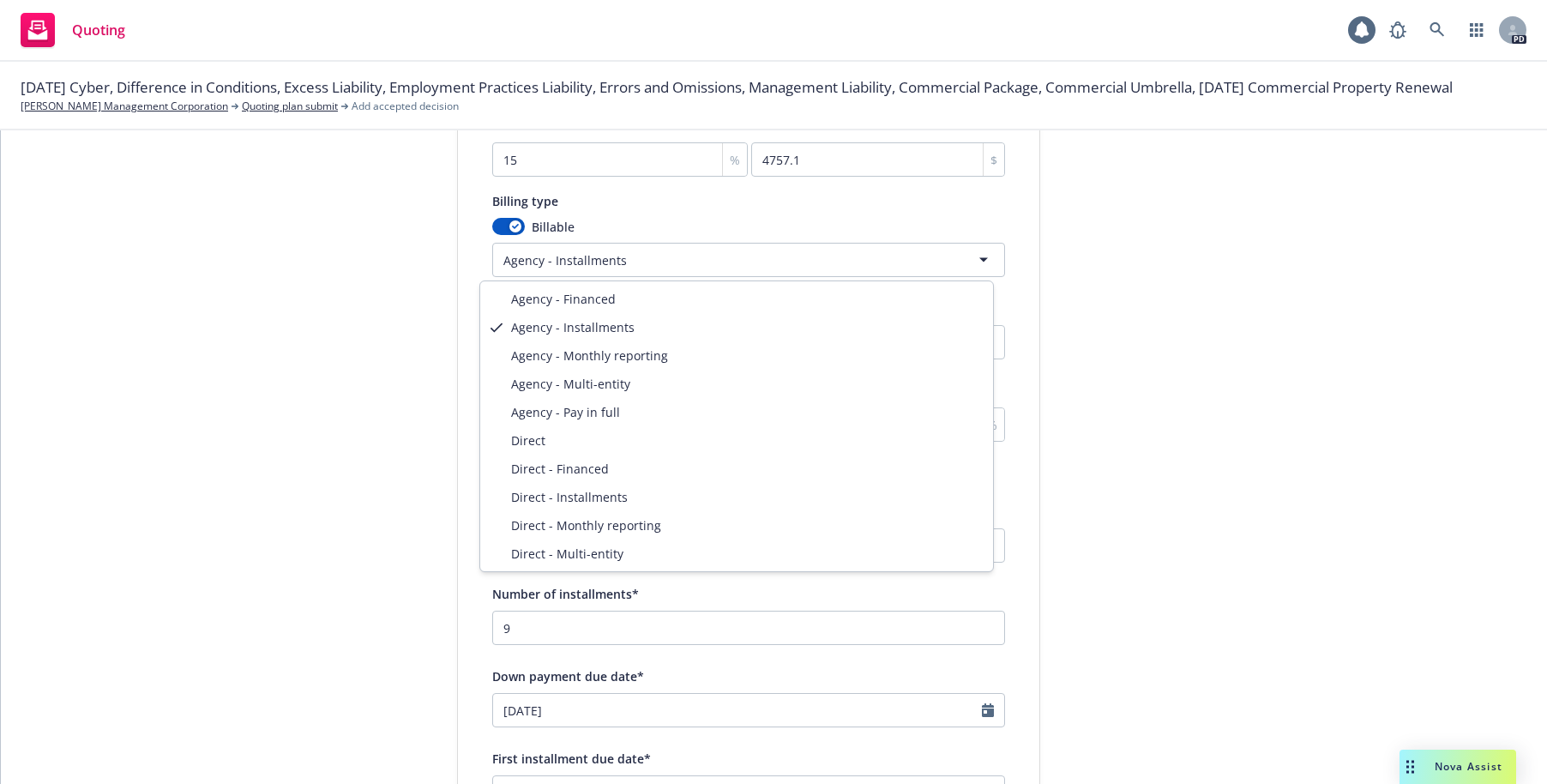
select select "AGENCY_PAY_IN_FULL"
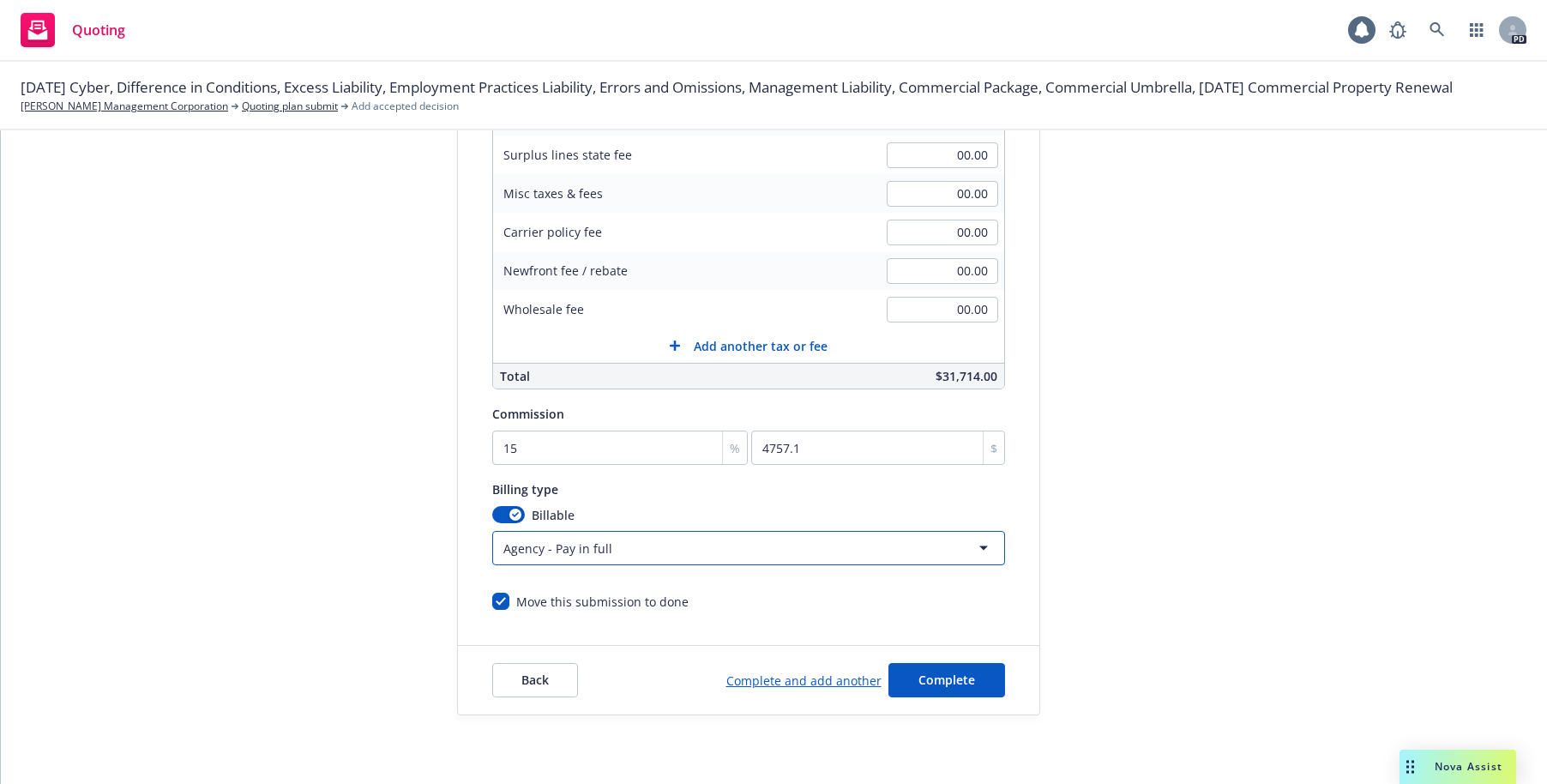
scroll to position [361, 0]
click at [1159, 373] on div "submission Carrier Zurich Insurance Group Last updated 9/4, 2:43 PM" at bounding box center [1194, 277] width 241 height 877
click at [927, 684] on span "Complete" at bounding box center [947, 679] width 57 height 17
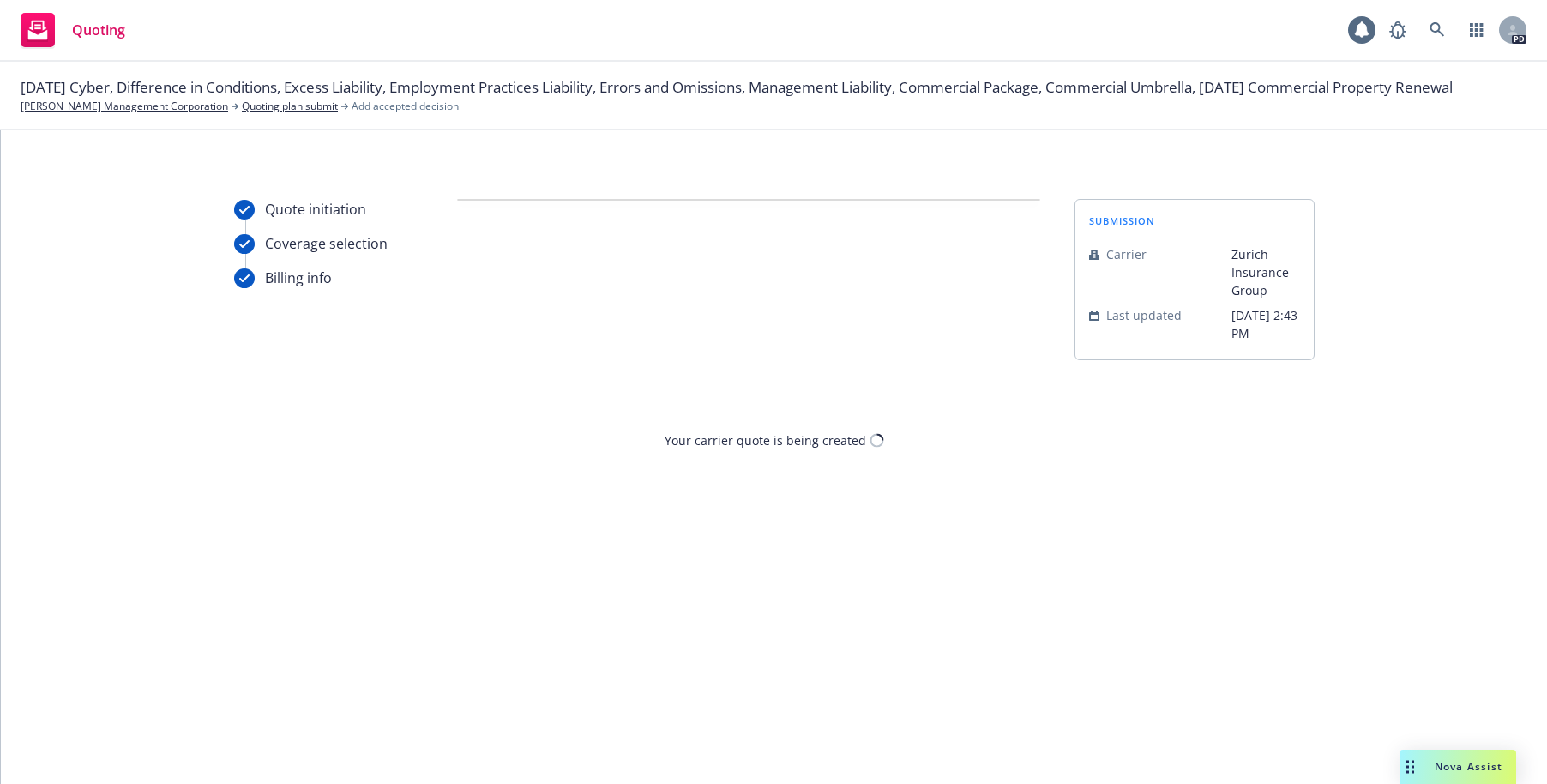
scroll to position [0, 0]
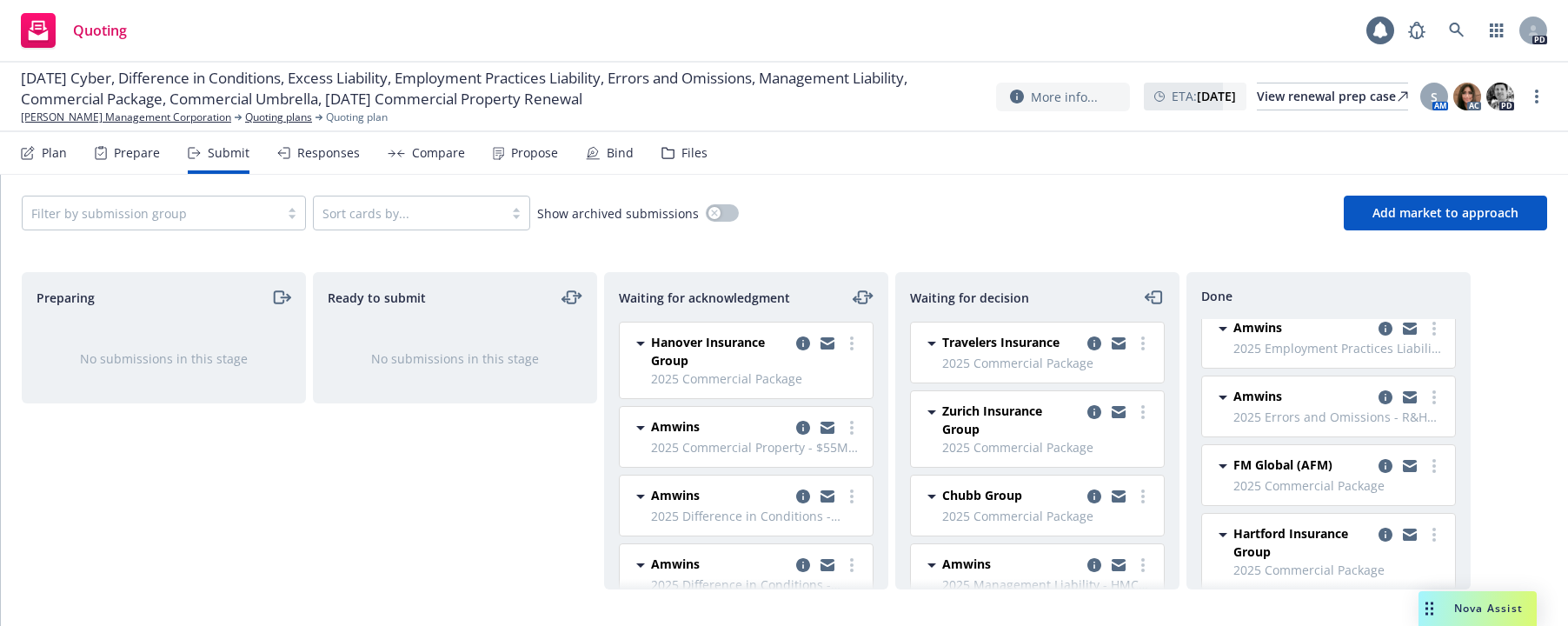
scroll to position [280, 0]
click at [1141, 409] on icon "more" at bounding box center [1143, 412] width 4 height 14
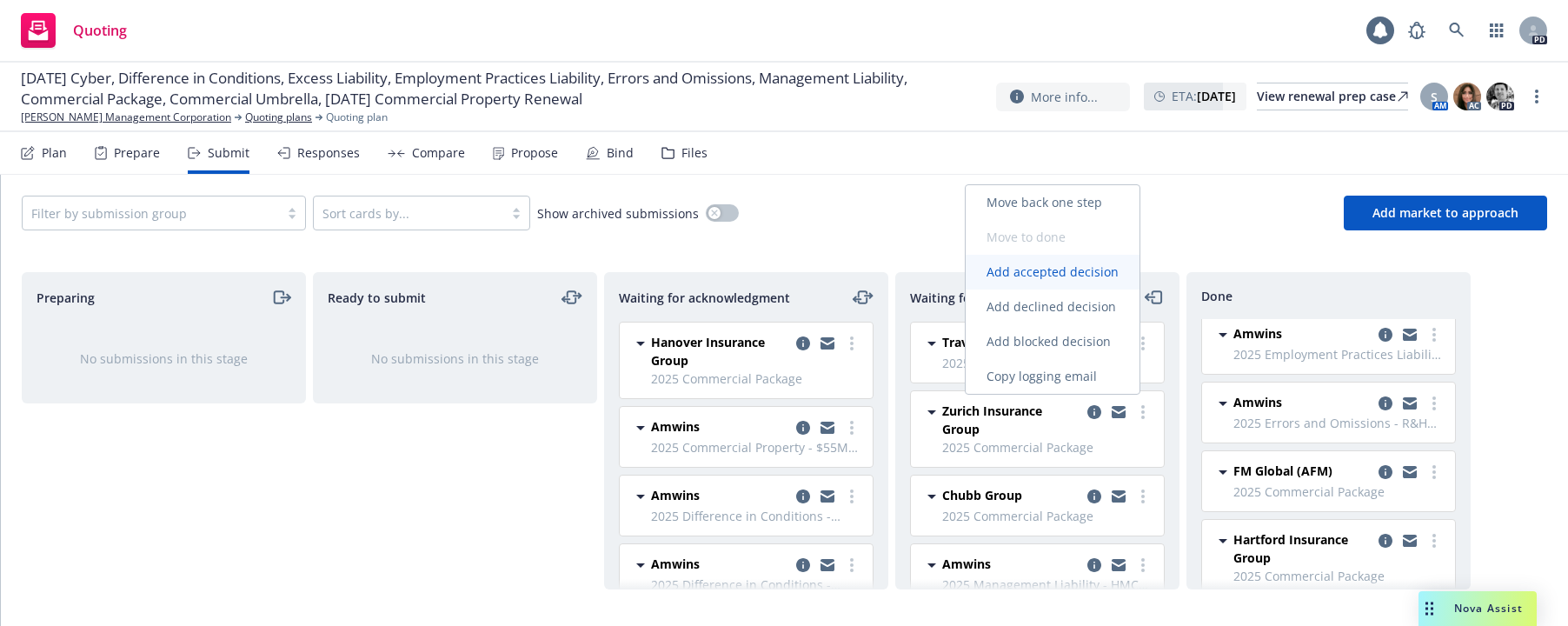
click at [1037, 268] on span "Add accepted decision" at bounding box center [1053, 272] width 174 height 17
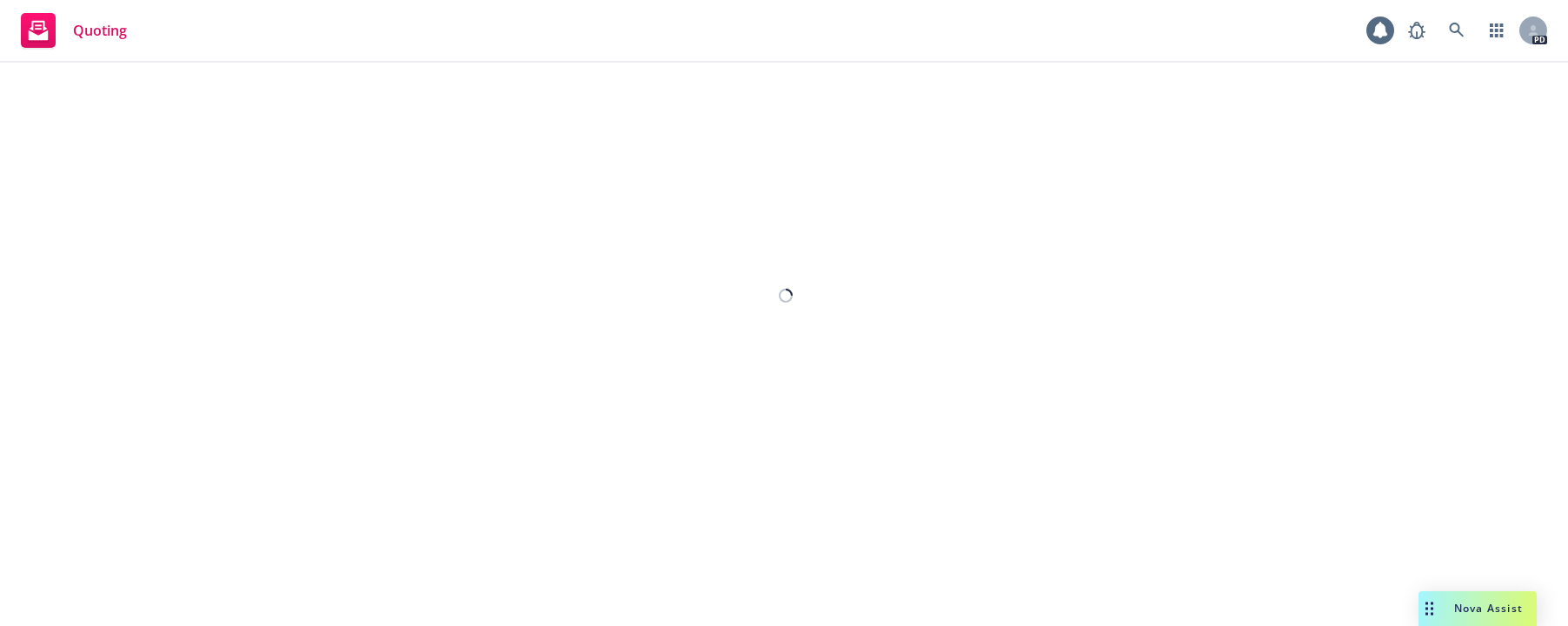
select select "12"
